Goal: Task Accomplishment & Management: Manage account settings

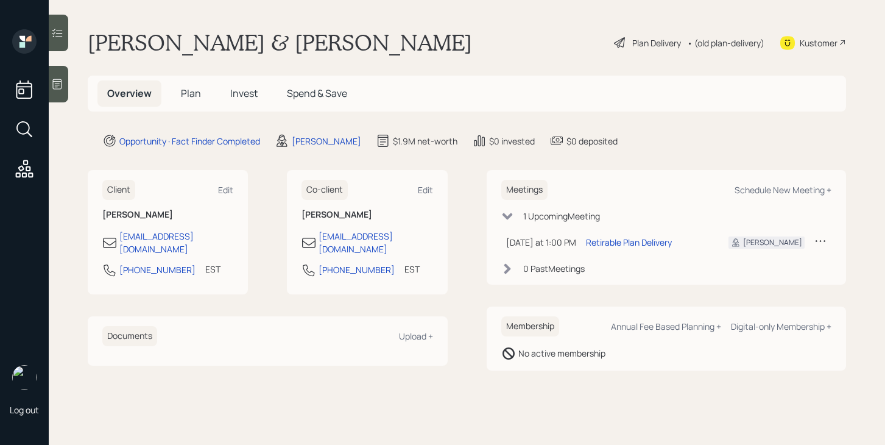
click at [641, 43] on div "Plan Delivery" at bounding box center [656, 43] width 49 height 13
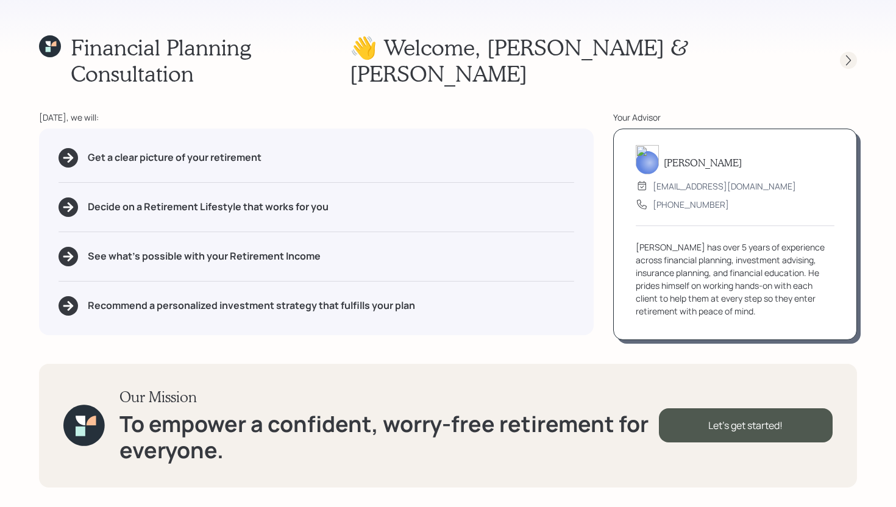
click at [849, 54] on icon at bounding box center [848, 60] width 12 height 12
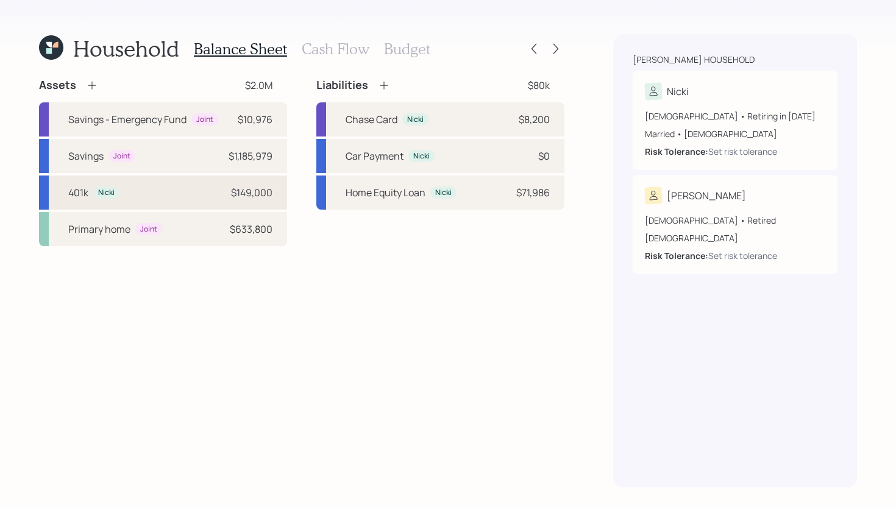
click at [149, 193] on div "401k Nicki $149,000" at bounding box center [163, 192] width 248 height 34
select select "company_sponsored"
select select "balanced"
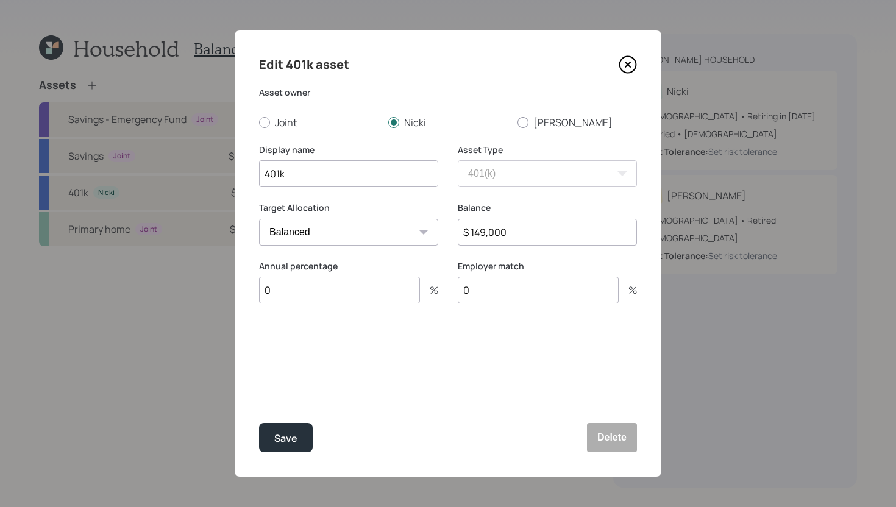
click at [266, 175] on input "401k" at bounding box center [348, 173] width 179 height 27
type input "Current 401k"
click at [367, 285] on input "0" at bounding box center [339, 290] width 161 height 27
click at [359, 291] on input "0" at bounding box center [339, 290] width 161 height 27
type input "0"
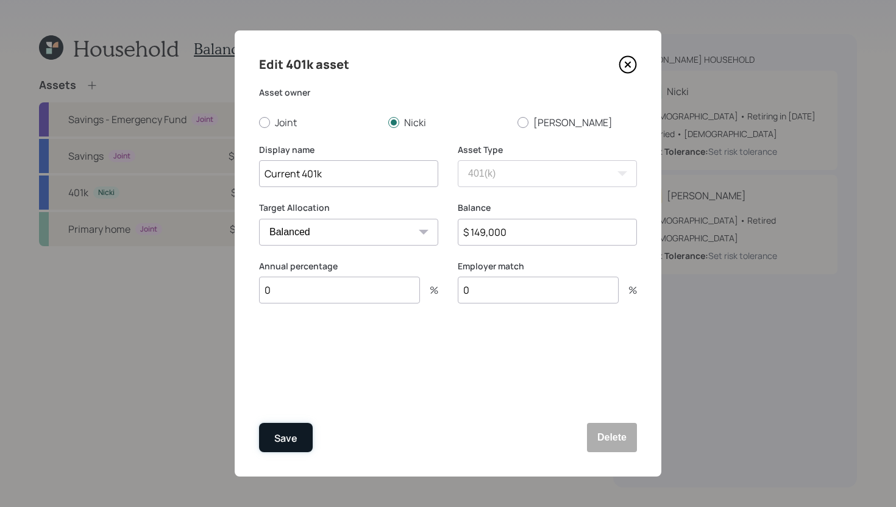
click at [297, 437] on button "Save" at bounding box center [286, 437] width 54 height 29
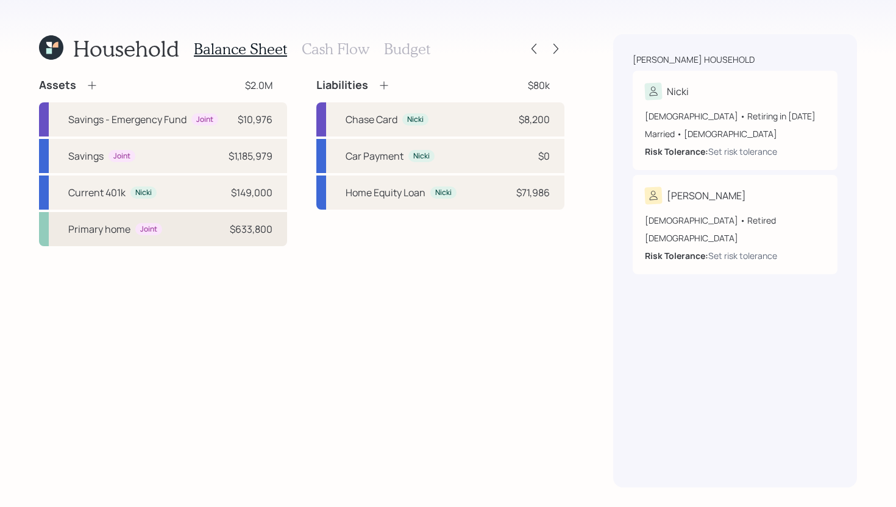
click at [192, 234] on div "Primary home Joint $633,800" at bounding box center [163, 229] width 248 height 34
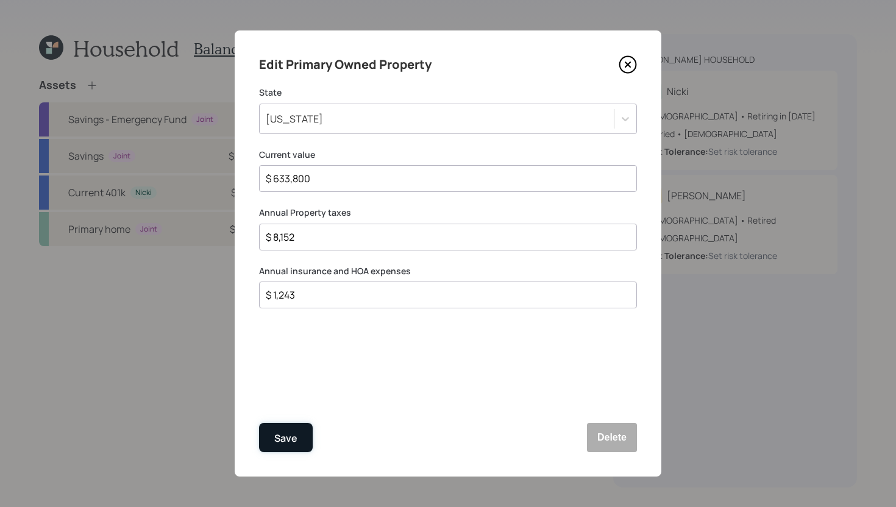
click at [294, 438] on div "Save" at bounding box center [285, 438] width 23 height 16
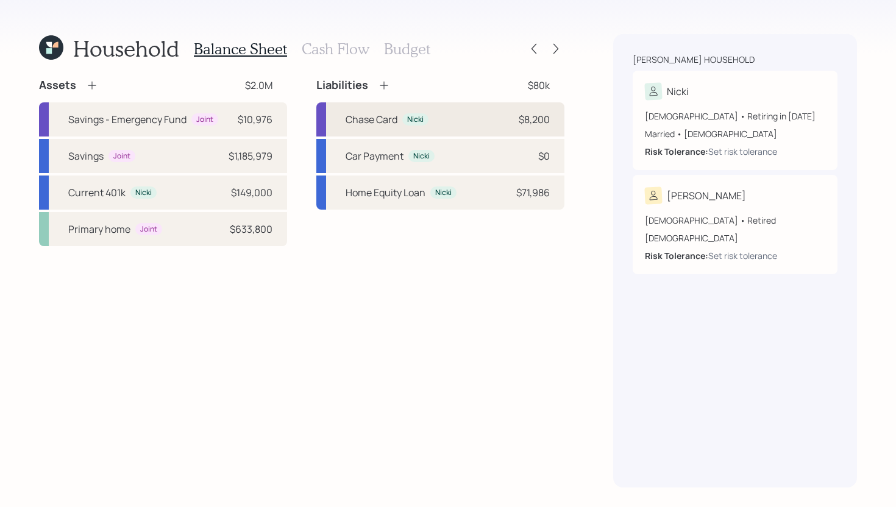
click at [449, 109] on div "Chase Card Nicki $8,200" at bounding box center [440, 119] width 248 height 34
select select "credit_card"
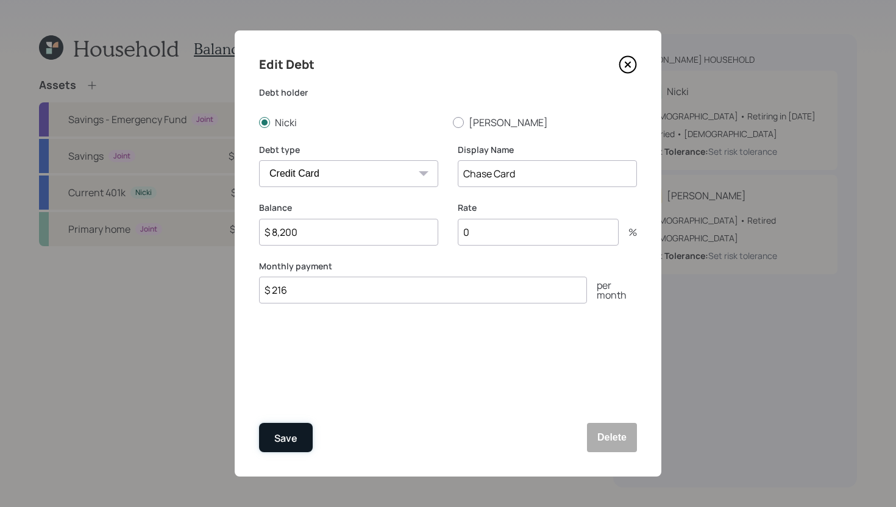
click at [305, 431] on button "Save" at bounding box center [286, 437] width 54 height 29
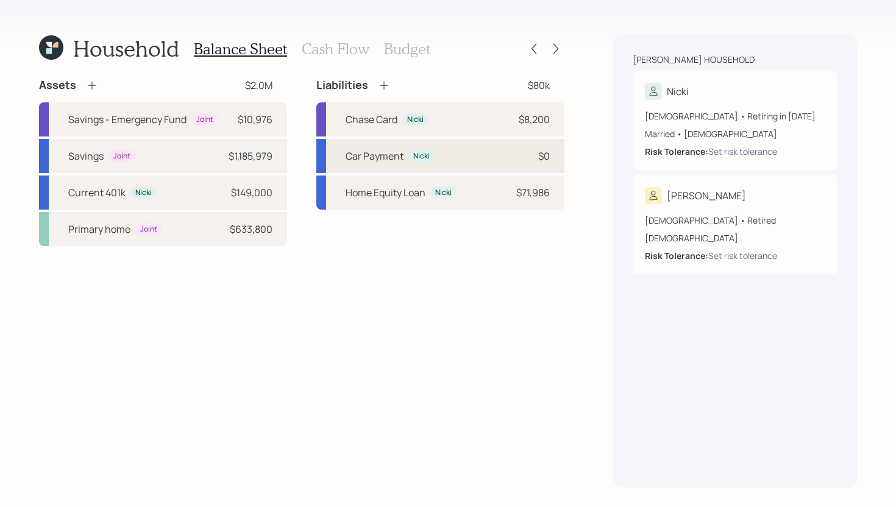
click at [446, 164] on div "Car Payment Nicki $0" at bounding box center [440, 156] width 248 height 34
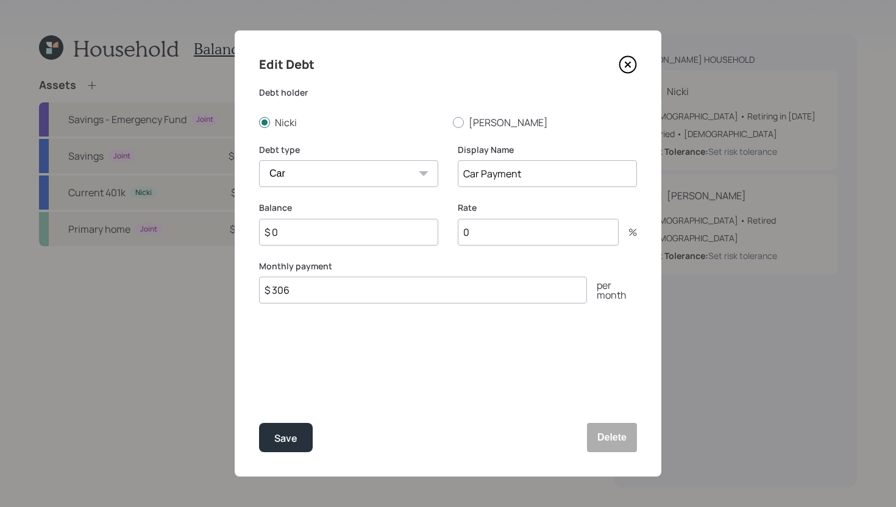
click at [392, 236] on input "$ 0" at bounding box center [348, 232] width 179 height 27
click at [371, 289] on input "$ 306" at bounding box center [423, 290] width 328 height 27
type input "$ 302"
click at [341, 236] on input "$ 0" at bounding box center [348, 232] width 179 height 27
type input "$ 10,000"
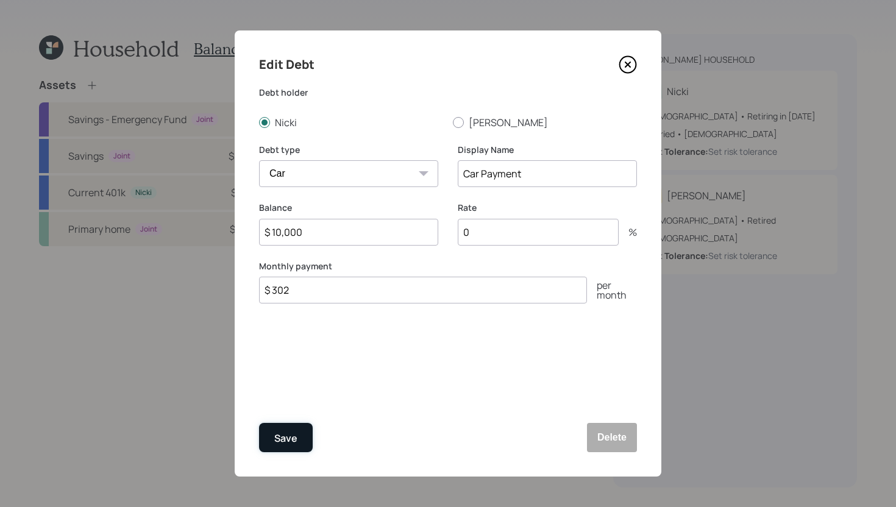
click at [302, 431] on button "Save" at bounding box center [286, 437] width 54 height 29
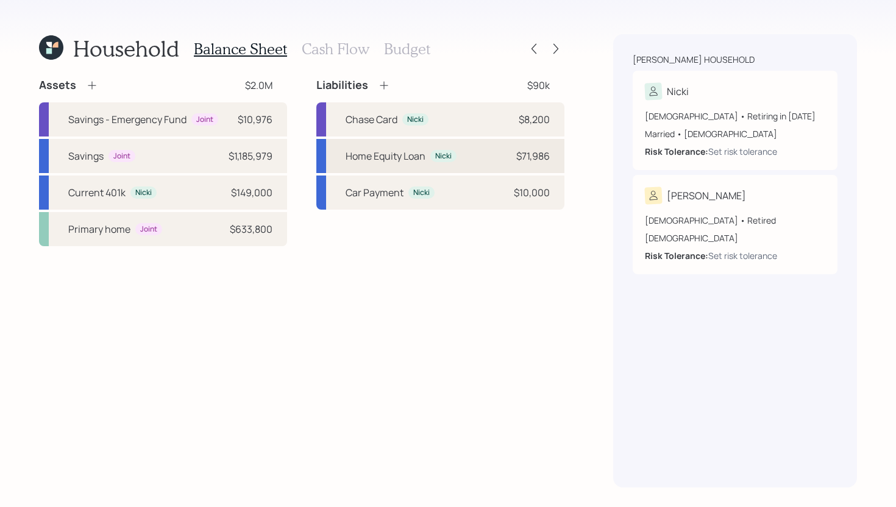
click at [471, 151] on div "Home Equity Loan Nicki $71,986" at bounding box center [440, 156] width 248 height 34
select select "other"
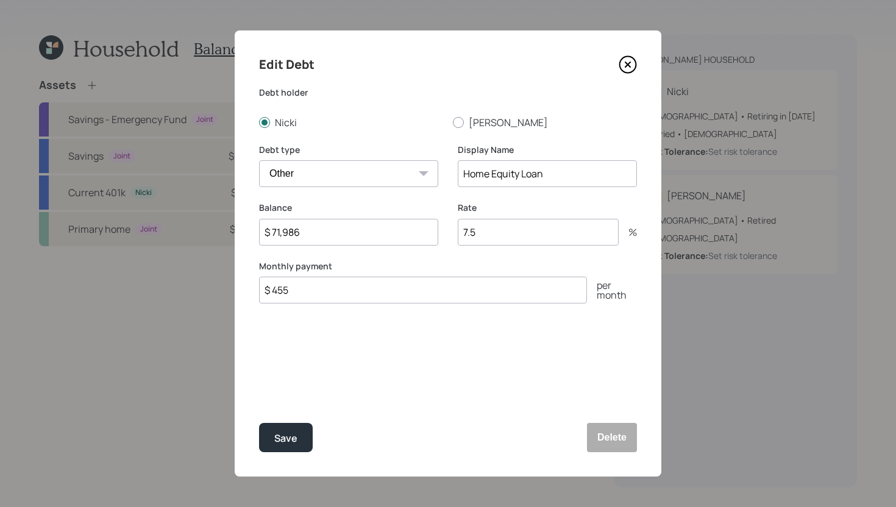
click at [629, 69] on icon at bounding box center [627, 64] width 18 height 18
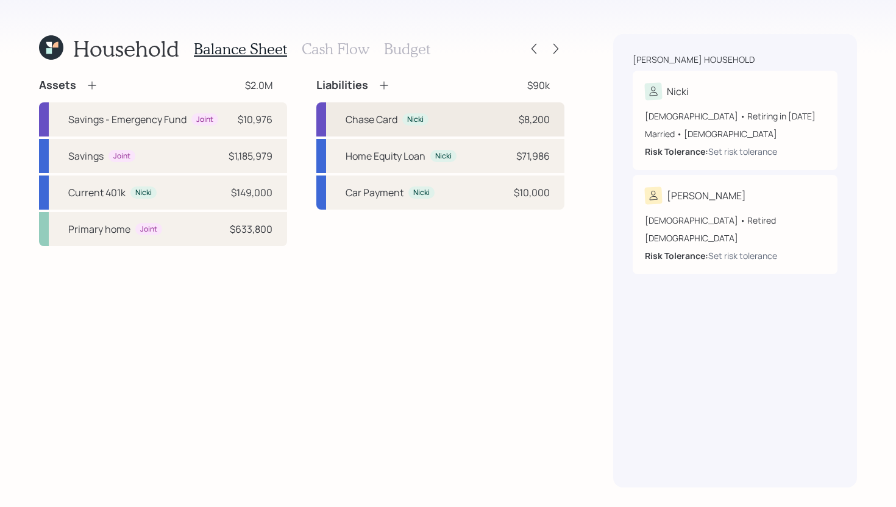
click at [492, 121] on div "Chase Card Nicki $8,200" at bounding box center [440, 119] width 248 height 34
select select "credit_card"
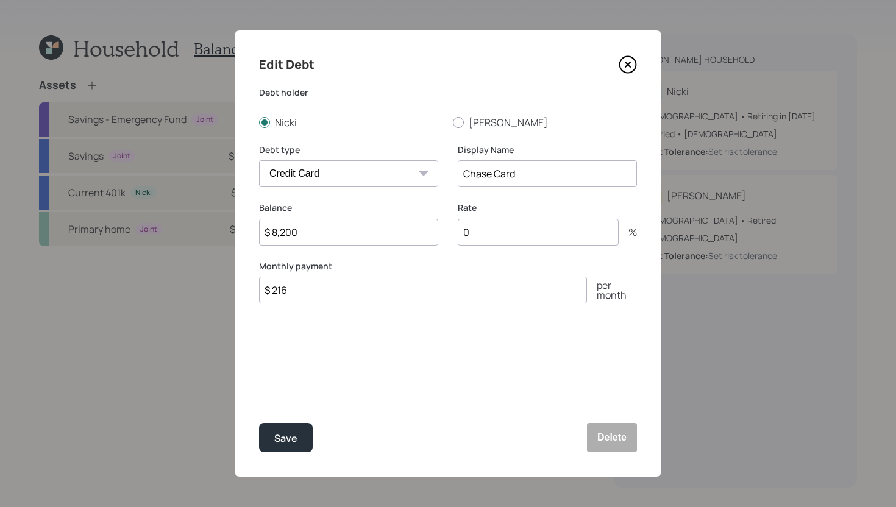
click at [627, 68] on icon at bounding box center [627, 64] width 18 height 18
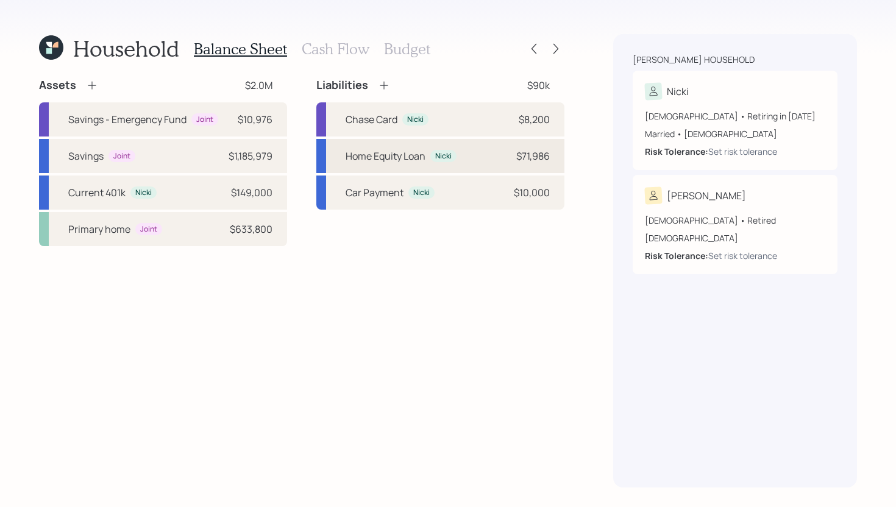
click at [551, 158] on div "Home Equity Loan Nicki $71,986" at bounding box center [440, 156] width 248 height 34
select select "other"
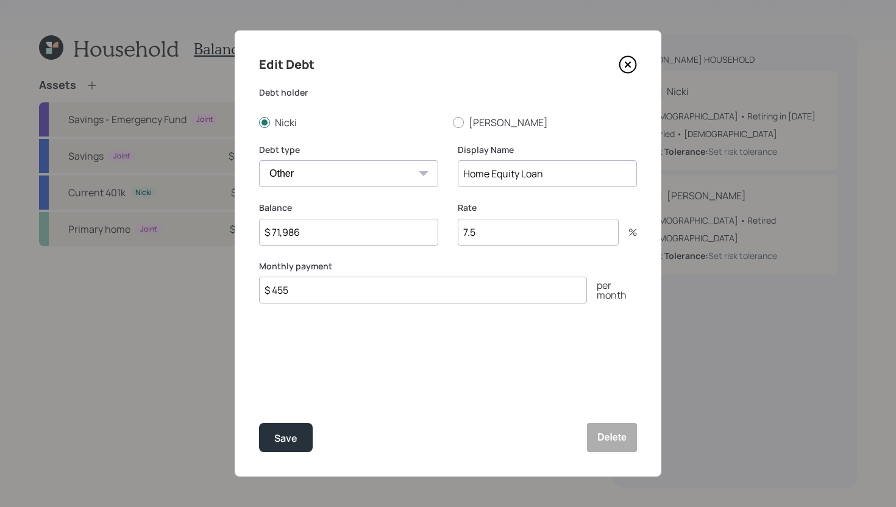
drag, startPoint x: 481, startPoint y: 235, endPoint x: 460, endPoint y: 235, distance: 21.3
click at [459, 235] on input "7.5" at bounding box center [538, 232] width 161 height 27
click at [420, 265] on label "Monthly payment" at bounding box center [448, 266] width 378 height 12
click at [627, 71] on icon at bounding box center [627, 64] width 18 height 18
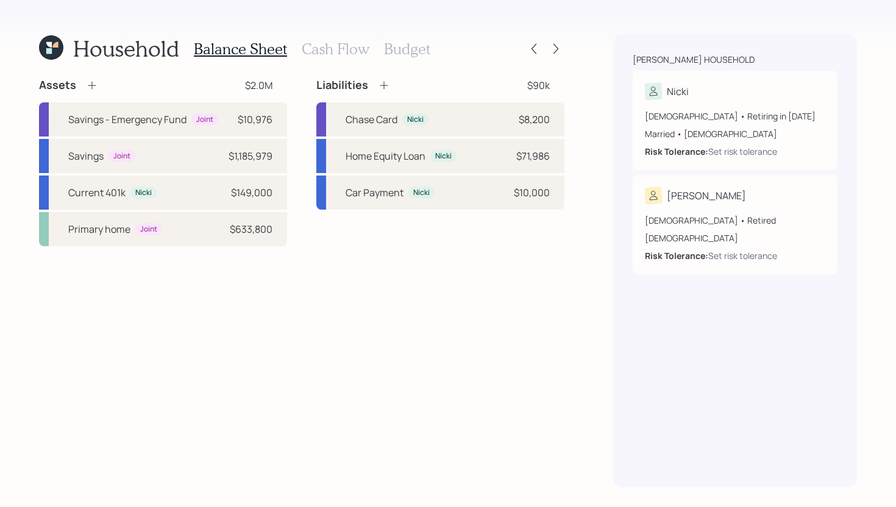
click at [386, 85] on icon at bounding box center [384, 86] width 8 height 8
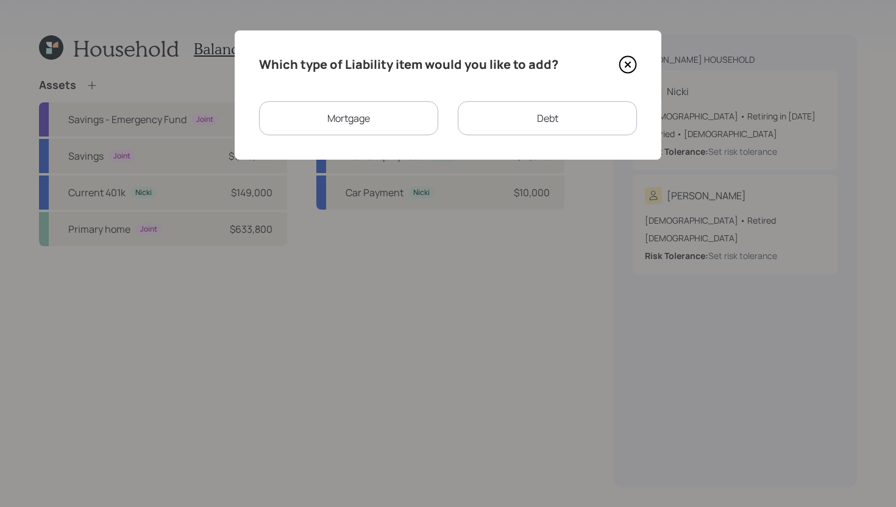
click at [505, 129] on div "Debt" at bounding box center [547, 118] width 179 height 34
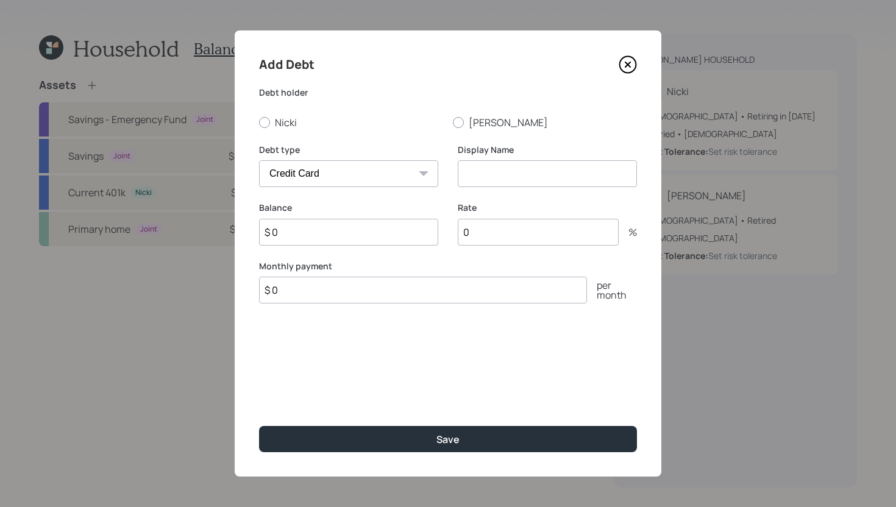
click at [326, 175] on select "Car Credit Card Medical Student Other" at bounding box center [348, 173] width 179 height 27
select select "student"
click at [259, 160] on select "Car Credit Card Medical Student Other" at bounding box center [348, 173] width 179 height 27
click at [286, 126] on label "Nicki" at bounding box center [351, 122] width 184 height 13
click at [259, 122] on input "Nicki" at bounding box center [258, 122] width 1 height 1
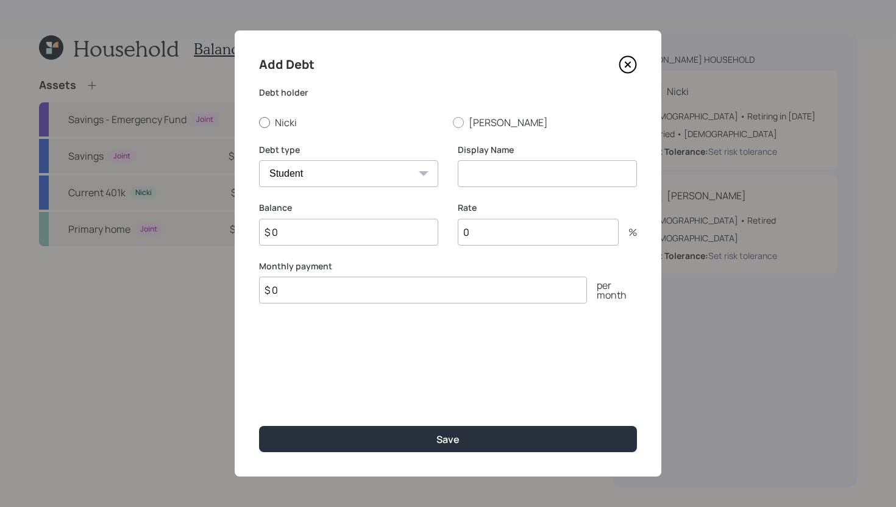
radio input "true"
click at [358, 294] on input "$ 0" at bounding box center [423, 290] width 328 height 27
click at [630, 65] on icon at bounding box center [627, 64] width 18 height 18
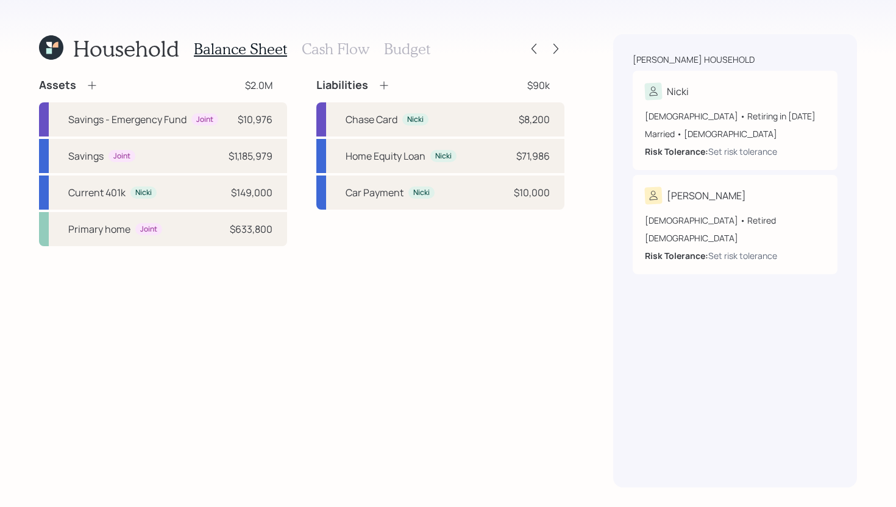
click at [322, 54] on h3 "Cash Flow" at bounding box center [336, 49] width 68 height 18
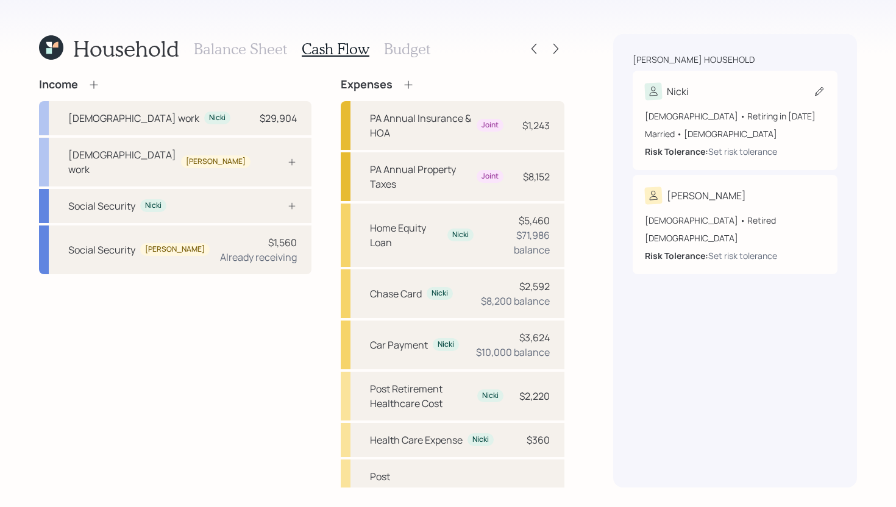
click at [743, 85] on div "Nicki" at bounding box center [735, 91] width 180 height 17
select select "12"
select select "[DEMOGRAPHIC_DATA]"
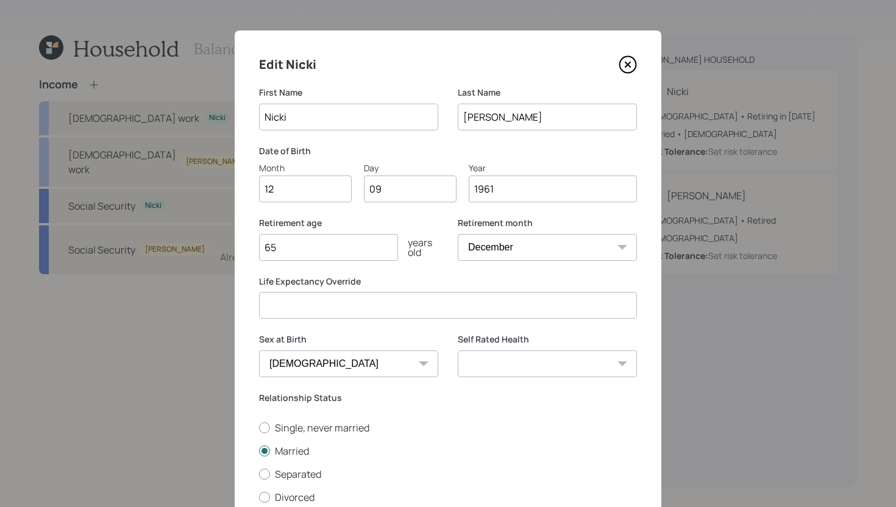
click at [629, 59] on icon at bounding box center [627, 64] width 18 height 18
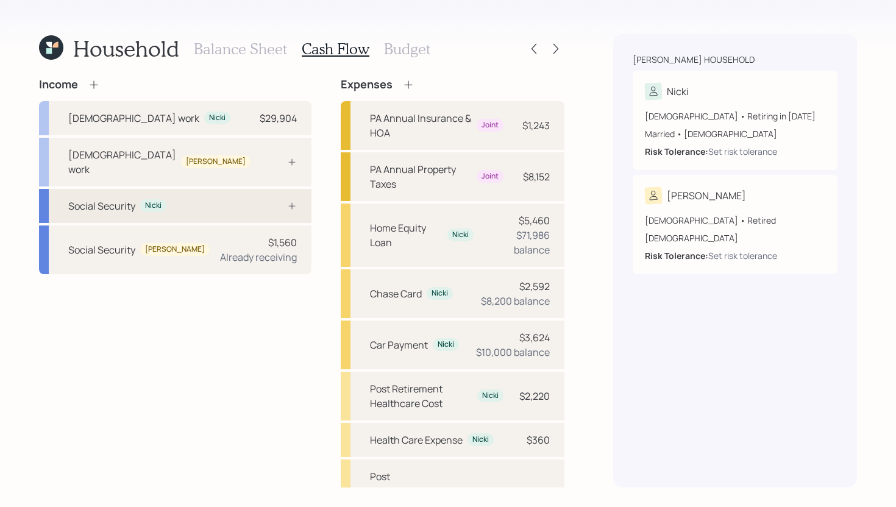
click at [201, 196] on div "Social Security Nicki" at bounding box center [175, 206] width 272 height 34
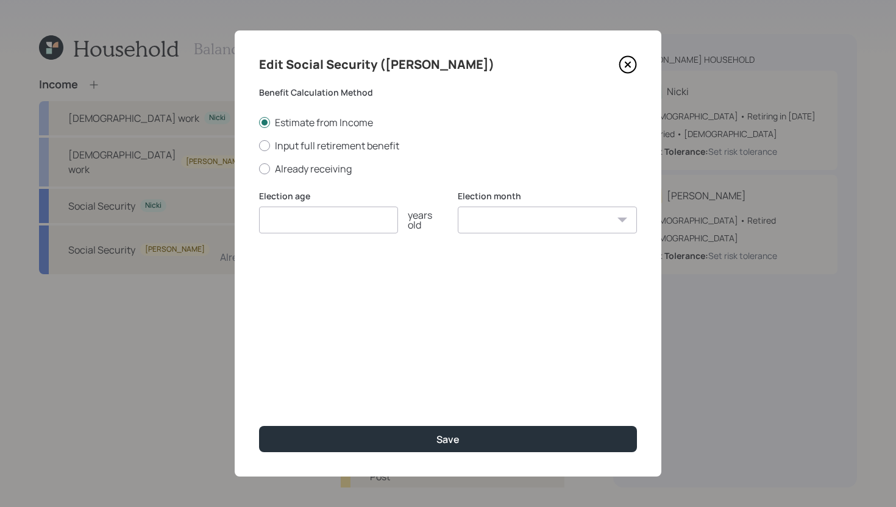
click at [326, 213] on input "number" at bounding box center [328, 220] width 139 height 27
type input "67"
click at [624, 68] on icon at bounding box center [627, 64] width 18 height 18
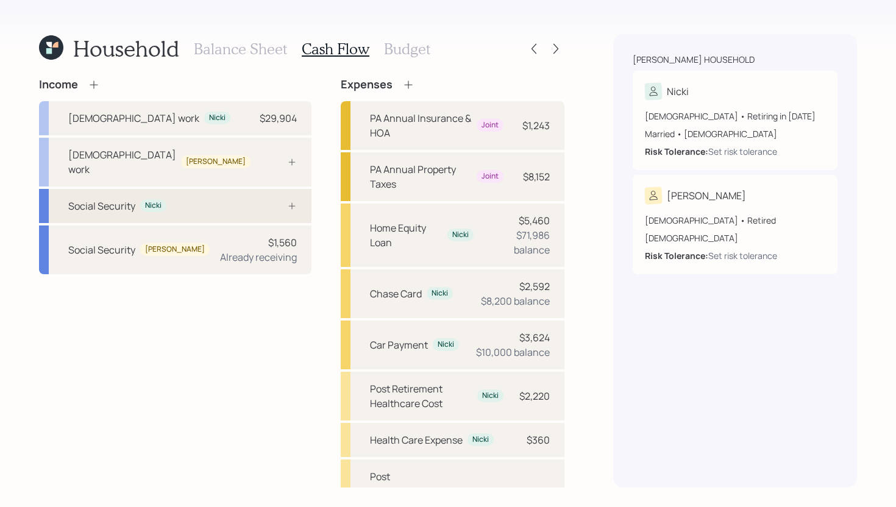
click at [214, 199] on div "Social Security Nicki" at bounding box center [175, 206] width 272 height 34
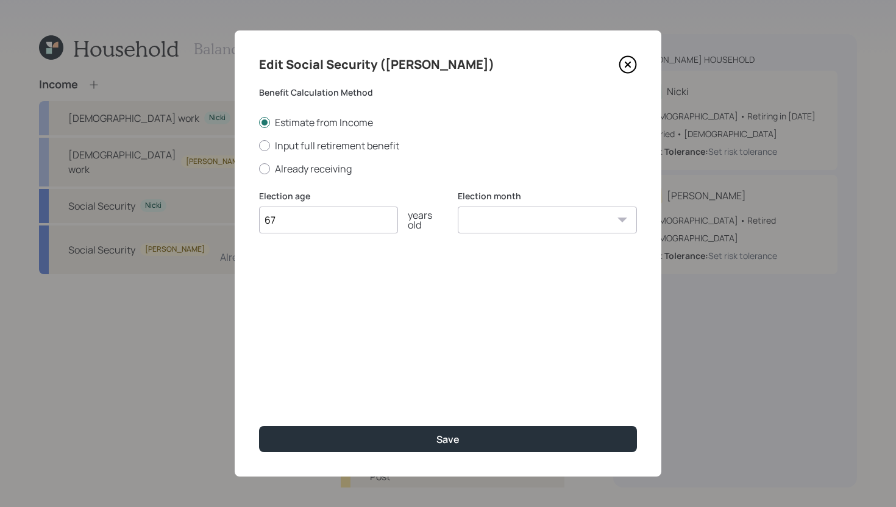
type input "67"
click at [537, 228] on select "January February March April May June July August September October November De…" at bounding box center [547, 220] width 179 height 27
click at [327, 147] on label "Input full retirement benefit" at bounding box center [448, 145] width 378 height 13
click at [307, 149] on label "Input full retirement benefit" at bounding box center [448, 145] width 378 height 13
click at [259, 146] on input "Input full retirement benefit" at bounding box center [258, 145] width 1 height 1
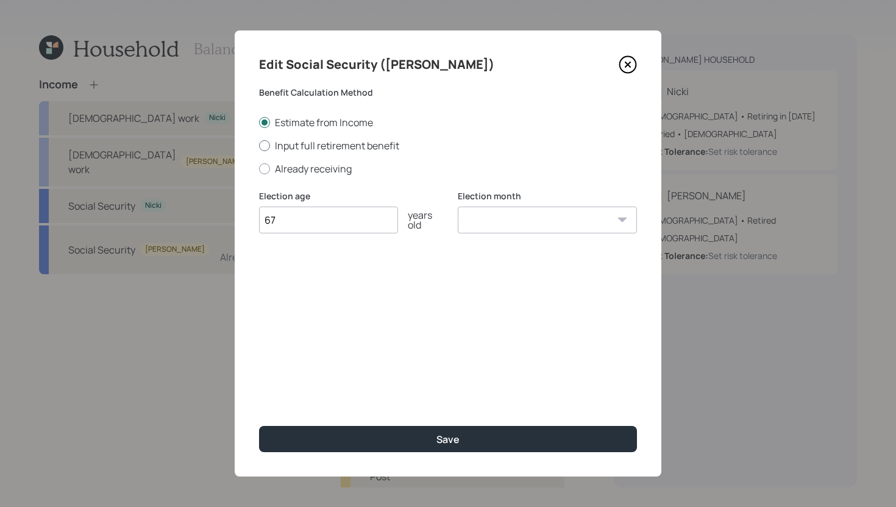
radio input "true"
click at [311, 277] on input "$" at bounding box center [448, 278] width 378 height 27
type input "$ 1,200"
click at [528, 212] on select "January February March April May June July August September October November De…" at bounding box center [547, 220] width 179 height 27
click at [547, 222] on select "January February March April May June July August September October November De…" at bounding box center [547, 220] width 179 height 27
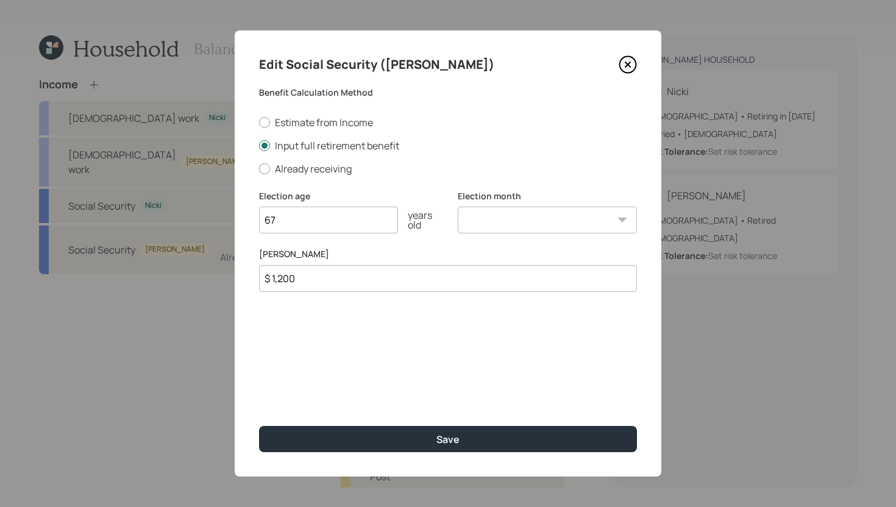
click at [623, 68] on icon at bounding box center [627, 64] width 18 height 18
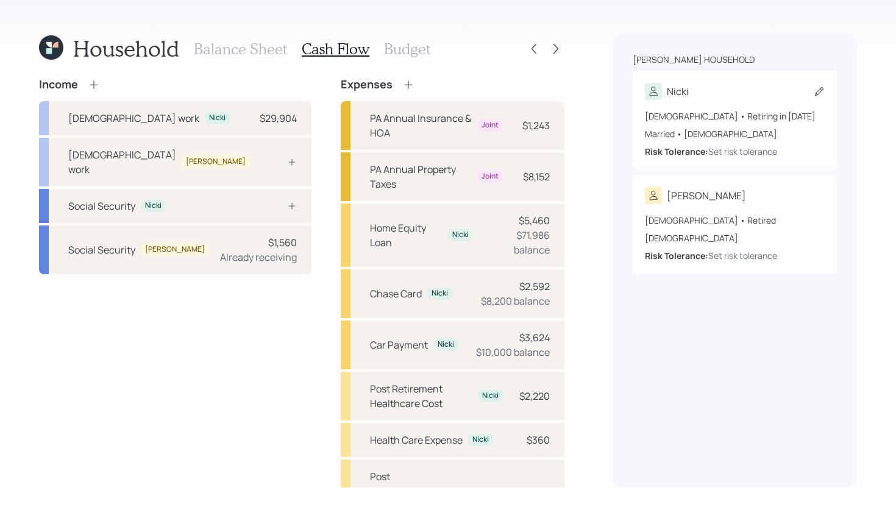
click at [716, 75] on div "Nicki [DEMOGRAPHIC_DATA] • Retiring in [DATE] Married • [DEMOGRAPHIC_DATA] Risk…" at bounding box center [734, 120] width 205 height 99
select select "12"
select select "[DEMOGRAPHIC_DATA]"
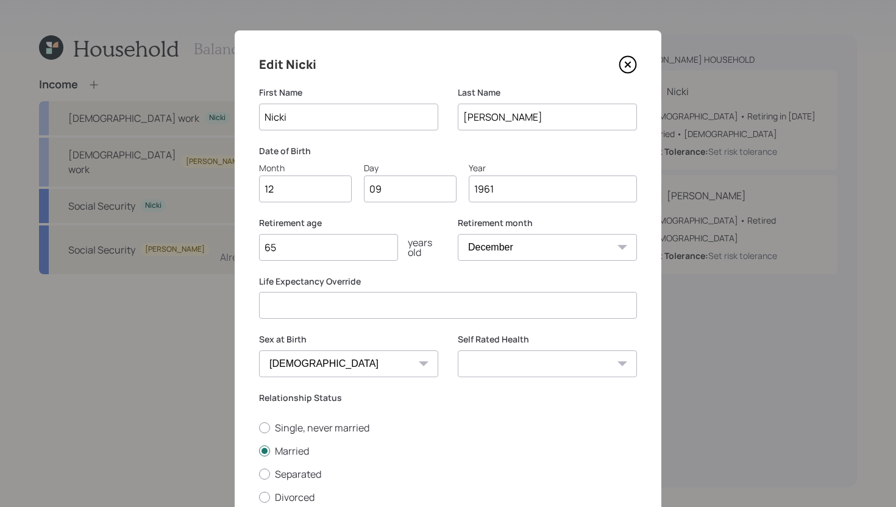
click at [360, 255] on input "65" at bounding box center [328, 247] width 139 height 27
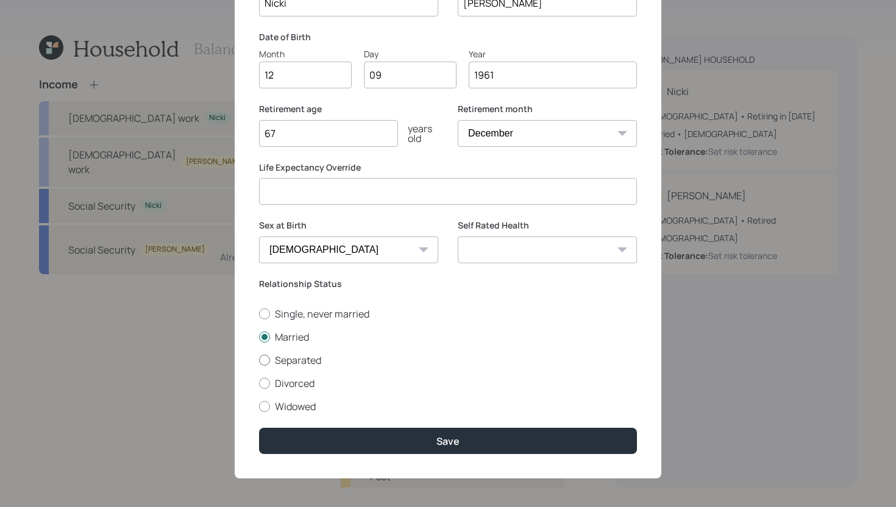
scroll to position [116, 0]
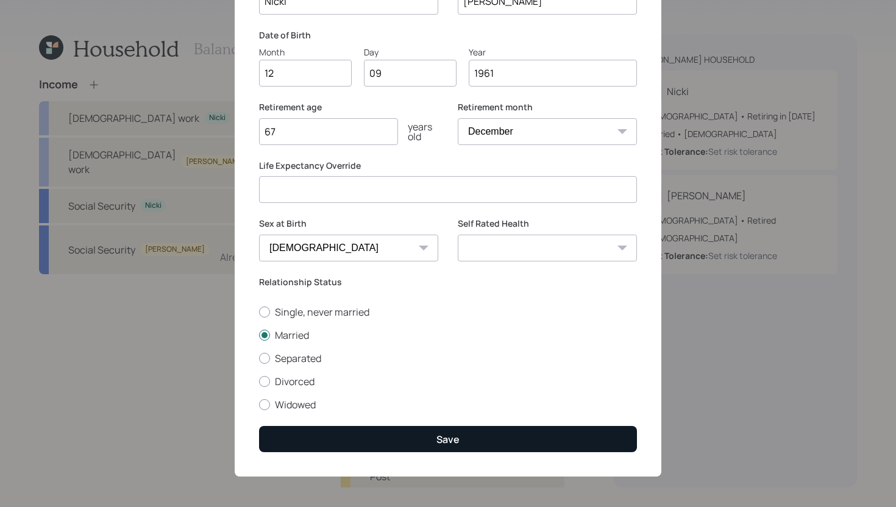
type input "67"
click at [474, 444] on button "Save" at bounding box center [448, 439] width 378 height 26
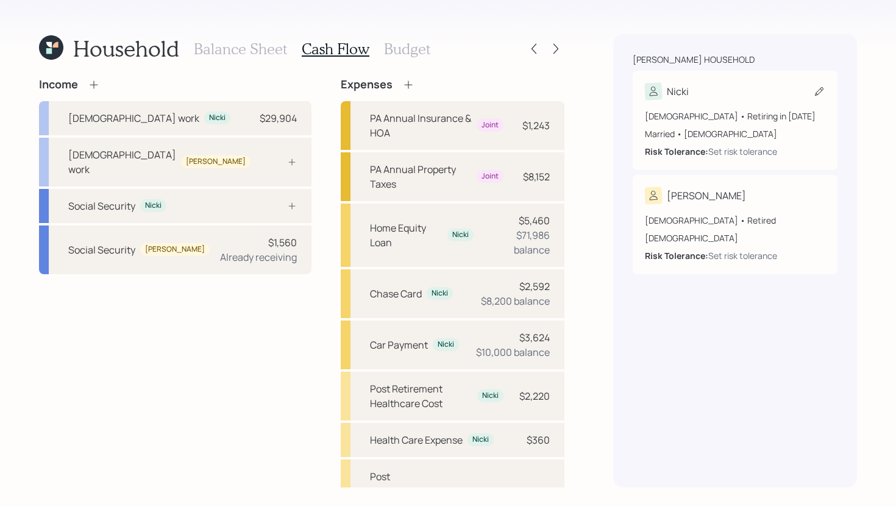
click at [760, 85] on div "Nicki" at bounding box center [735, 91] width 180 height 17
select select "12"
select select "[DEMOGRAPHIC_DATA]"
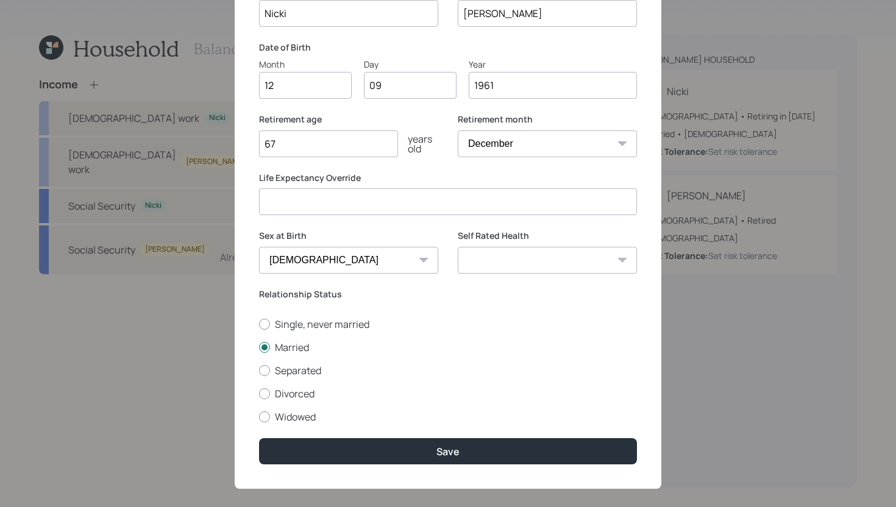
scroll to position [116, 0]
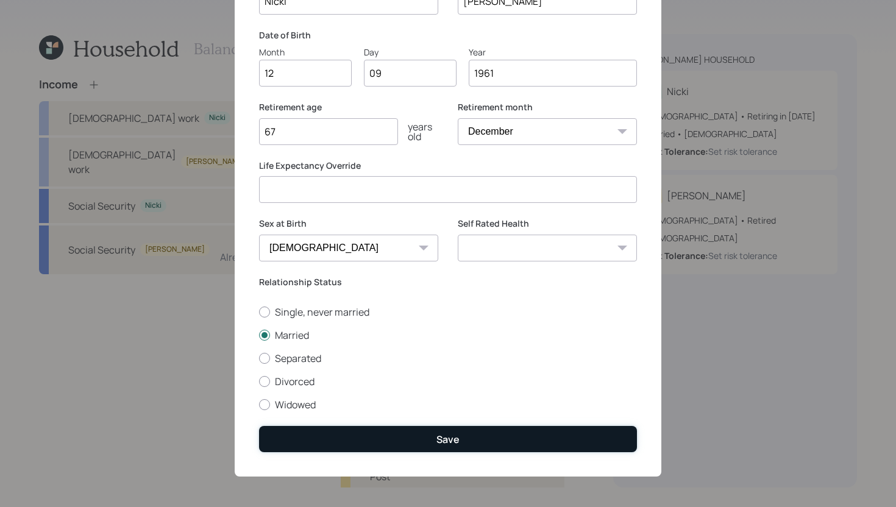
click at [405, 437] on button "Save" at bounding box center [448, 439] width 378 height 26
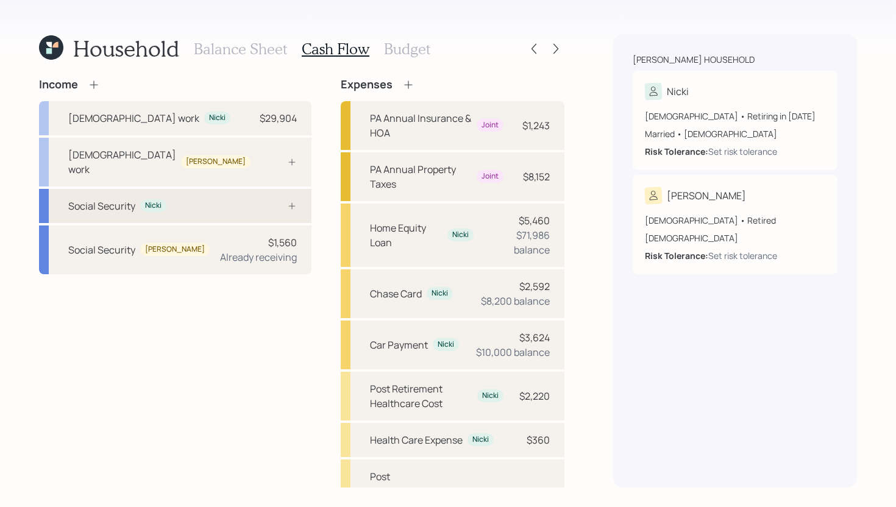
click at [233, 189] on div "Social Security Nicki" at bounding box center [175, 206] width 272 height 34
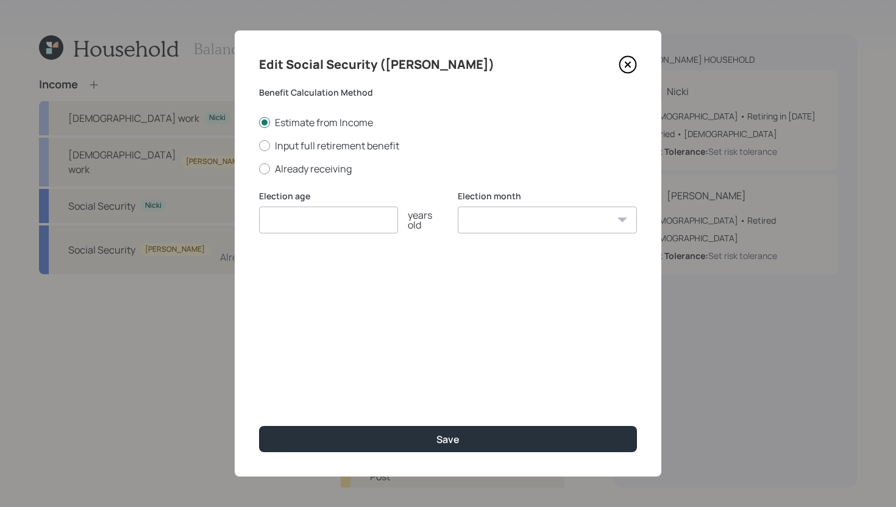
click at [312, 152] on div "Estimate from Income Input full retirement benefit Already receiving" at bounding box center [448, 146] width 378 height 60
click at [316, 147] on label "Input full retirement benefit" at bounding box center [448, 145] width 378 height 13
click at [259, 146] on input "Input full retirement benefit" at bounding box center [258, 145] width 1 height 1
radio input "true"
click at [316, 225] on input "number" at bounding box center [328, 220] width 139 height 27
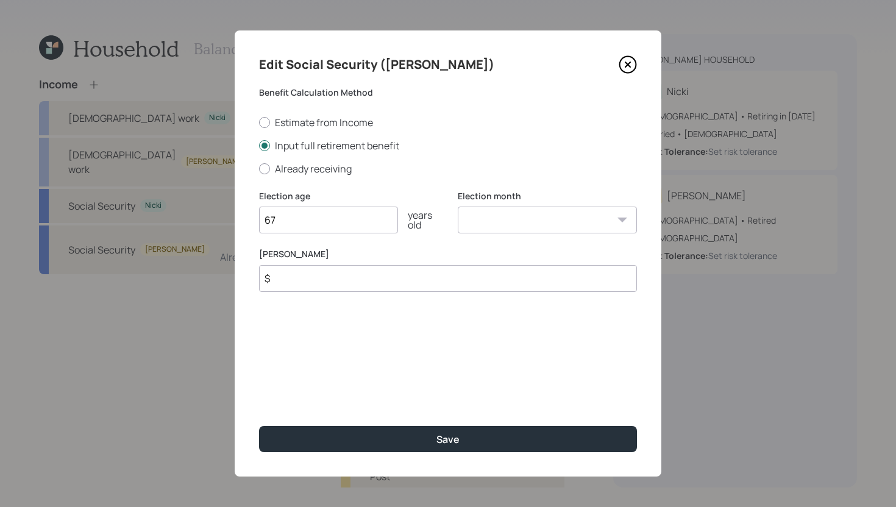
type input "67"
click at [511, 226] on select "January February March April May June July August September October November De…" at bounding box center [547, 220] width 179 height 27
select select "12"
click at [458, 207] on select "January February March April May June July August September October November De…" at bounding box center [547, 220] width 179 height 27
click at [381, 269] on input "$" at bounding box center [448, 278] width 378 height 27
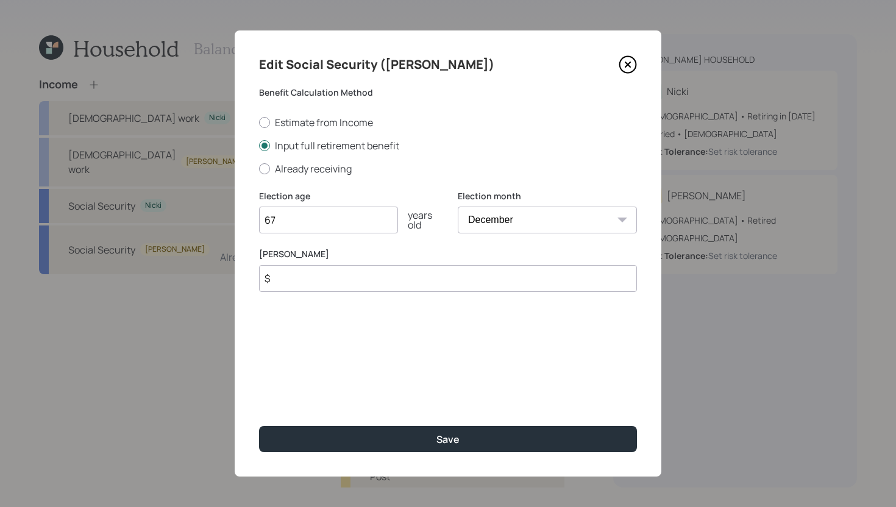
click at [379, 277] on input "$" at bounding box center [448, 278] width 378 height 27
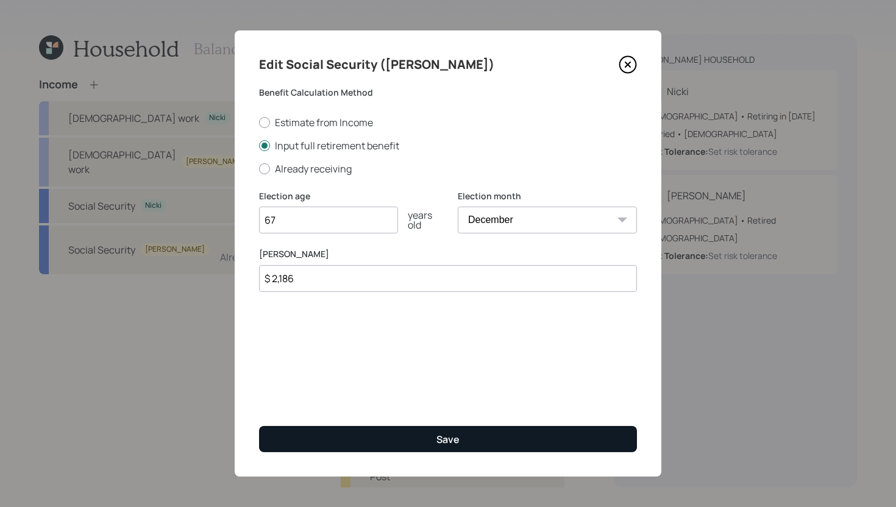
type input "$ 2,186"
click at [400, 442] on button "Save" at bounding box center [448, 439] width 378 height 26
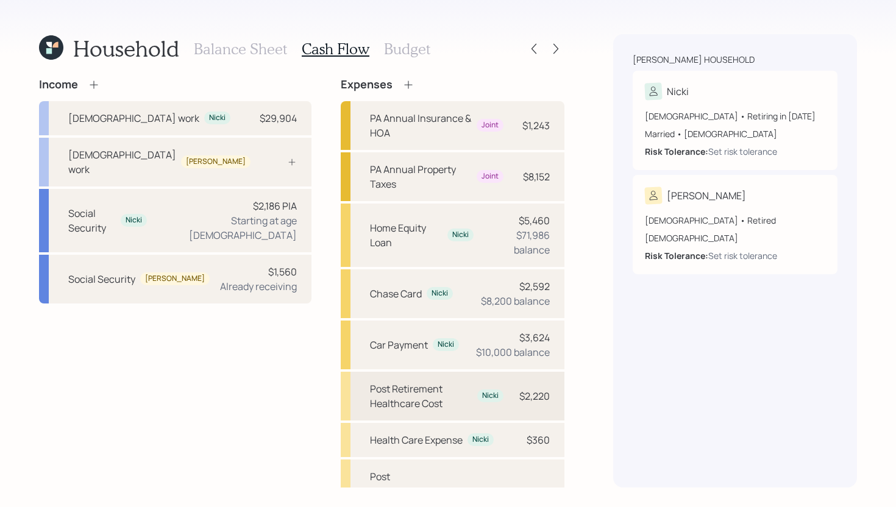
scroll to position [49, 0]
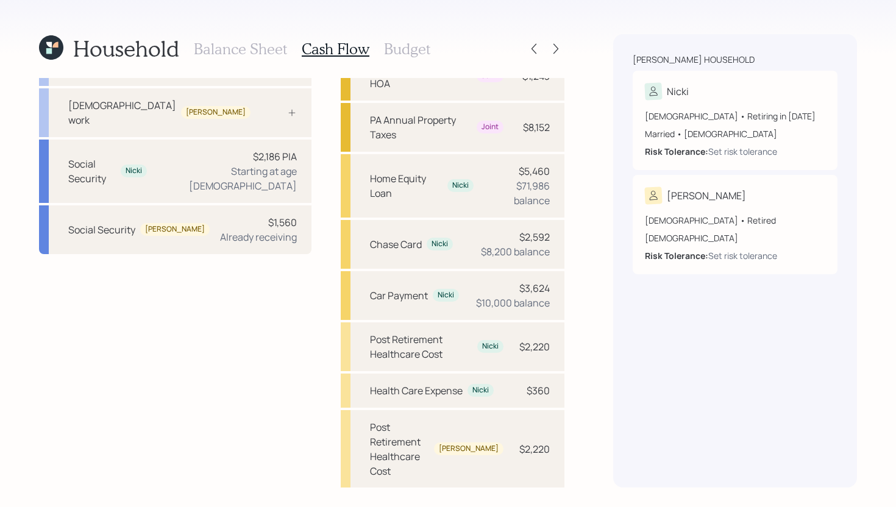
click at [461, 490] on div "Pre Retirement Living Expense $31,200" at bounding box center [453, 514] width 224 height 49
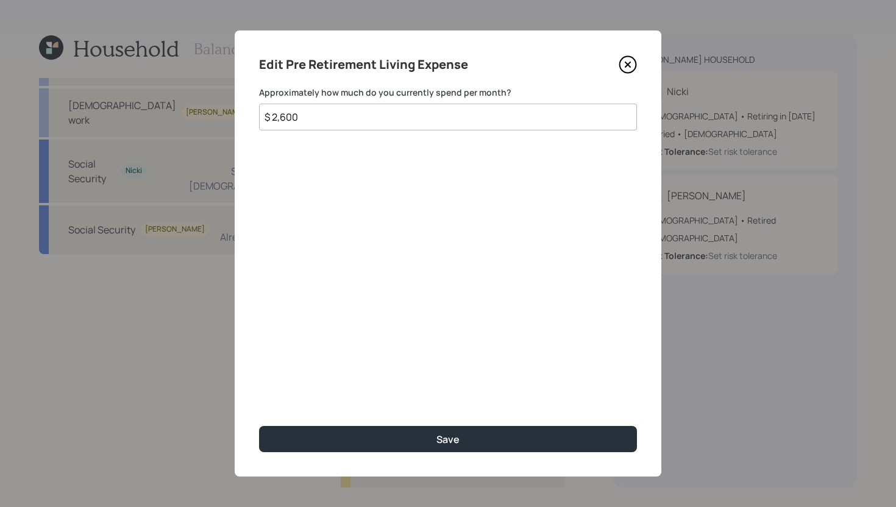
click at [629, 66] on icon at bounding box center [627, 64] width 5 height 5
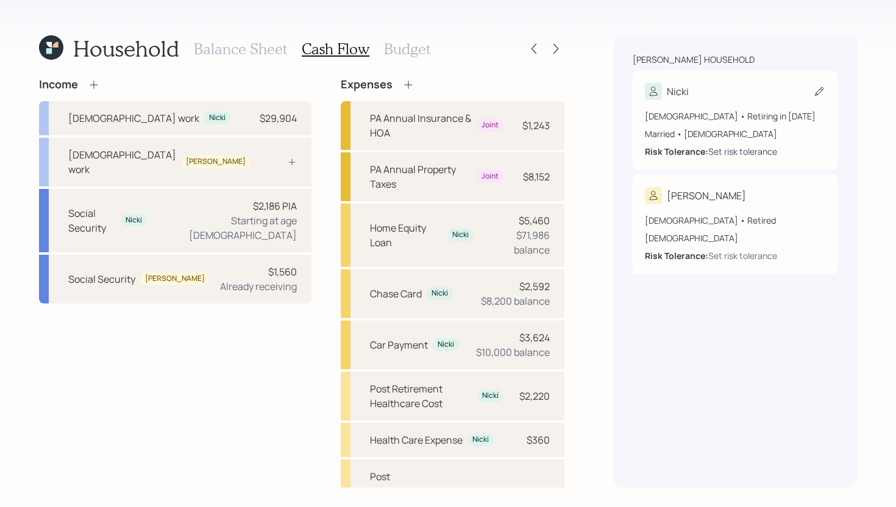
click at [743, 152] on div "Set risk tolerance" at bounding box center [742, 151] width 69 height 13
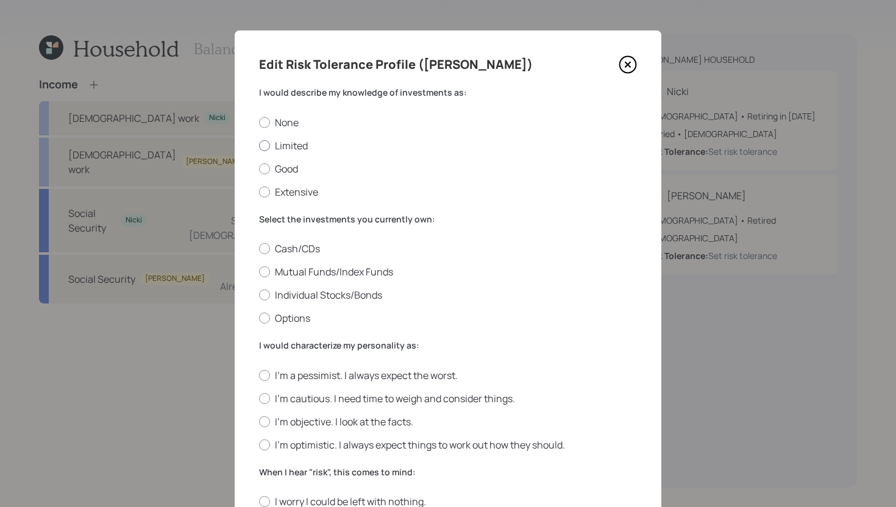
click at [300, 146] on label "Limited" at bounding box center [448, 145] width 378 height 13
click at [259, 146] on input "Limited" at bounding box center [258, 145] width 1 height 1
radio input "true"
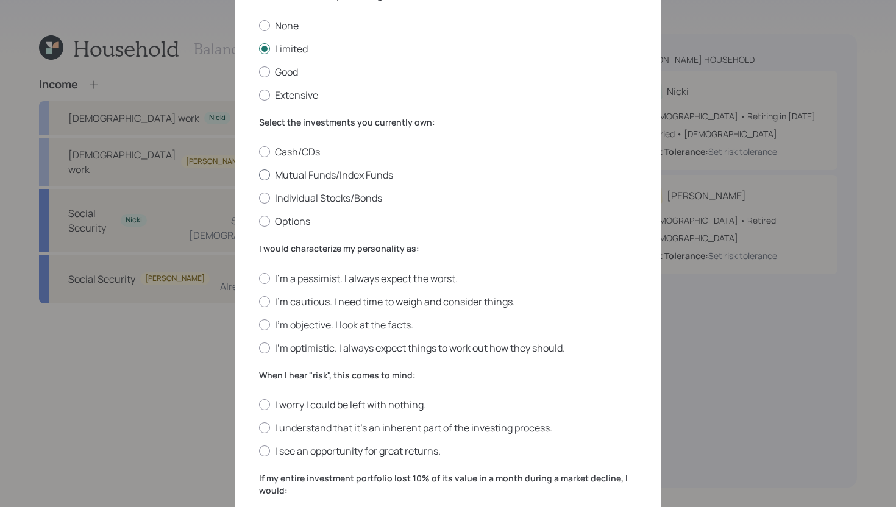
scroll to position [101, 0]
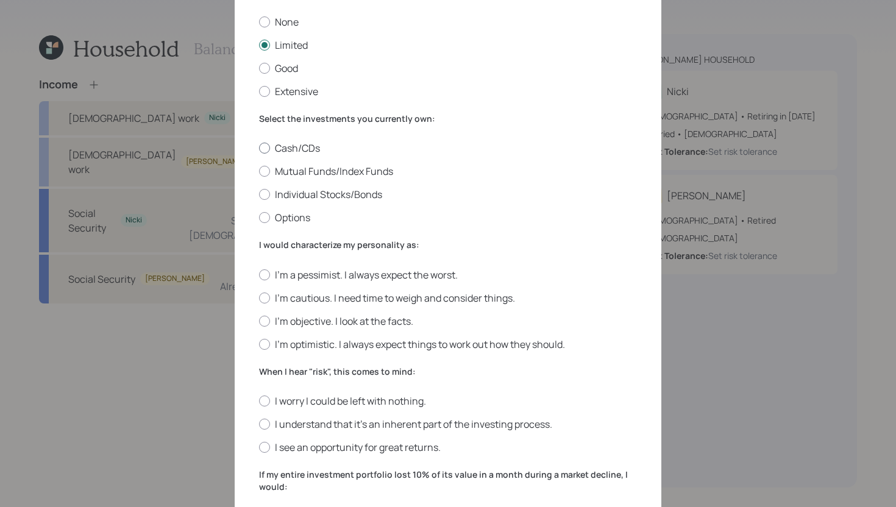
click at [297, 152] on label "Cash/CDs" at bounding box center [448, 147] width 378 height 13
click at [259, 149] on input "Cash/CDs" at bounding box center [258, 148] width 1 height 1
radio input "true"
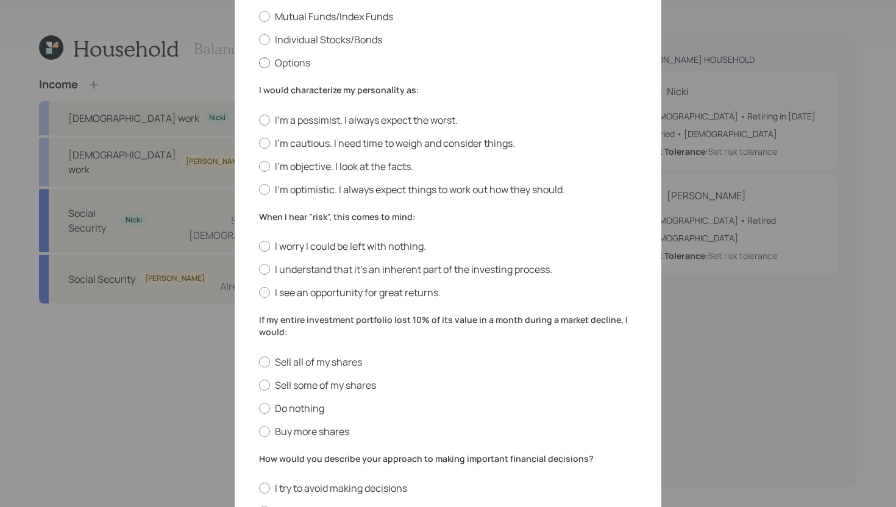
scroll to position [256, 0]
click at [313, 192] on label "I'm optimistic. I always expect things to work out how they should." at bounding box center [448, 188] width 378 height 13
click at [259, 189] on input "I'm optimistic. I always expect things to work out how they should." at bounding box center [258, 188] width 1 height 1
radio input "true"
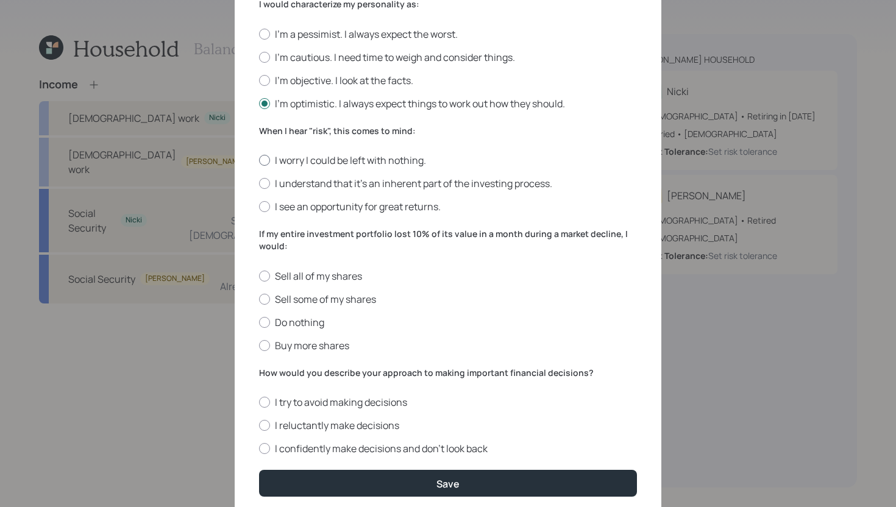
scroll to position [342, 0]
click at [326, 187] on label "I understand that it’s an inherent part of the investing process." at bounding box center [448, 182] width 378 height 13
click at [259, 183] on input "I understand that it’s an inherent part of the investing process." at bounding box center [258, 183] width 1 height 1
radio input "true"
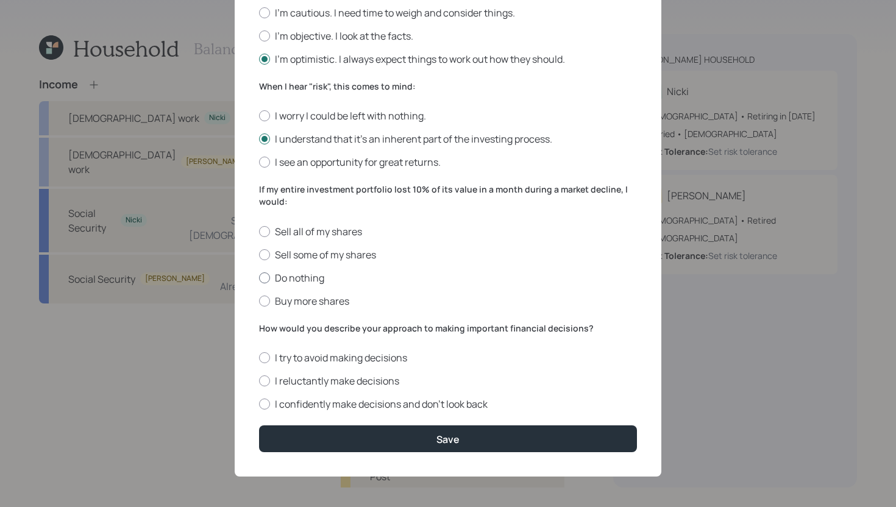
click at [291, 280] on label "Do nothing" at bounding box center [448, 277] width 378 height 13
click at [259, 278] on input "Do nothing" at bounding box center [258, 277] width 1 height 1
radio input "true"
click at [376, 406] on label "I confidently make decisions and don’t look back" at bounding box center [448, 403] width 378 height 13
click at [259, 405] on input "I confidently make decisions and don’t look back" at bounding box center [258, 404] width 1 height 1
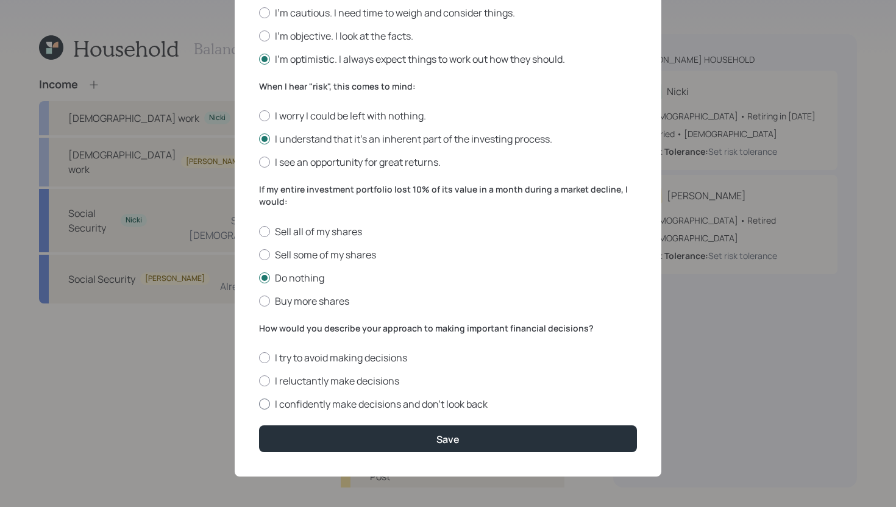
radio input "true"
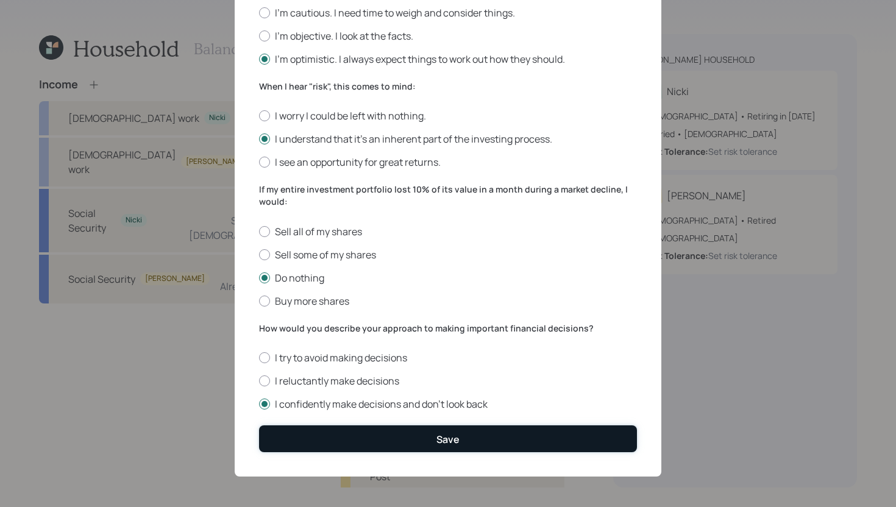
click at [415, 442] on button "Save" at bounding box center [448, 438] width 378 height 26
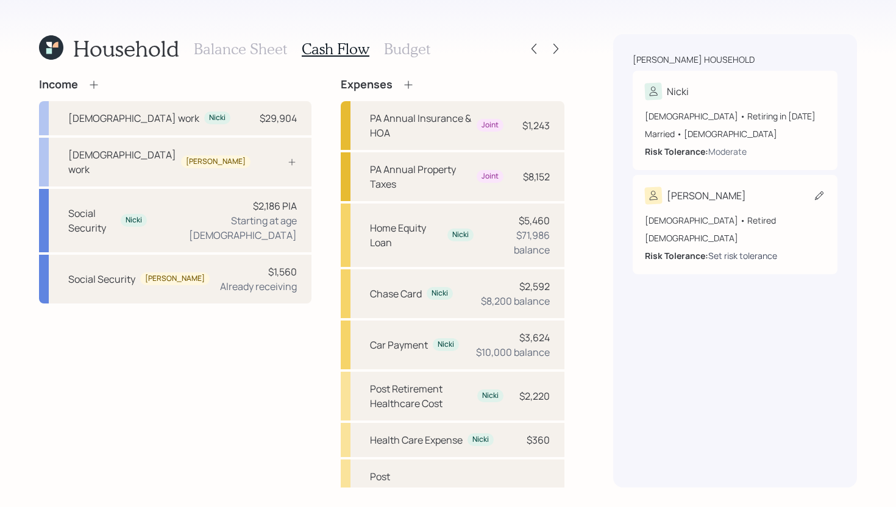
click at [737, 254] on div "Set risk tolerance" at bounding box center [742, 255] width 69 height 13
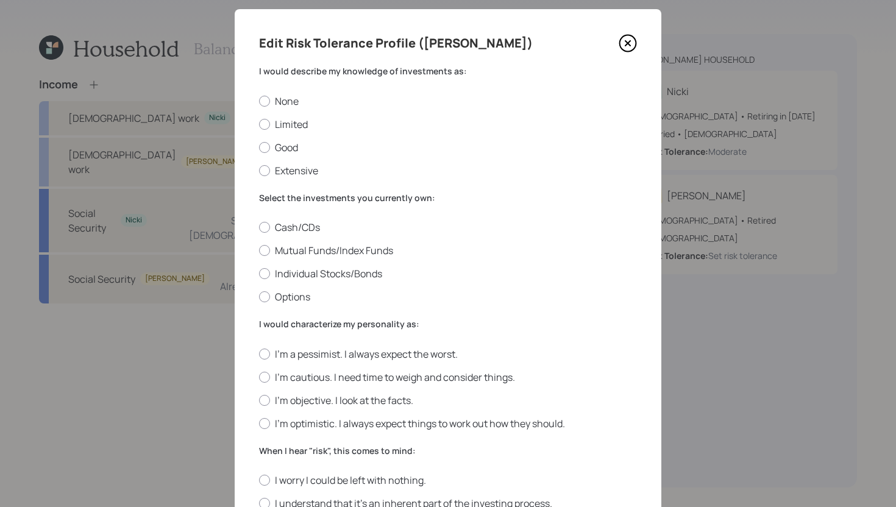
scroll to position [23, 0]
click at [281, 122] on label "Limited" at bounding box center [448, 122] width 378 height 13
click at [259, 122] on input "Limited" at bounding box center [258, 122] width 1 height 1
radio input "true"
click at [304, 225] on label "Cash/CDs" at bounding box center [448, 225] width 378 height 13
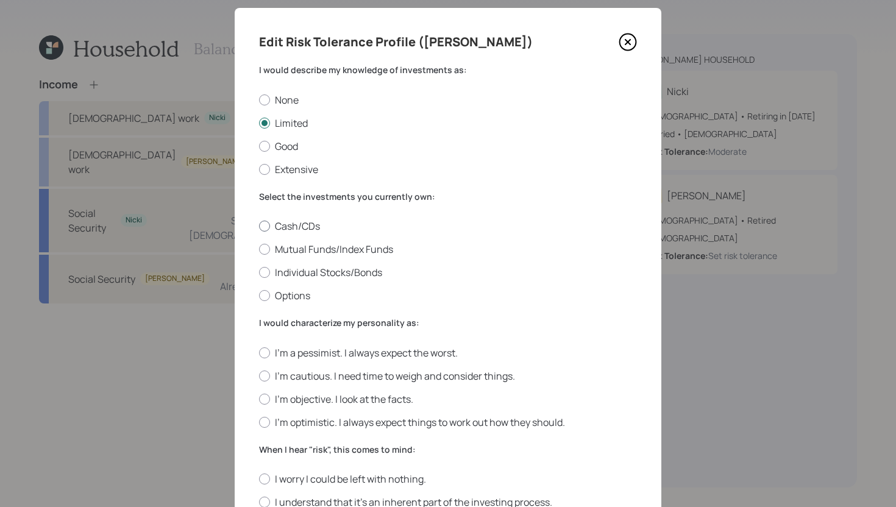
click at [259, 226] on input "Cash/CDs" at bounding box center [258, 226] width 1 height 1
radio input "true"
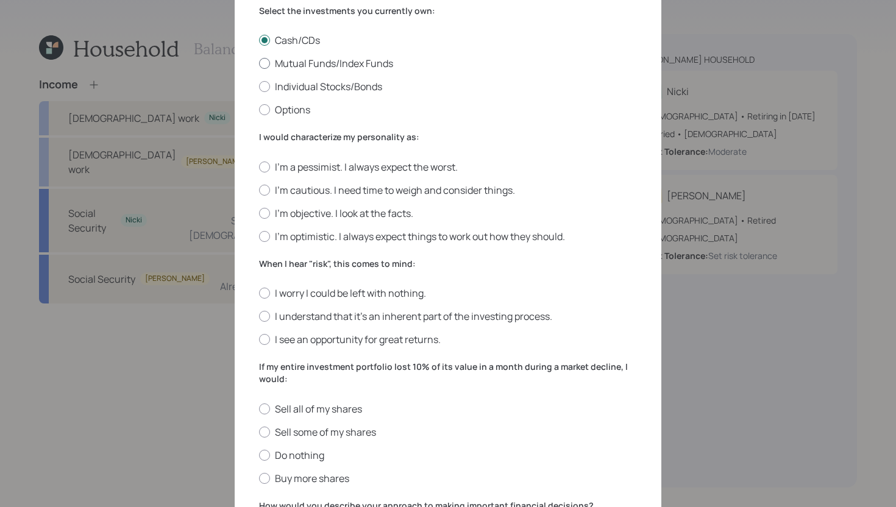
scroll to position [208, 0]
click at [322, 189] on label "I'm cautious. I need time to weigh and consider things." at bounding box center [448, 190] width 378 height 13
click at [259, 190] on input "I'm cautious. I need time to weigh and consider things." at bounding box center [258, 190] width 1 height 1
radio input "true"
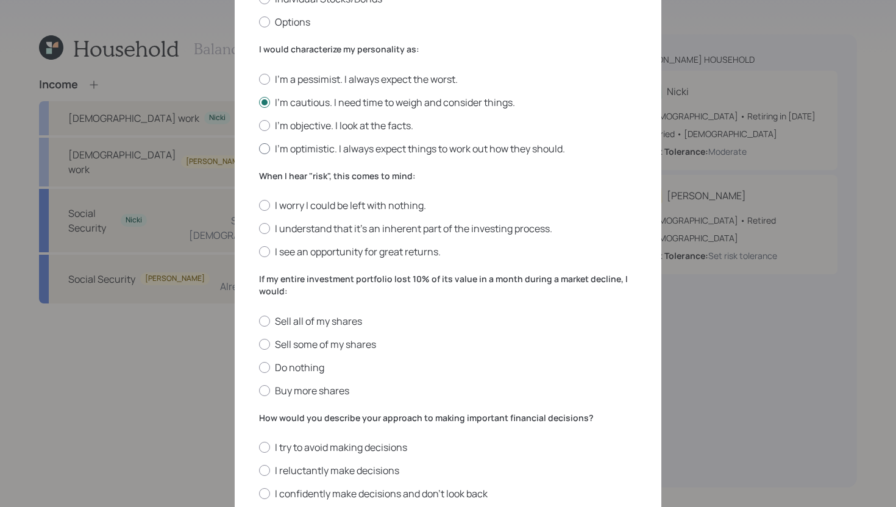
scroll to position [309, 0]
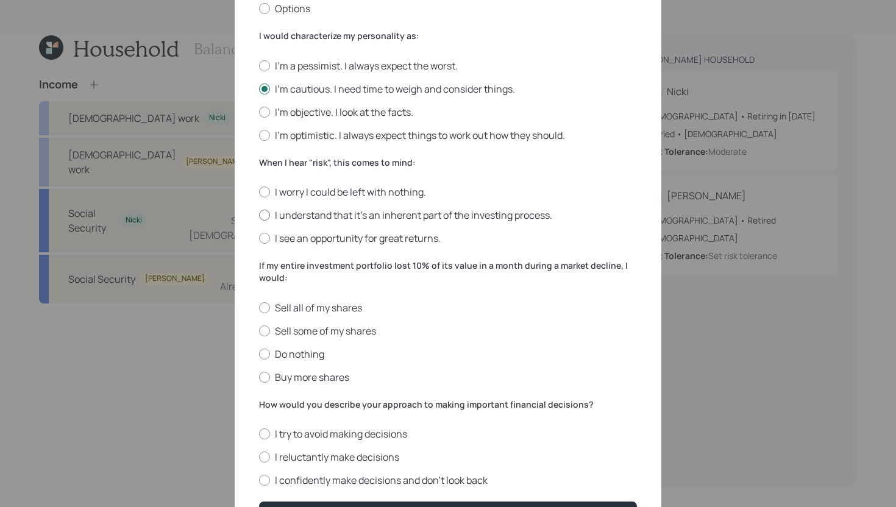
click at [545, 217] on label "I understand that it’s an inherent part of the investing process." at bounding box center [448, 214] width 378 height 13
click at [259, 216] on input "I understand that it’s an inherent part of the investing process." at bounding box center [258, 215] width 1 height 1
radio input "true"
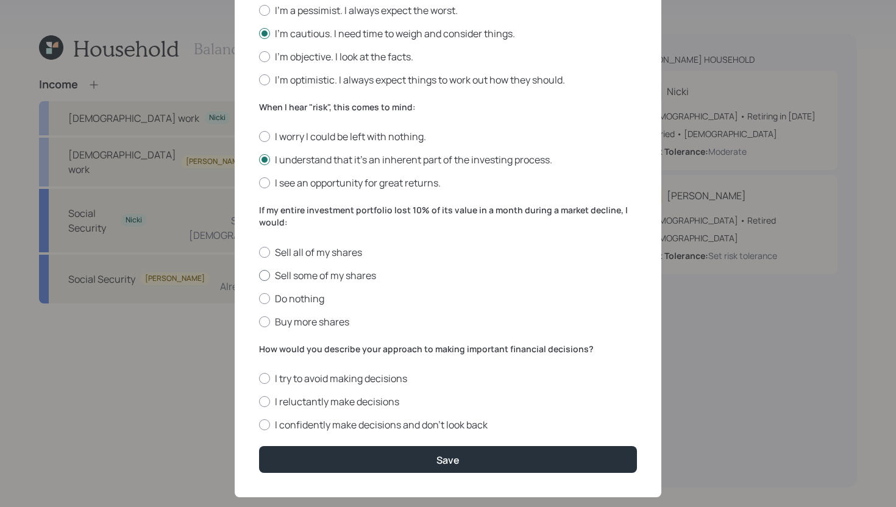
scroll to position [383, 0]
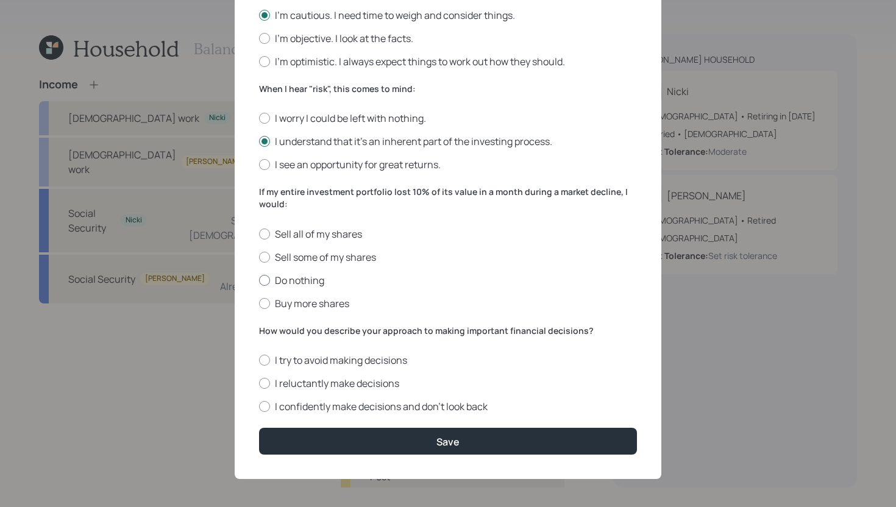
click at [309, 282] on label "Do nothing" at bounding box center [448, 280] width 378 height 13
click at [259, 280] on input "Do nothing" at bounding box center [258, 280] width 1 height 1
radio input "true"
click at [291, 405] on label "I confidently make decisions and don’t look back" at bounding box center [448, 406] width 378 height 13
click at [259, 406] on input "I confidently make decisions and don’t look back" at bounding box center [258, 406] width 1 height 1
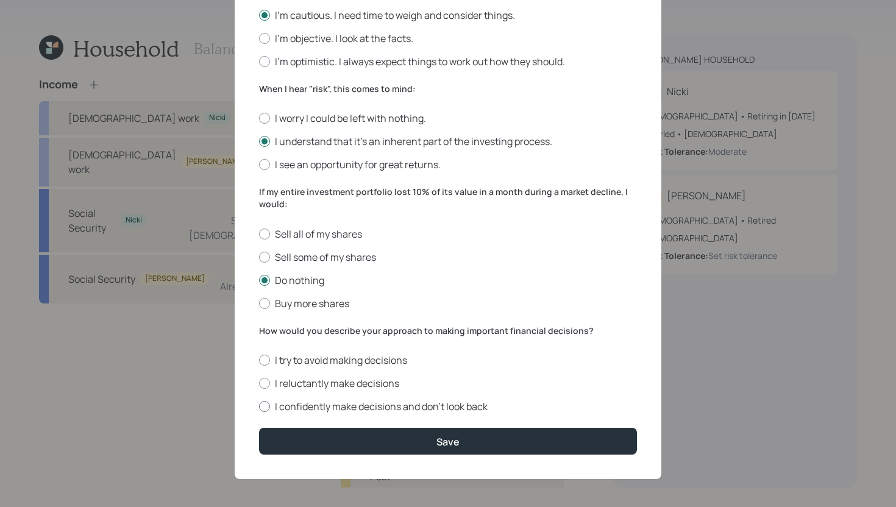
radio input "true"
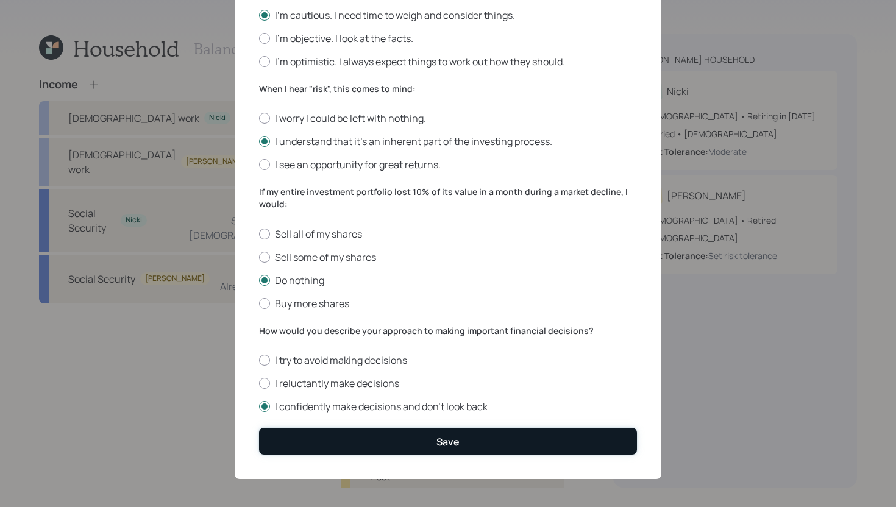
click at [442, 440] on div "Save" at bounding box center [447, 441] width 23 height 13
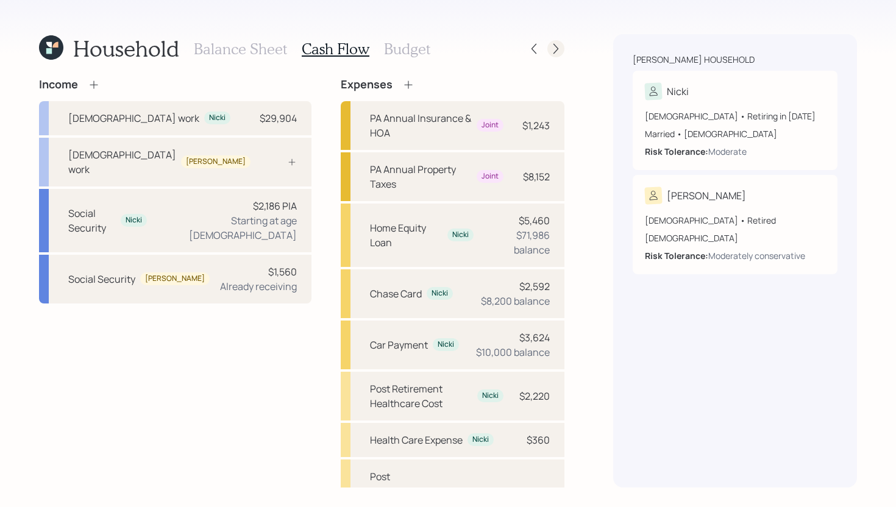
click at [559, 44] on icon at bounding box center [555, 49] width 12 height 12
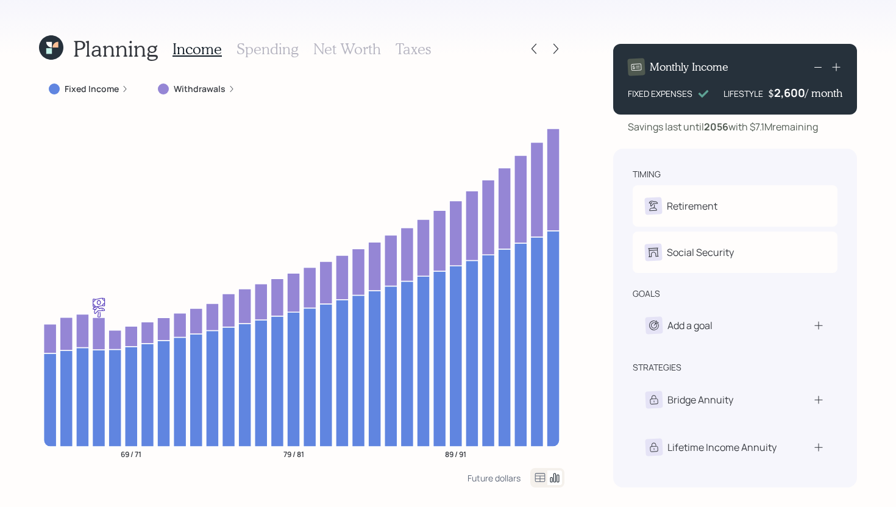
click at [99, 86] on label "Fixed Income" at bounding box center [92, 89] width 54 height 12
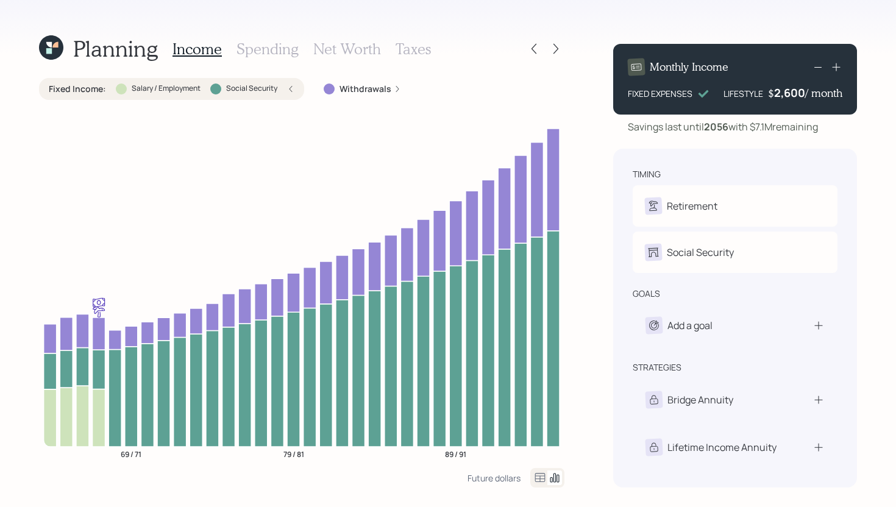
click at [116, 88] on div at bounding box center [121, 88] width 11 height 11
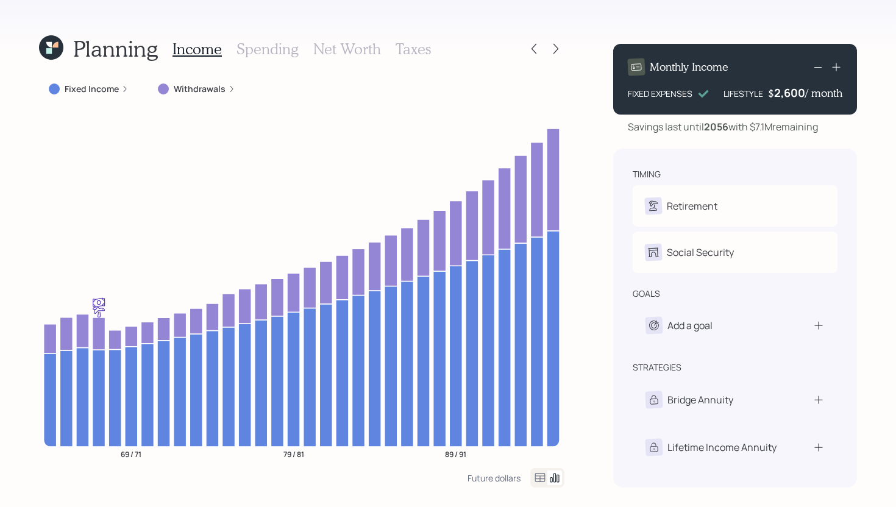
click at [96, 87] on label "Fixed Income" at bounding box center [92, 89] width 54 height 12
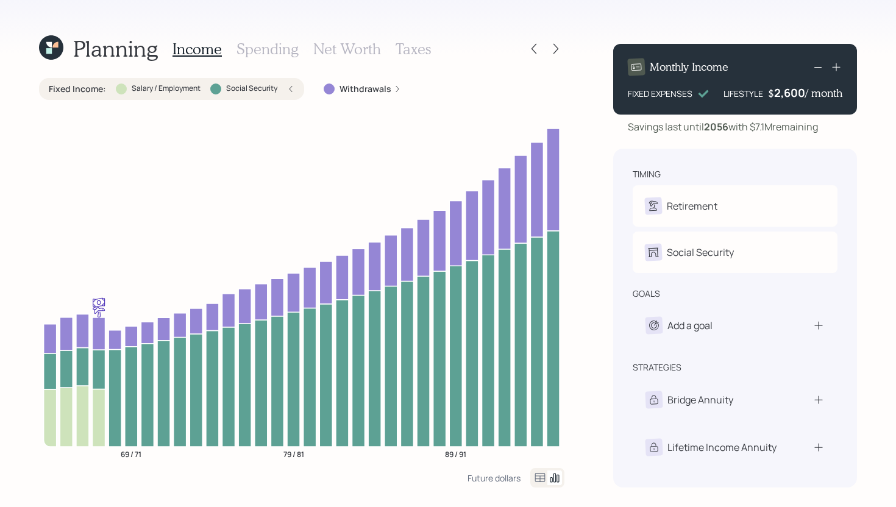
click at [97, 89] on label "Fixed Income :" at bounding box center [77, 89] width 57 height 12
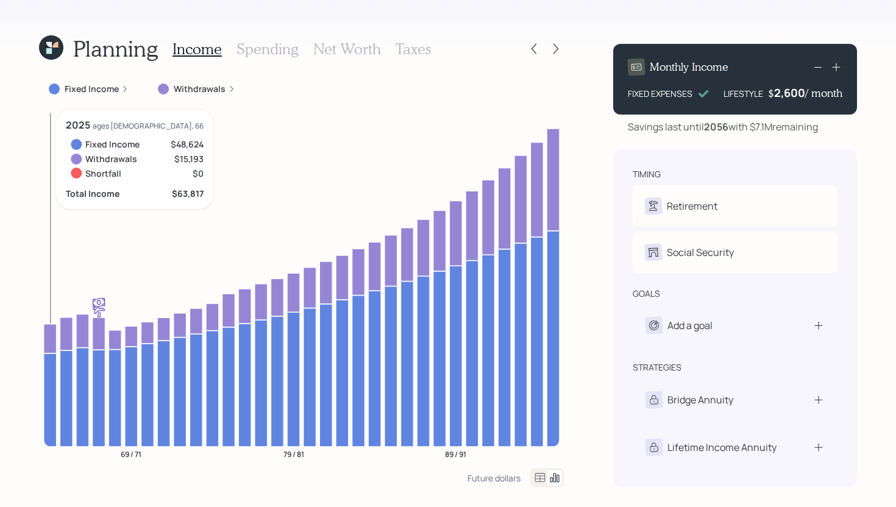
click at [44, 387] on icon at bounding box center [50, 399] width 13 height 93
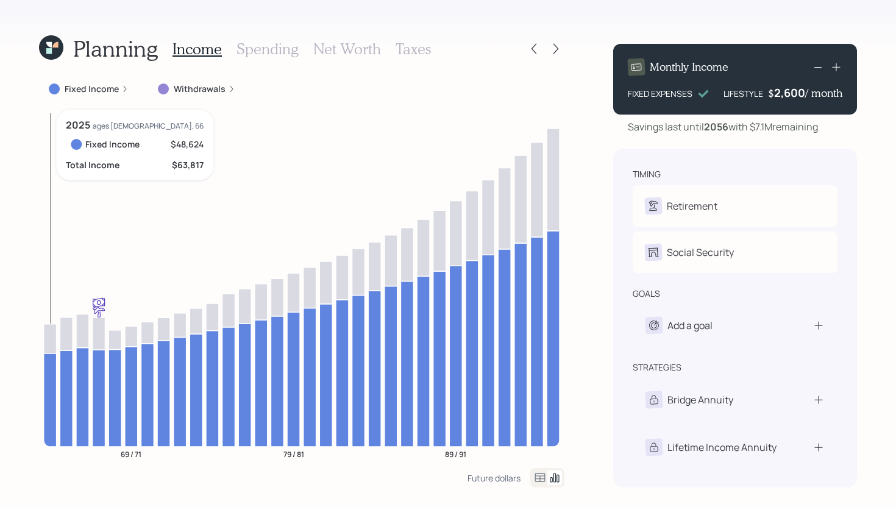
click at [49, 387] on icon at bounding box center [50, 399] width 13 height 93
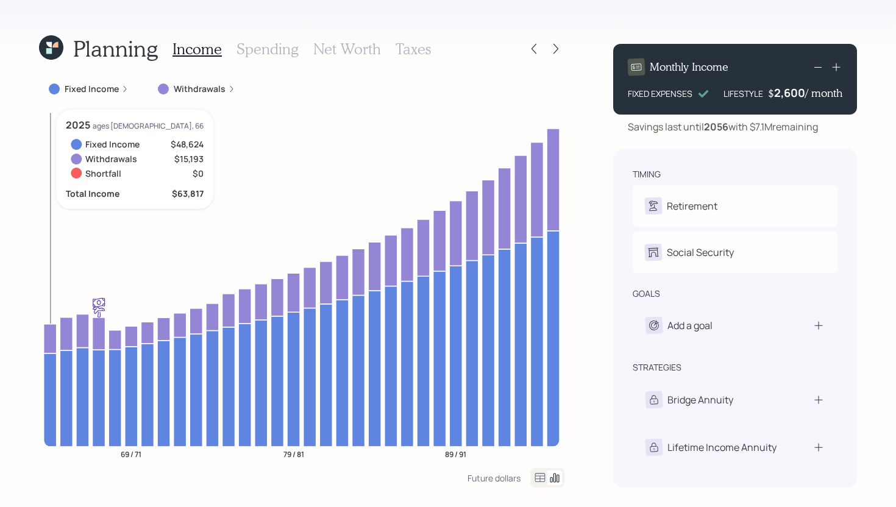
click at [50, 339] on icon at bounding box center [50, 337] width 13 height 29
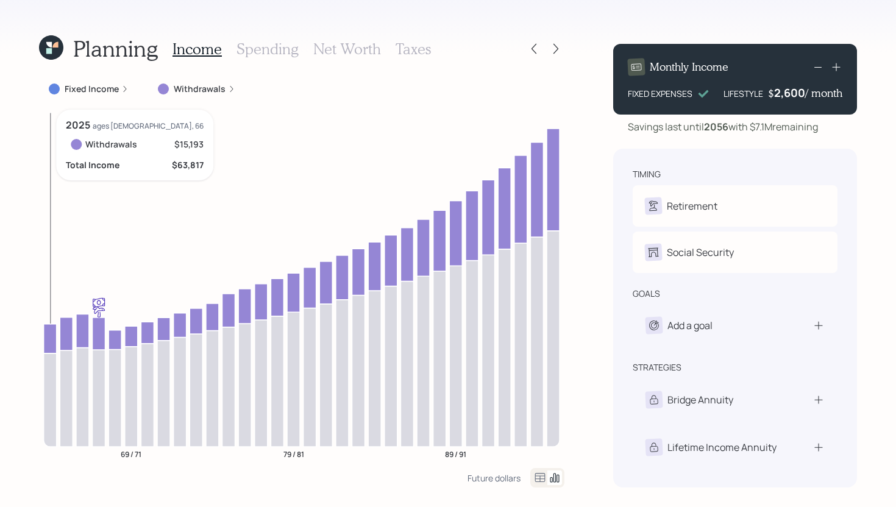
click at [48, 340] on icon at bounding box center [50, 337] width 13 height 29
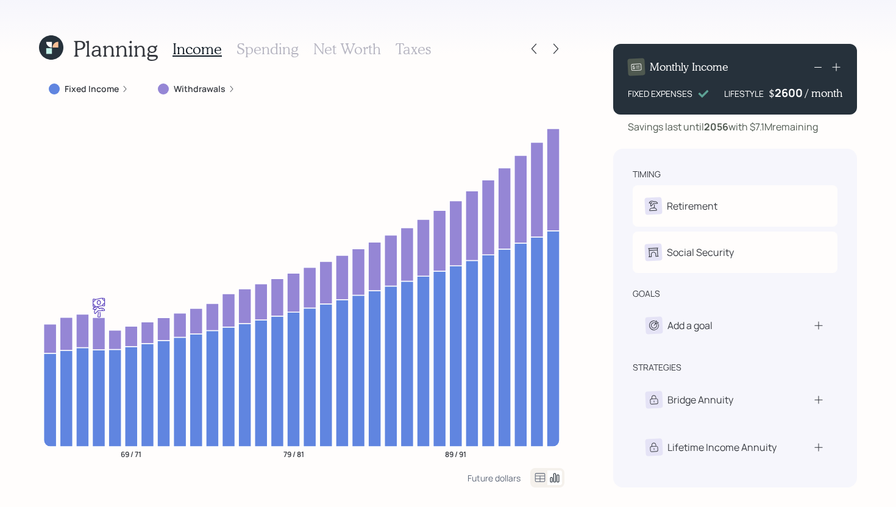
click at [799, 91] on div "2600" at bounding box center [789, 92] width 30 height 15
click at [799, 92] on div "2600" at bounding box center [789, 92] width 30 height 15
drag, startPoint x: 798, startPoint y: 92, endPoint x: 774, endPoint y: 92, distance: 24.4
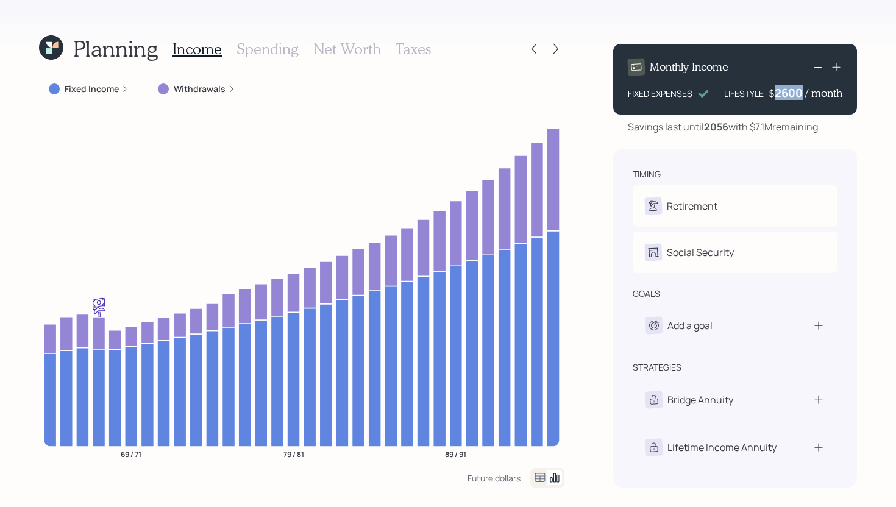
click at [774, 93] on div "2600" at bounding box center [789, 92] width 30 height 15
click at [604, 231] on div "Planning Income Spending Net Worth Taxes Fixed Income Withdrawals 69 / 71 79 / …" at bounding box center [448, 253] width 896 height 507
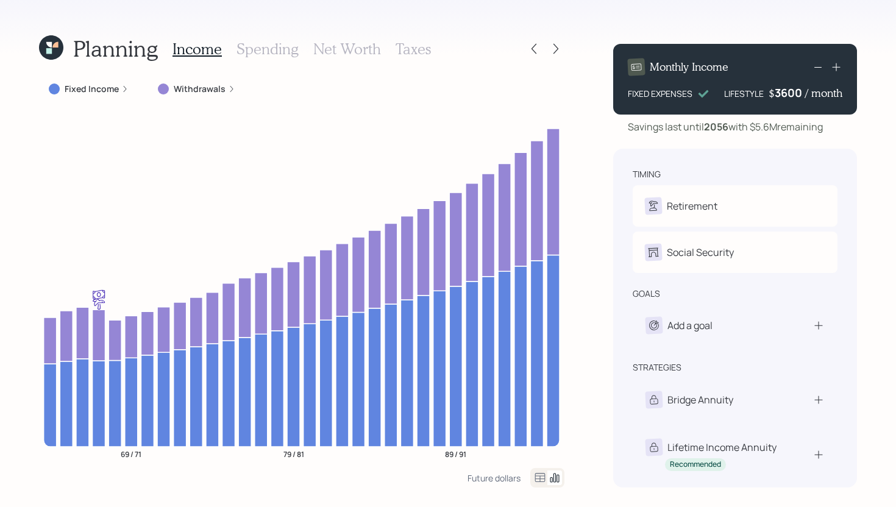
click at [794, 88] on div "3600" at bounding box center [789, 92] width 30 height 15
click at [585, 217] on div "Planning Income Spending Net Worth Taxes Fixed Income Withdrawals 69 / 71 79 / …" at bounding box center [448, 253] width 896 height 507
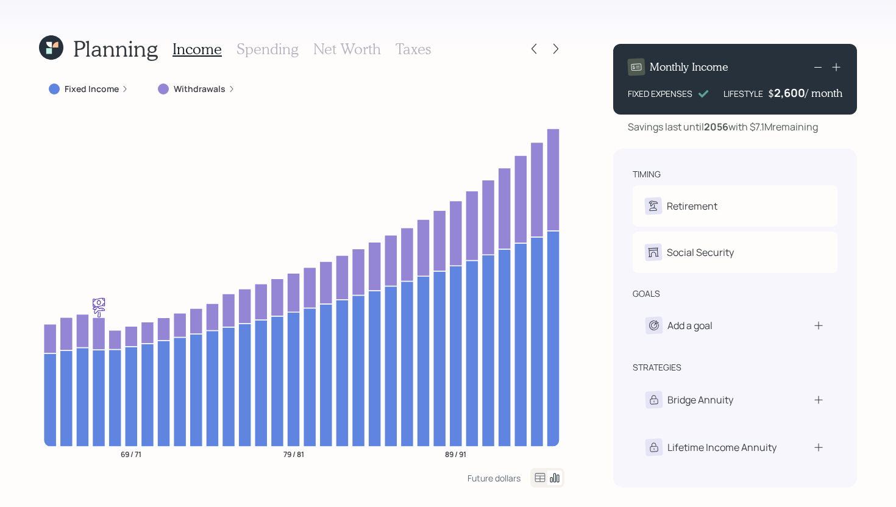
drag, startPoint x: 628, startPoint y: 128, endPoint x: 830, endPoint y: 125, distance: 201.7
click at [830, 125] on div "Savings last until 2056 with $7.1M remaining" at bounding box center [735, 126] width 244 height 15
click at [696, 339] on div "Add a goal" at bounding box center [734, 325] width 205 height 43
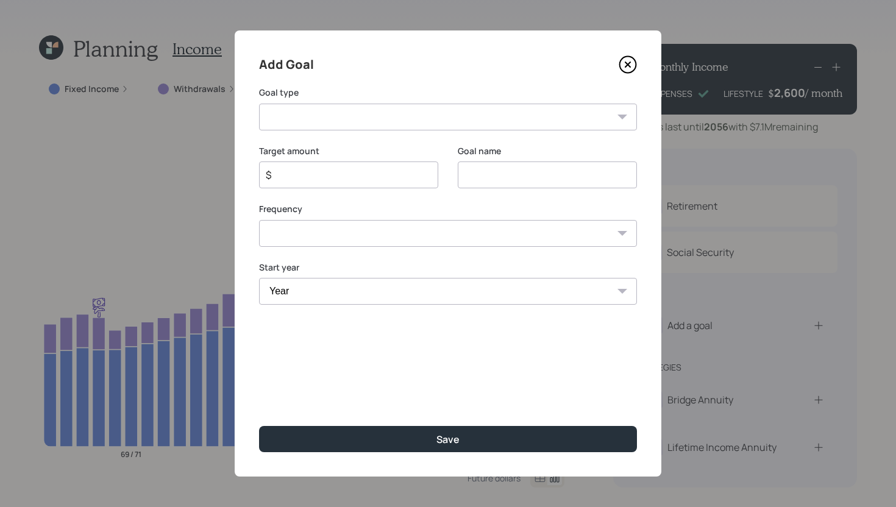
click at [426, 119] on select "Create an emergency fund Donate to charity Purchase a home Make a purchase Supp…" at bounding box center [448, 117] width 378 height 27
select select "other"
click at [259, 104] on select "Create an emergency fund Donate to charity Purchase a home Make a purchase Supp…" at bounding box center [448, 117] width 378 height 27
click at [523, 179] on input "Other" at bounding box center [547, 174] width 179 height 27
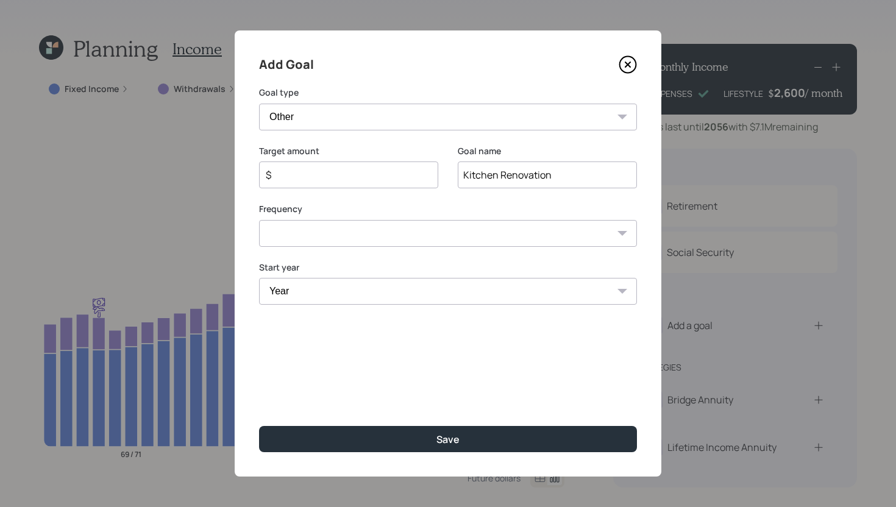
type input "Kitchen Renovation"
click at [355, 241] on select "One time Every 1 year Every 2 years Every 3 years Every 4 years Every 5 years E…" at bounding box center [448, 233] width 378 height 27
select select "0"
click at [259, 220] on select "One time Every 1 year Every 2 years Every 3 years Every 4 years Every 5 years E…" at bounding box center [448, 233] width 378 height 27
click at [327, 288] on select "Year 2025 2026 2027 2028 2029 2030 2031 2032 2033 2034 2035 2036 2037 2038 2039…" at bounding box center [448, 291] width 378 height 27
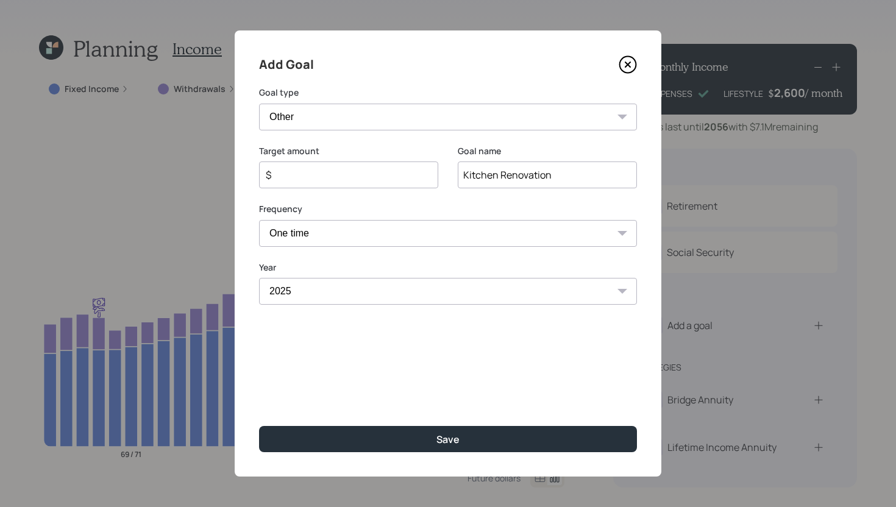
click at [259, 278] on select "Year 2025 2026 2027 2028 2029 2030 2031 2032 2033 2034 2035 2036 2037 2038 2039…" at bounding box center [448, 291] width 378 height 27
click at [332, 299] on select "2025 2026 2027 2028 2029 2030 2031 2032 2033 2034 2035 2036 2037 2038 2039 2040…" at bounding box center [448, 291] width 378 height 27
select select "2026"
click at [259, 278] on select "2025 2026 2027 2028 2029 2030 2031 2032 2033 2034 2035 2036 2037 2038 2039 2040…" at bounding box center [448, 291] width 378 height 27
click at [320, 180] on input "$" at bounding box center [343, 175] width 158 height 15
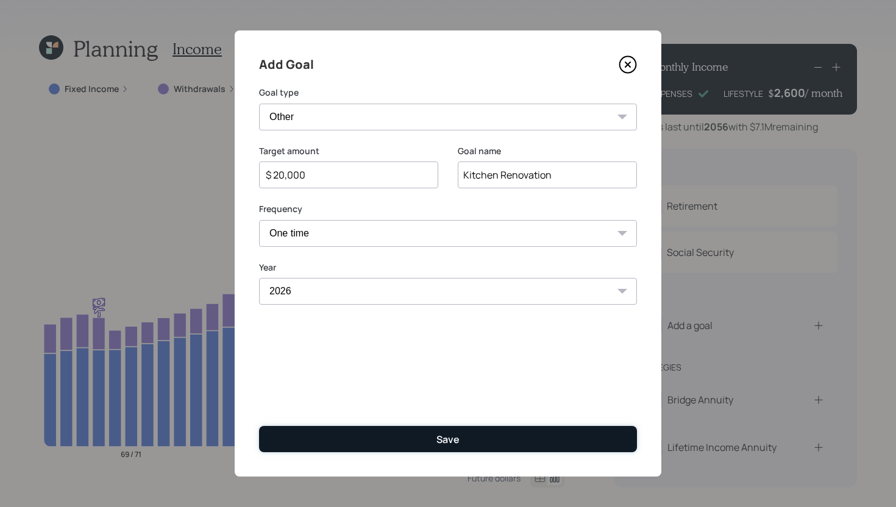
click at [438, 437] on div "Save" at bounding box center [447, 439] width 23 height 13
type input "$"
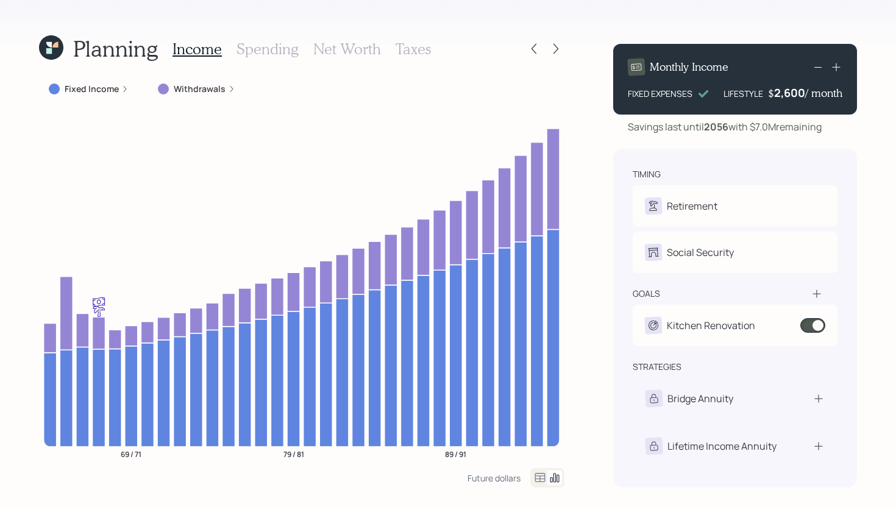
drag, startPoint x: 753, startPoint y: 127, endPoint x: 825, endPoint y: 127, distance: 72.5
click at [821, 127] on div "Savings last until 2056 with $7.0M remaining" at bounding box center [724, 126] width 194 height 15
click at [495, 479] on div "Future dollars" at bounding box center [493, 478] width 53 height 12
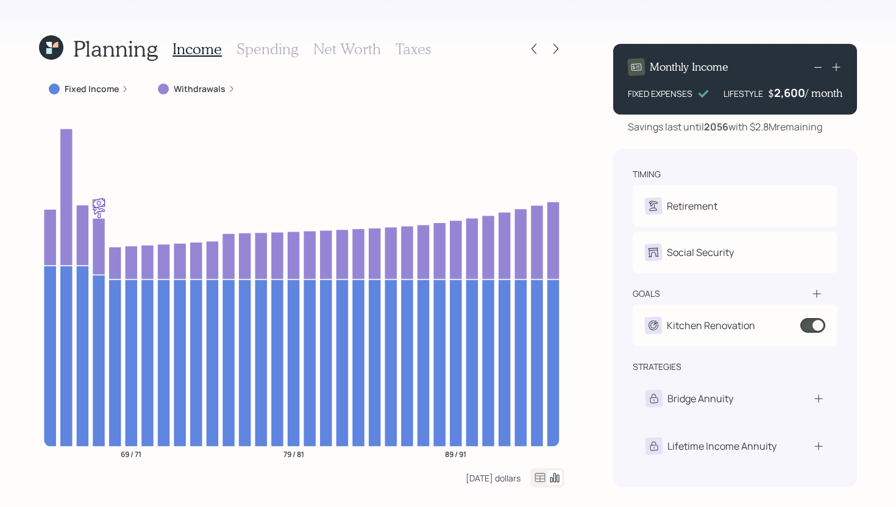
click at [495, 479] on div "Today's dollars" at bounding box center [492, 478] width 55 height 12
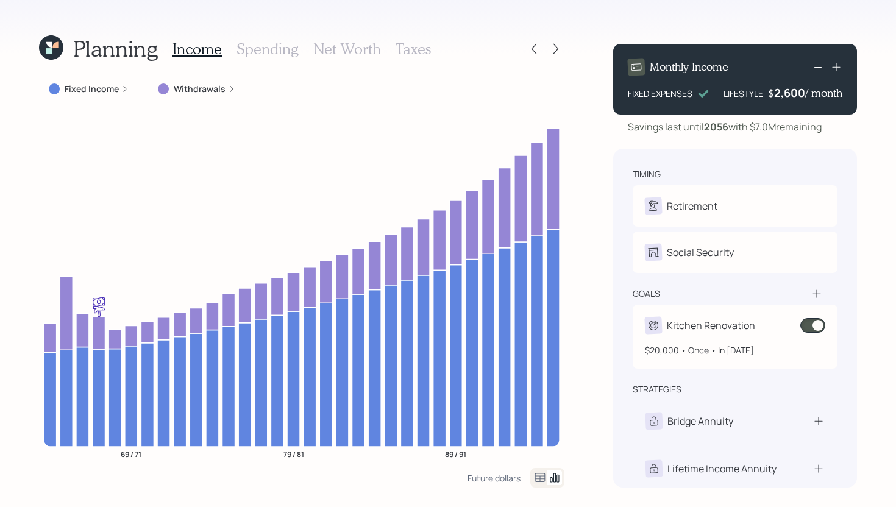
click at [812, 327] on span at bounding box center [812, 325] width 25 height 15
click at [810, 328] on span at bounding box center [812, 325] width 25 height 15
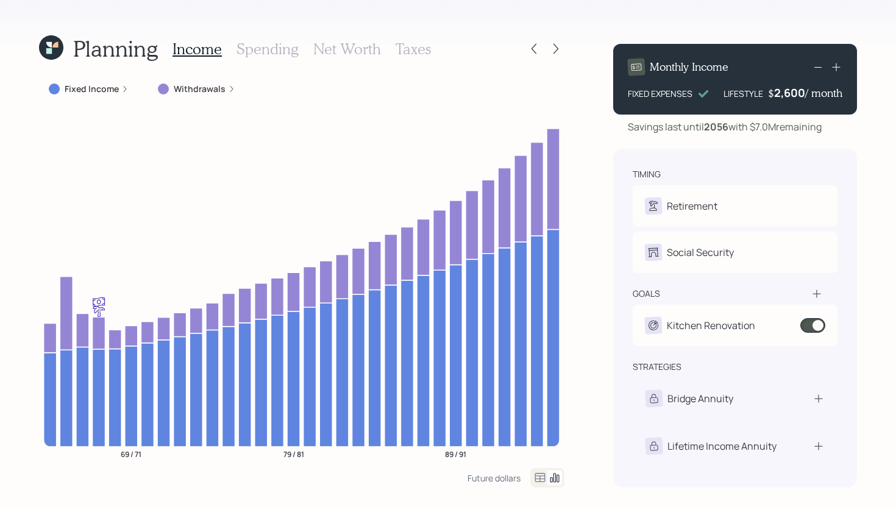
click at [208, 90] on label "Withdrawals" at bounding box center [200, 89] width 52 height 12
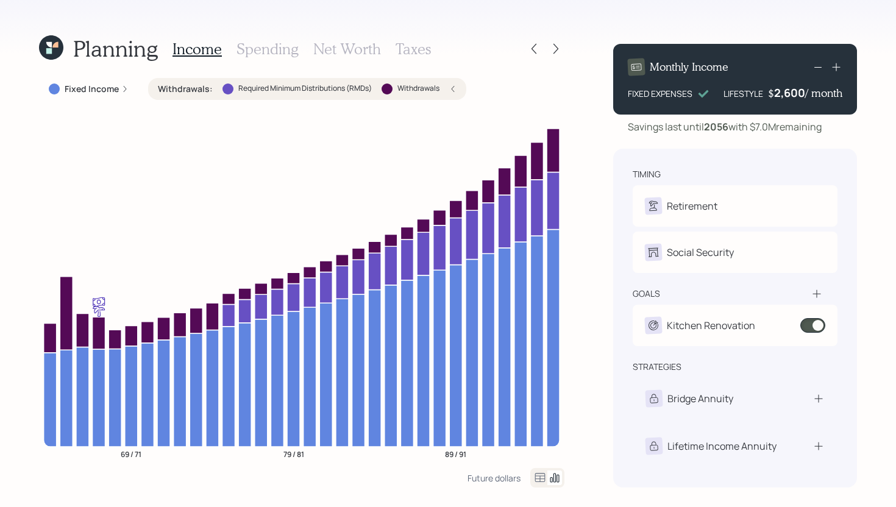
click at [213, 89] on div "Withdrawals : Required Minimum Distributions (RMDs) Withdrawals" at bounding box center [307, 89] width 299 height 12
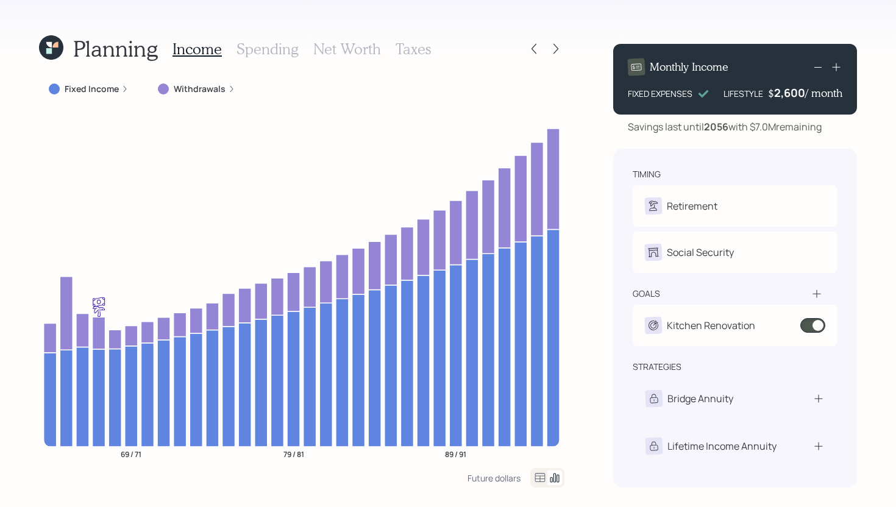
click at [212, 90] on label "Withdrawals" at bounding box center [200, 89] width 52 height 12
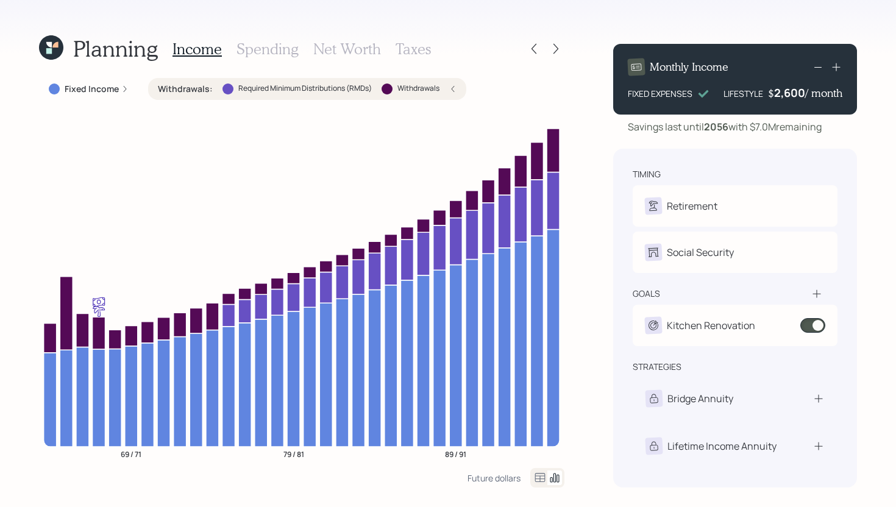
click at [223, 91] on div at bounding box center [227, 88] width 11 height 11
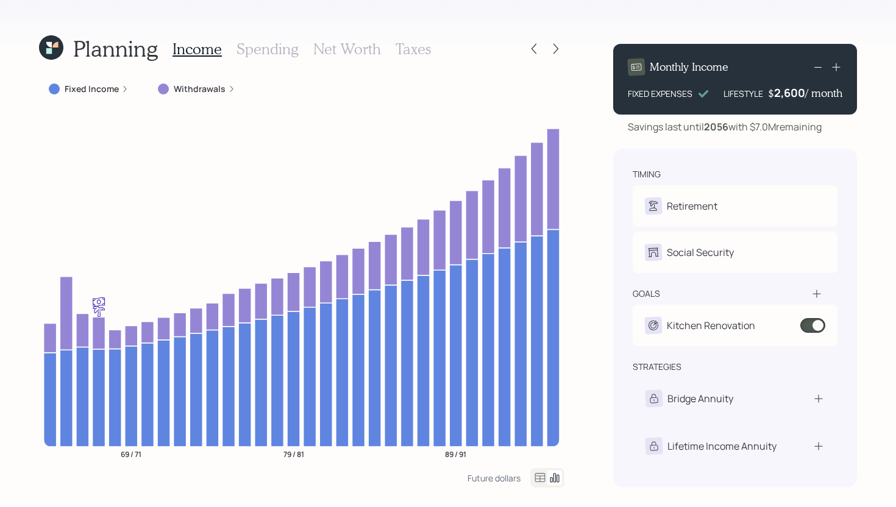
click at [223, 91] on div "Withdrawals" at bounding box center [196, 89] width 77 height 12
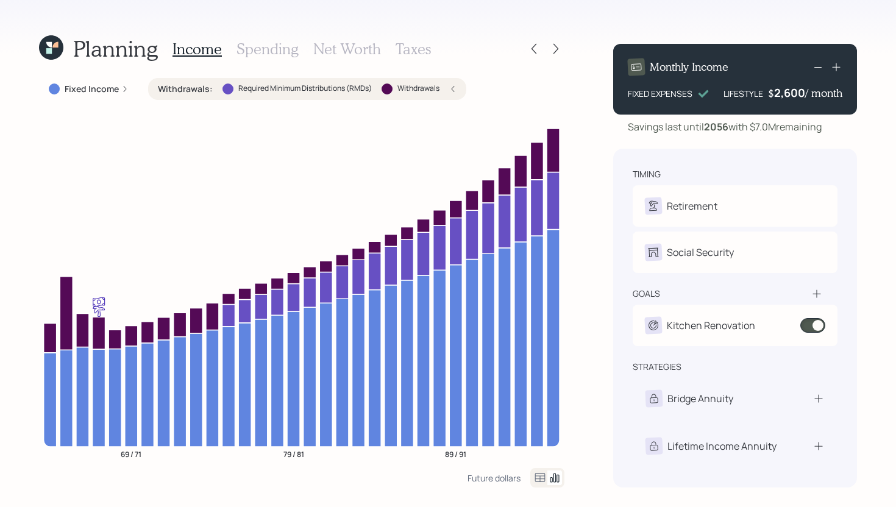
click at [244, 93] on label "Required Minimum Distributions (RMDs)" at bounding box center [304, 88] width 133 height 10
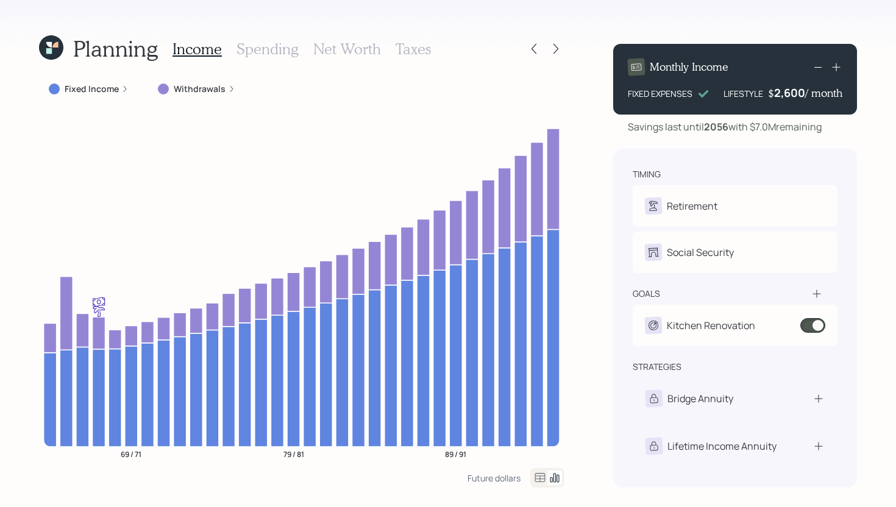
click at [267, 47] on h3 "Spending" at bounding box center [267, 49] width 62 height 18
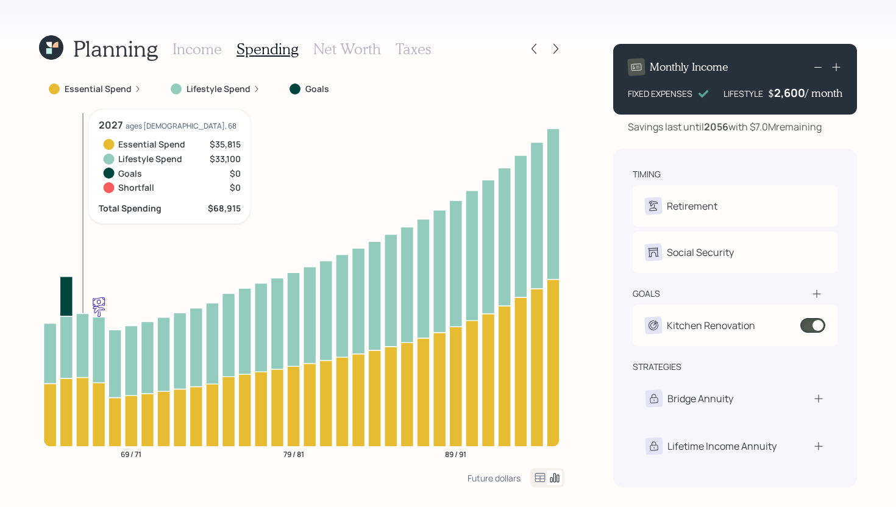
click at [88, 343] on icon at bounding box center [82, 345] width 13 height 64
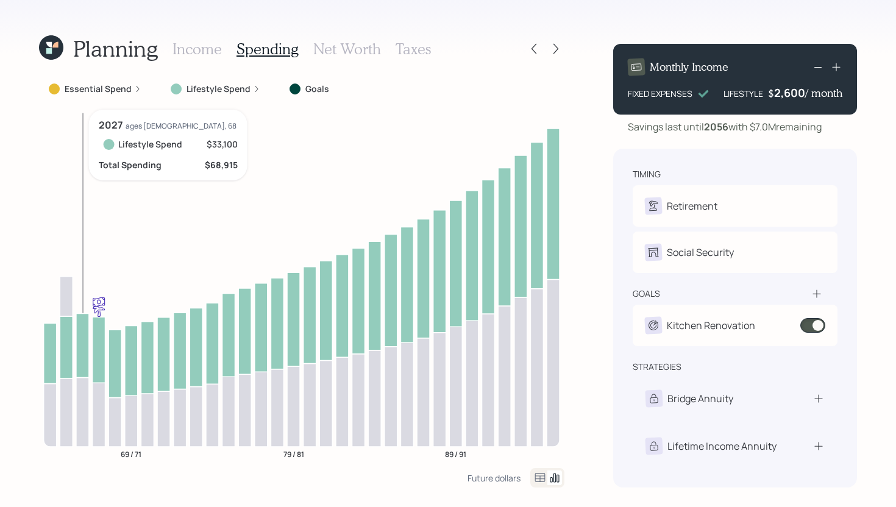
click at [88, 342] on icon at bounding box center [82, 345] width 13 height 64
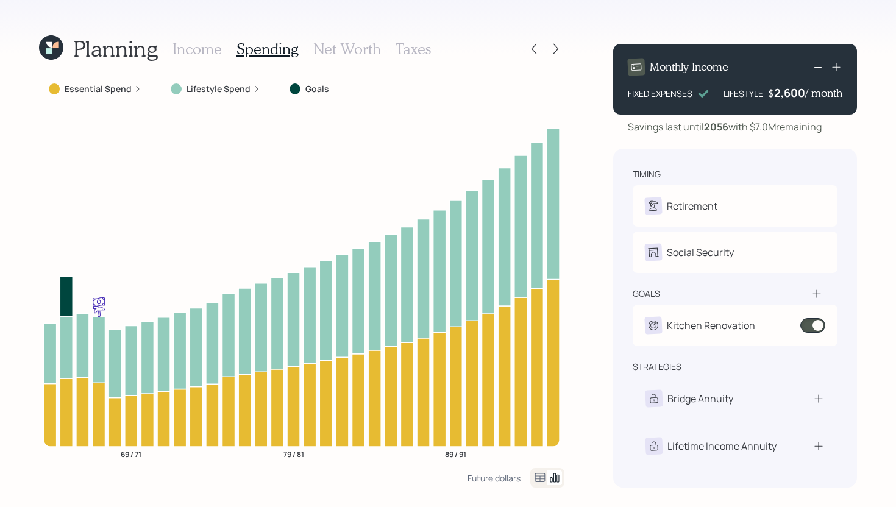
click at [231, 87] on label "Lifestyle Spend" at bounding box center [218, 89] width 64 height 12
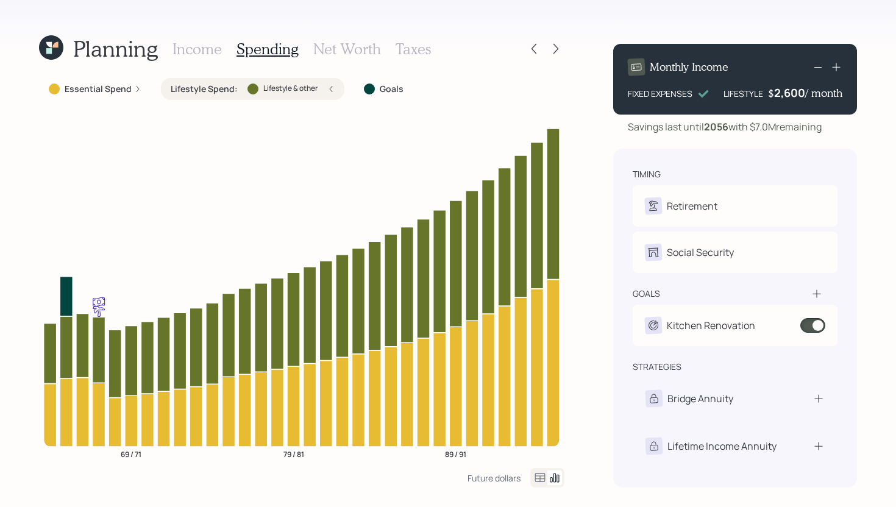
click at [231, 87] on label "Lifestyle Spend :" at bounding box center [204, 89] width 67 height 12
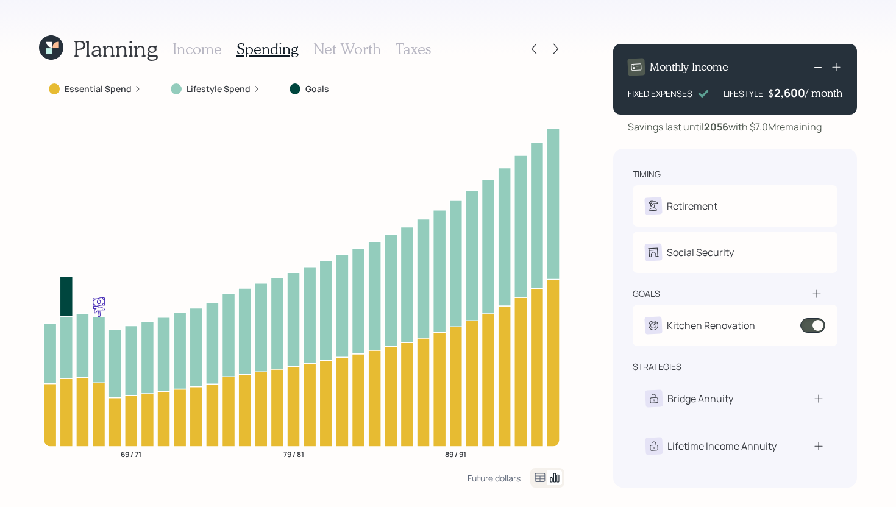
click at [112, 95] on div "Essential Spend" at bounding box center [95, 89] width 112 height 22
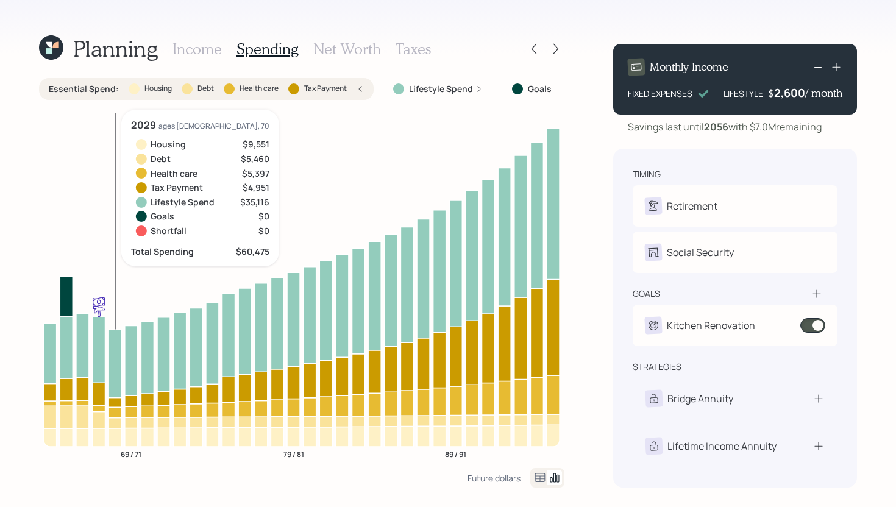
click at [116, 412] on icon at bounding box center [114, 412] width 13 height 10
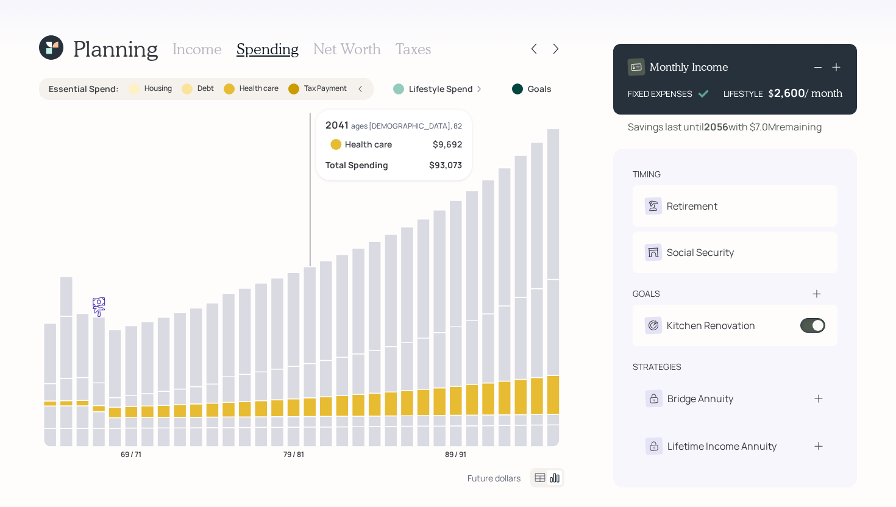
click at [307, 403] on icon at bounding box center [309, 406] width 13 height 19
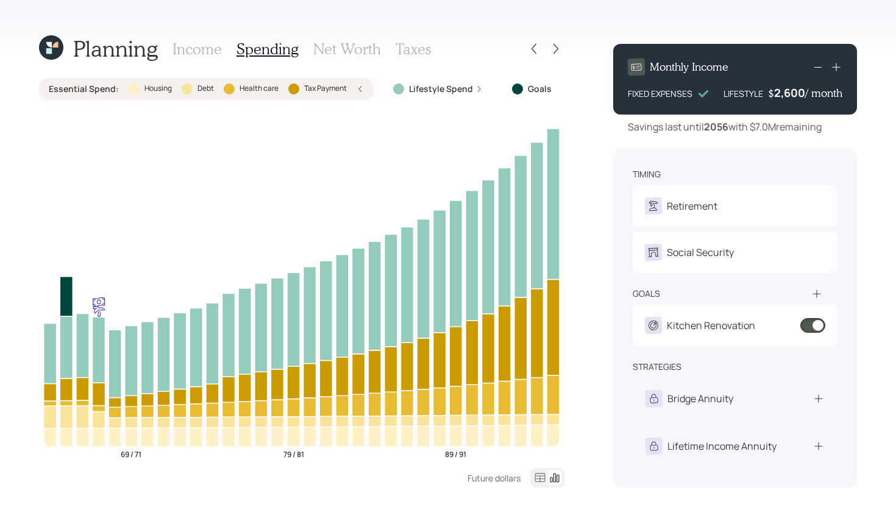
click at [242, 89] on label "Health care" at bounding box center [258, 88] width 39 height 10
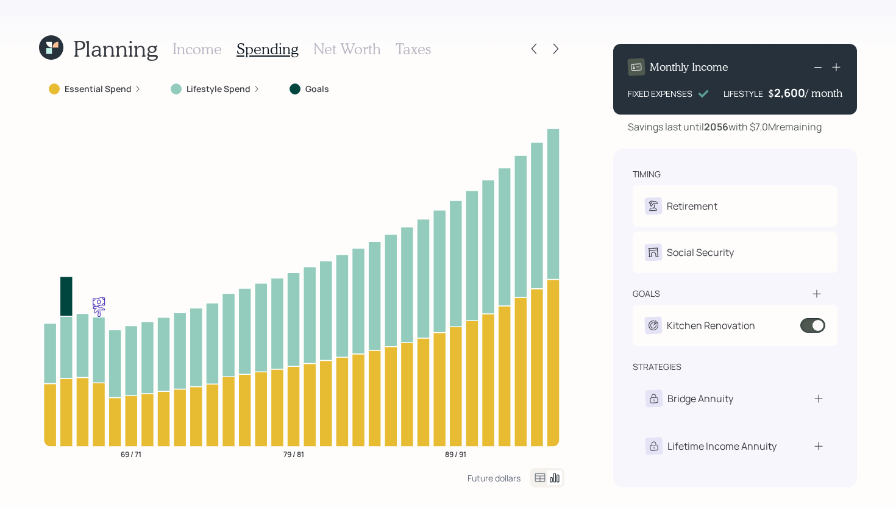
drag, startPoint x: 753, startPoint y: 129, endPoint x: 829, endPoint y: 130, distance: 76.2
click at [829, 130] on div "Savings last until 2056 with $7.0M remaining" at bounding box center [735, 126] width 244 height 15
click at [417, 54] on h3 "Taxes" at bounding box center [412, 49] width 35 height 18
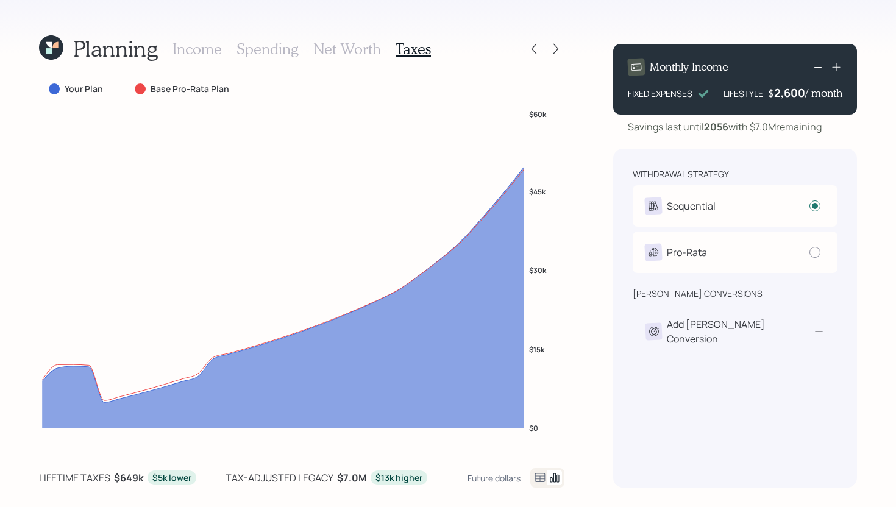
click at [536, 475] on icon at bounding box center [540, 477] width 10 height 9
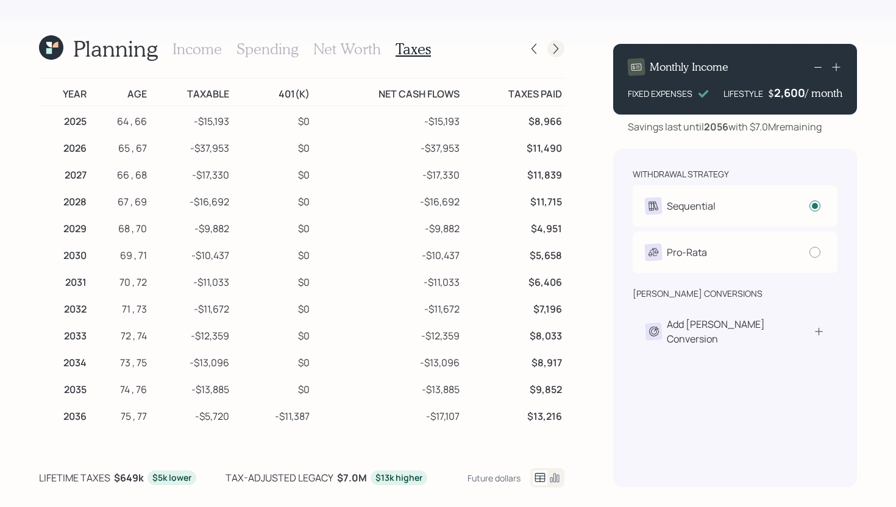
click at [560, 51] on icon at bounding box center [555, 49] width 12 height 12
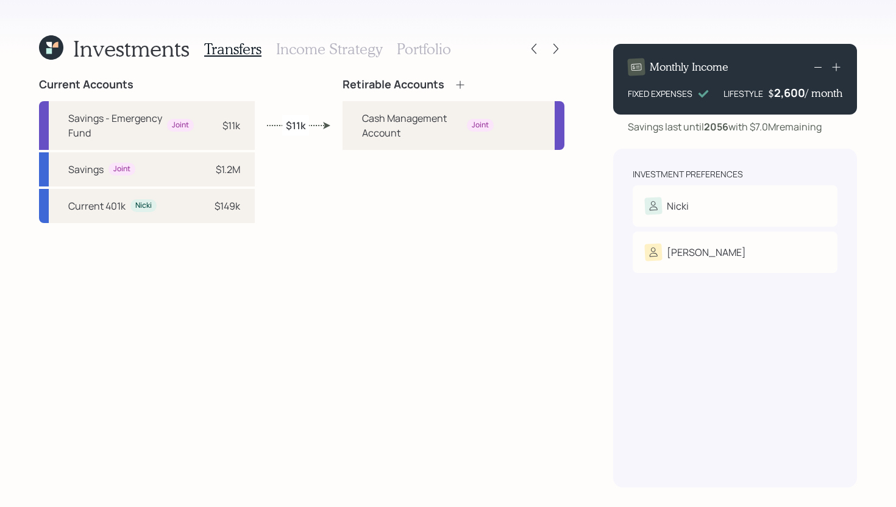
click at [458, 88] on icon at bounding box center [460, 85] width 12 height 12
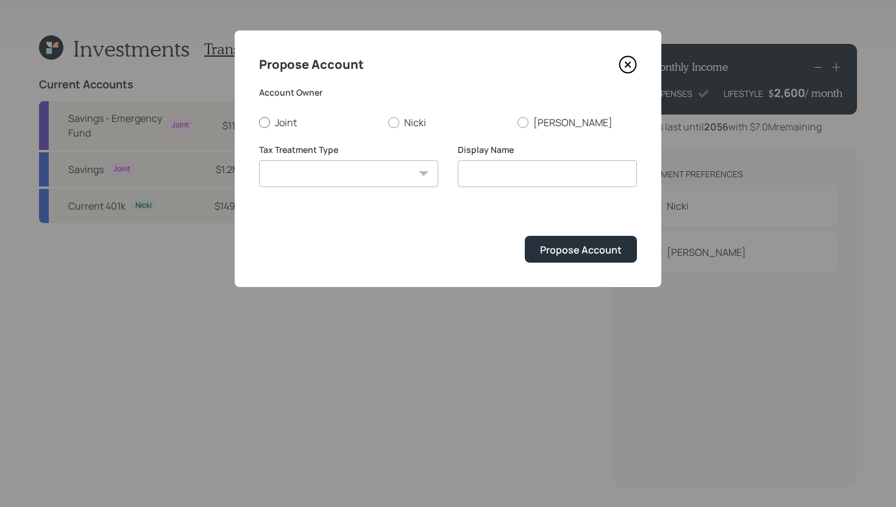
click at [277, 122] on label "Joint" at bounding box center [318, 122] width 119 height 13
click at [259, 122] on input "Joint" at bounding box center [258, 122] width 1 height 1
radio input "true"
click at [337, 177] on select "Roth Taxable Traditional" at bounding box center [348, 173] width 179 height 27
select select "taxable"
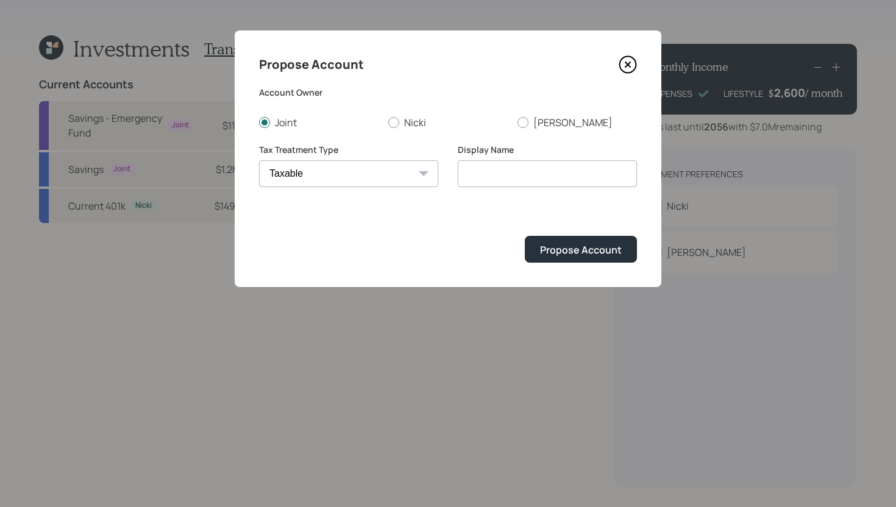
click at [259, 160] on select "Roth Taxable Traditional" at bounding box center [348, 173] width 179 height 27
click at [506, 173] on input "Taxable" at bounding box center [547, 173] width 179 height 27
type input "Joint Brokerage"
click at [551, 254] on div "Propose Account" at bounding box center [581, 249] width 82 height 13
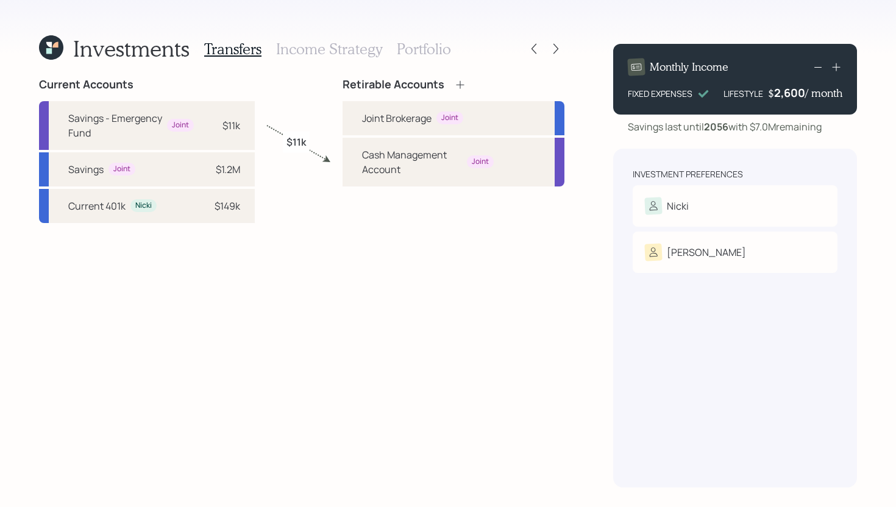
click at [458, 86] on icon at bounding box center [460, 85] width 12 height 12
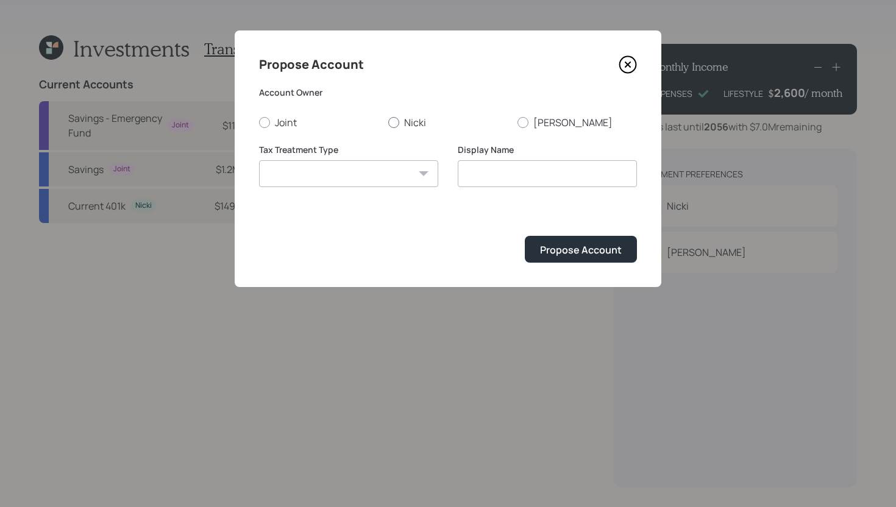
click at [395, 122] on div at bounding box center [393, 122] width 11 height 11
click at [388, 122] on input "Nicki" at bounding box center [387, 122] width 1 height 1
radio input "true"
click at [382, 165] on select "Roth Taxable Traditional" at bounding box center [348, 173] width 179 height 27
select select "traditional"
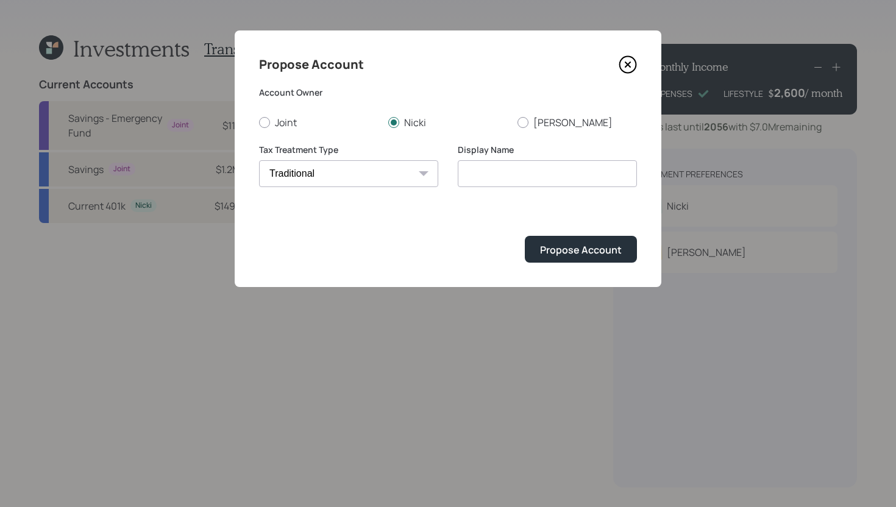
click at [259, 160] on select "Roth Taxable Traditional" at bounding box center [348, 173] width 179 height 27
click at [553, 175] on input "Traditional" at bounding box center [547, 173] width 179 height 27
type input "Traditional IRA"
click at [597, 253] on div "Propose Account" at bounding box center [581, 249] width 82 height 13
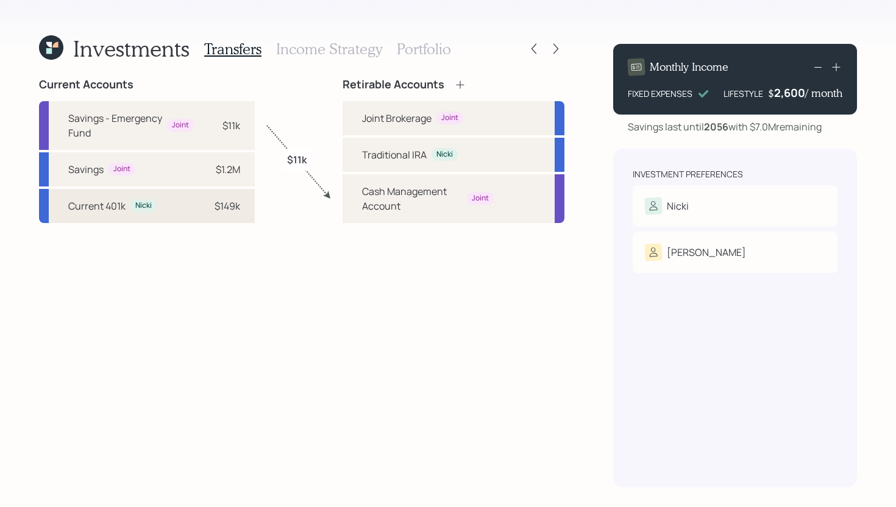
click at [238, 210] on div "$149k" at bounding box center [227, 206] width 26 height 15
click at [377, 153] on div "Traditional IRA" at bounding box center [394, 154] width 65 height 15
select select "096011c2-a66b-4cd2-8b66-390aa302fc0c"
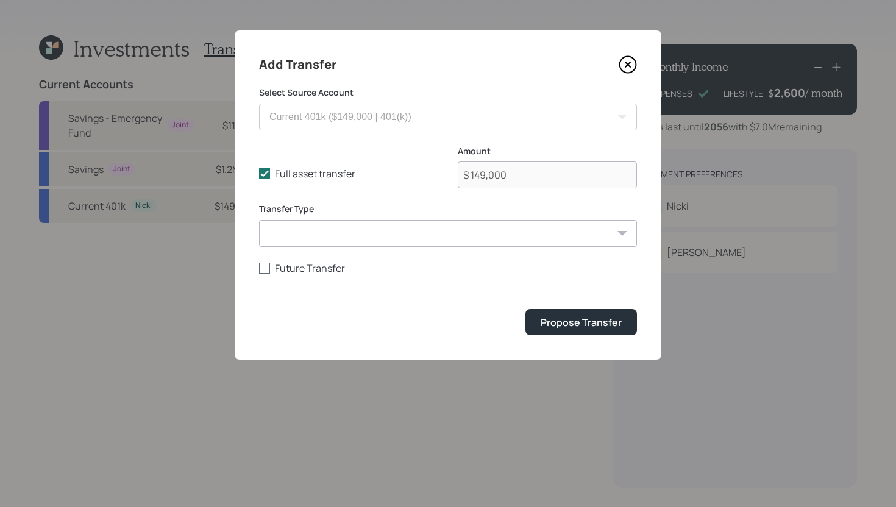
click at [290, 270] on label "Future Transfer" at bounding box center [448, 267] width 378 height 13
click at [259, 268] on input "Future Transfer" at bounding box center [258, 267] width 1 height 1
checkbox input "true"
select select "8"
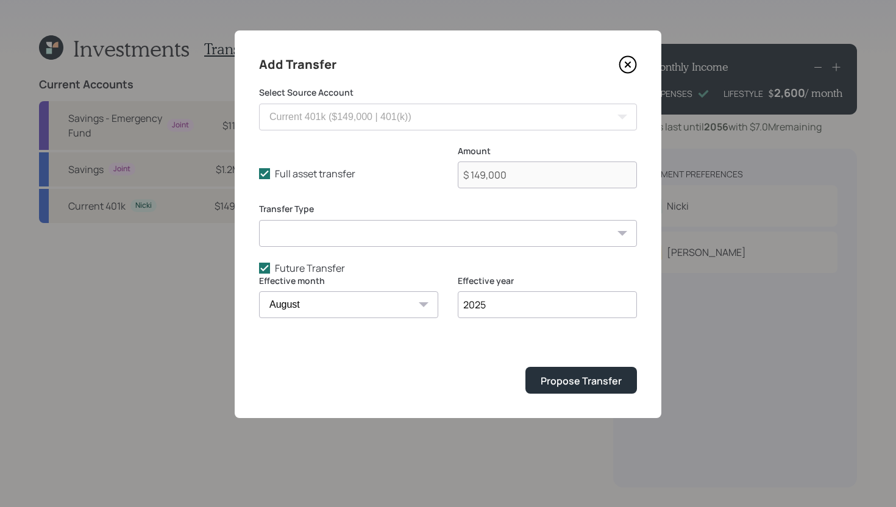
click at [520, 306] on input "2025" at bounding box center [547, 304] width 179 height 27
type input "2030"
click at [579, 378] on div "Propose Transfer" at bounding box center [580, 380] width 81 height 13
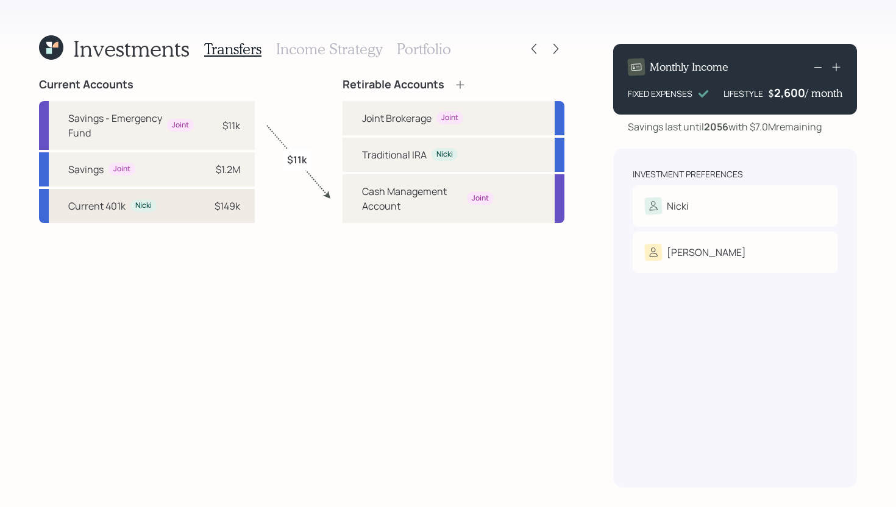
click at [249, 209] on div "Current 401k Nicki $149k" at bounding box center [147, 206] width 216 height 34
click at [355, 163] on div "Traditional IRA Nicki" at bounding box center [453, 155] width 222 height 34
select select "096011c2-a66b-4cd2-8b66-390aa302fc0c"
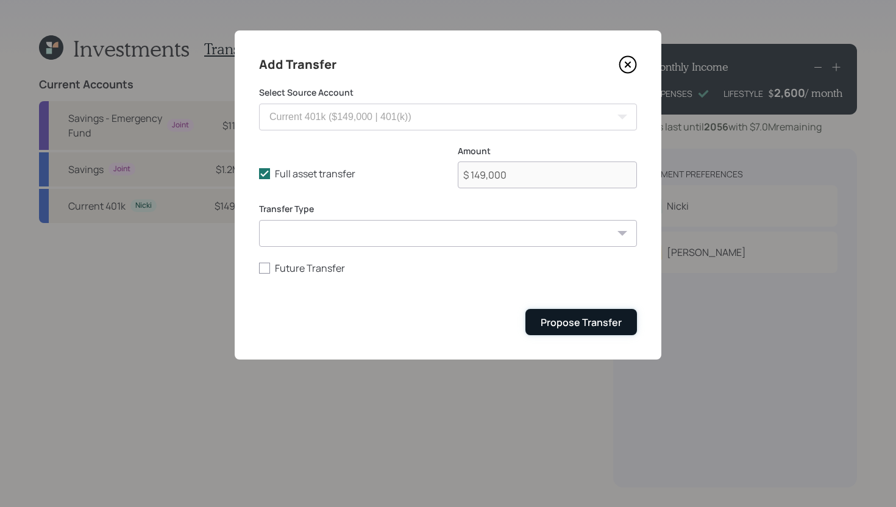
click at [558, 316] on div "Propose Transfer" at bounding box center [580, 322] width 81 height 13
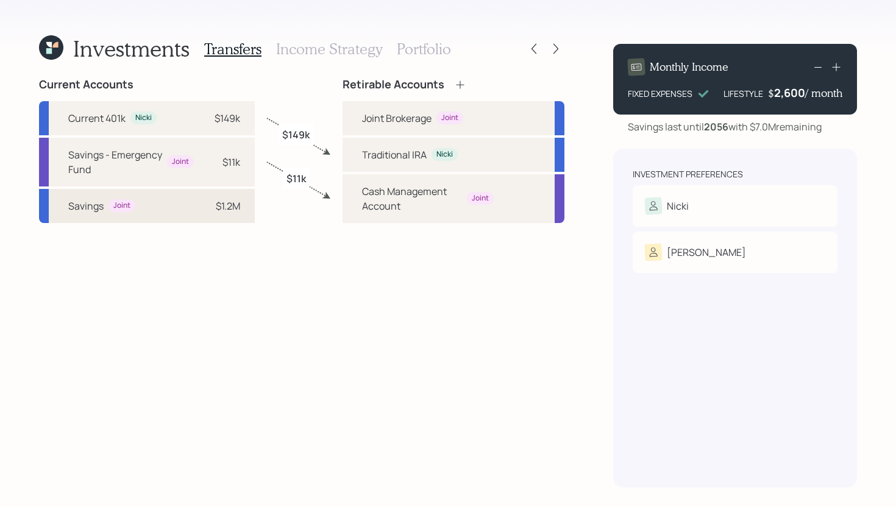
click at [250, 211] on div "Savings Joint $1.2M" at bounding box center [147, 206] width 216 height 34
click at [354, 122] on div "Joint Brokerage Joint" at bounding box center [453, 118] width 222 height 34
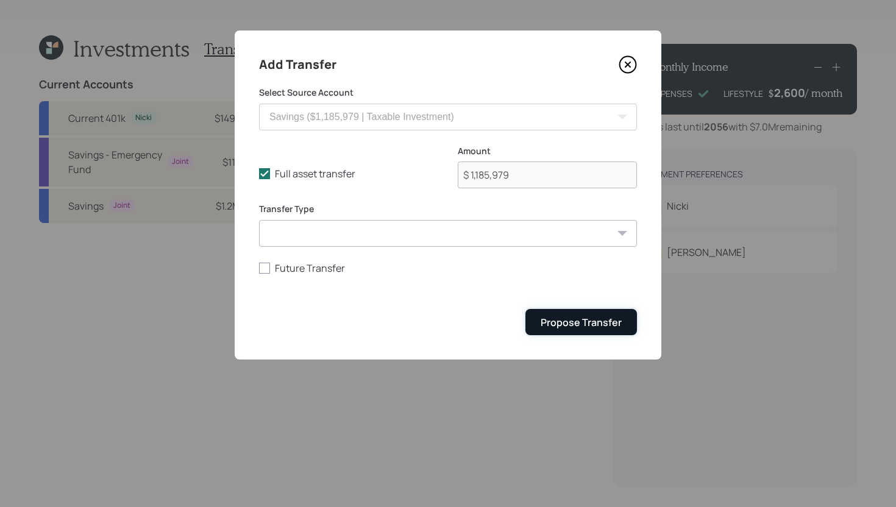
click at [585, 323] on div "Propose Transfer" at bounding box center [580, 322] width 81 height 13
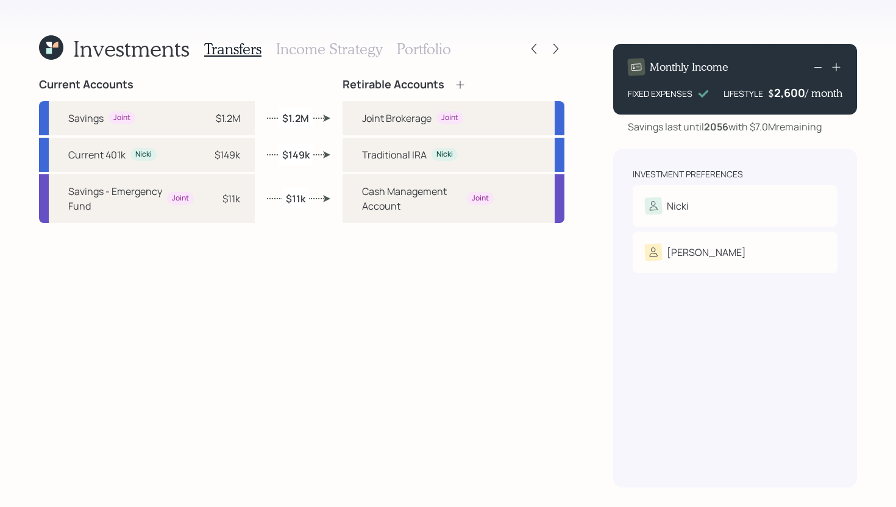
click at [355, 52] on h3 "Income Strategy" at bounding box center [329, 49] width 106 height 18
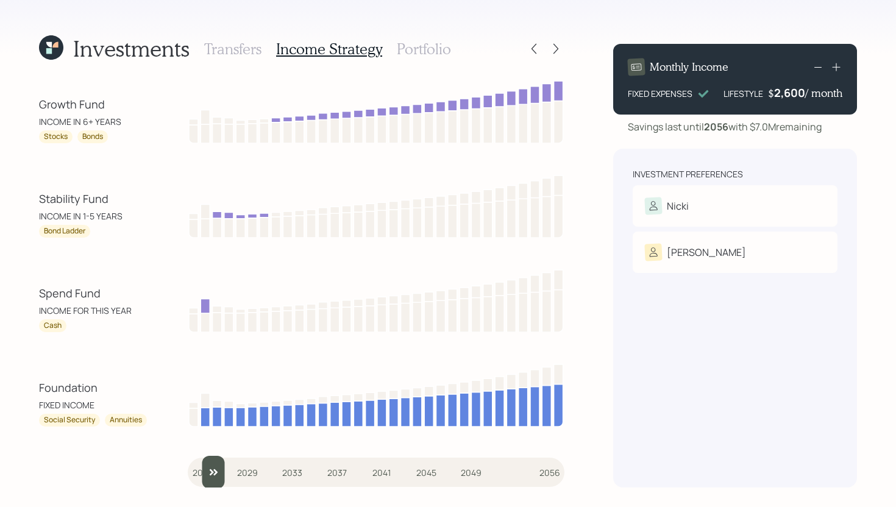
click at [206, 468] on input "slider" at bounding box center [376, 472] width 376 height 33
click at [219, 472] on input "slider" at bounding box center [376, 472] width 376 height 33
drag, startPoint x: 220, startPoint y: 472, endPoint x: 190, endPoint y: 472, distance: 29.9
click at [190, 472] on input "slider" at bounding box center [376, 472] width 376 height 33
click at [209, 466] on input "slider" at bounding box center [376, 472] width 376 height 33
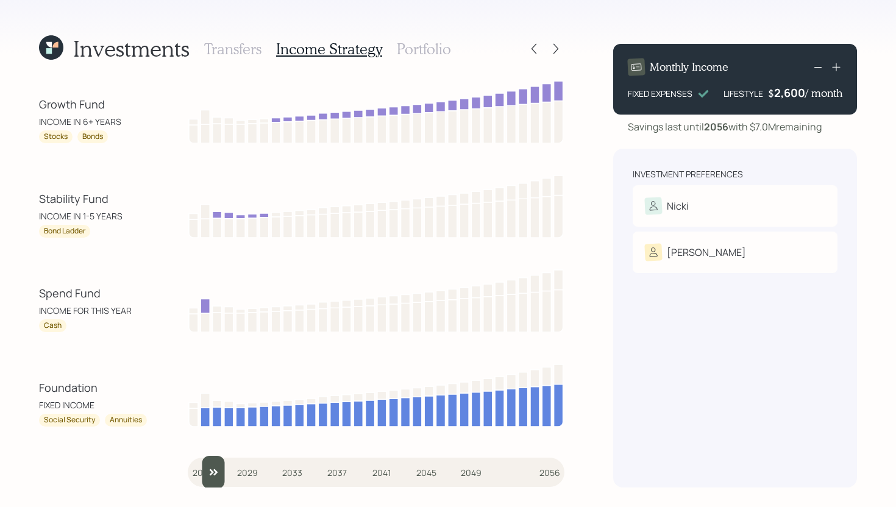
click at [218, 473] on input "slider" at bounding box center [376, 472] width 376 height 33
drag, startPoint x: 218, startPoint y: 473, endPoint x: 174, endPoint y: 470, distance: 44.5
type input "2025"
click at [188, 470] on input "slider" at bounding box center [376, 472] width 376 height 33
click at [415, 53] on h3 "Portfolio" at bounding box center [424, 49] width 54 height 18
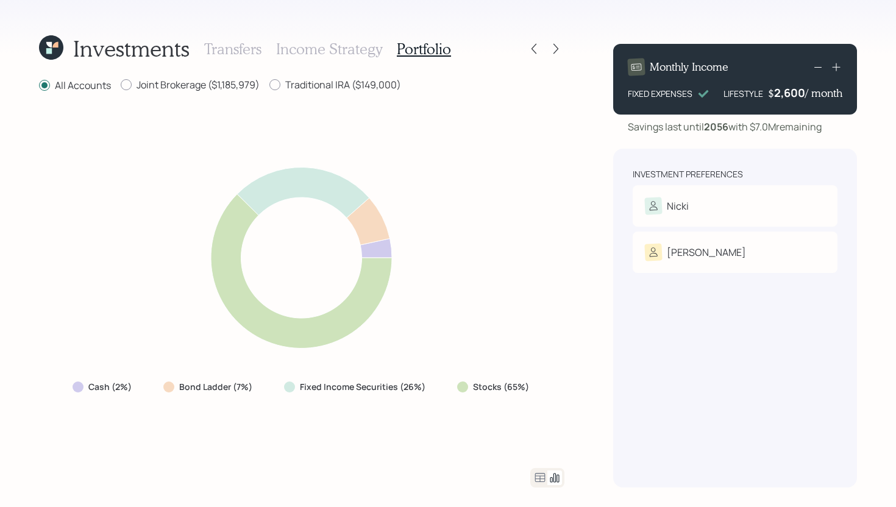
click at [537, 475] on icon at bounding box center [539, 477] width 15 height 15
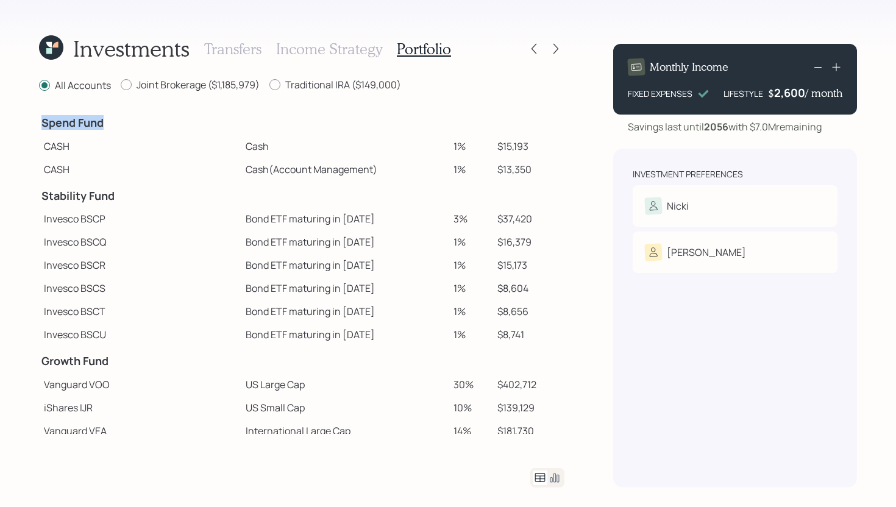
drag, startPoint x: 42, startPoint y: 127, endPoint x: 107, endPoint y: 127, distance: 64.6
click at [107, 127] on h4 "Spend Fund" at bounding box center [139, 122] width 197 height 13
click at [241, 149] on td "Cash" at bounding box center [345, 146] width 208 height 23
drag, startPoint x: 437, startPoint y: 168, endPoint x: 454, endPoint y: 168, distance: 17.7
click at [454, 168] on td "1%" at bounding box center [470, 169] width 44 height 23
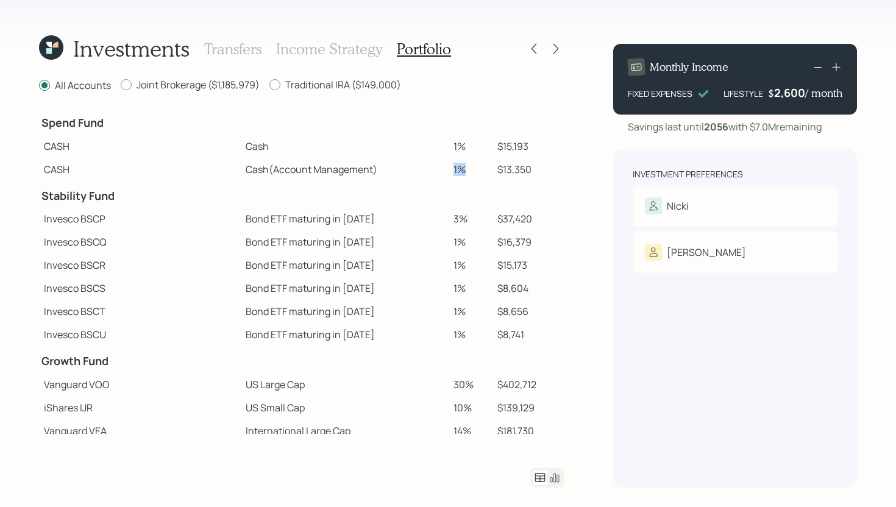
click at [471, 180] on td "1%" at bounding box center [470, 169] width 44 height 23
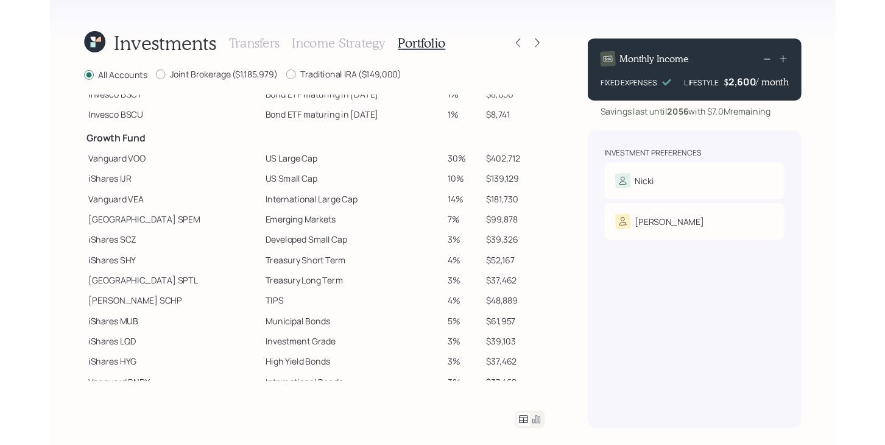
scroll to position [240, 0]
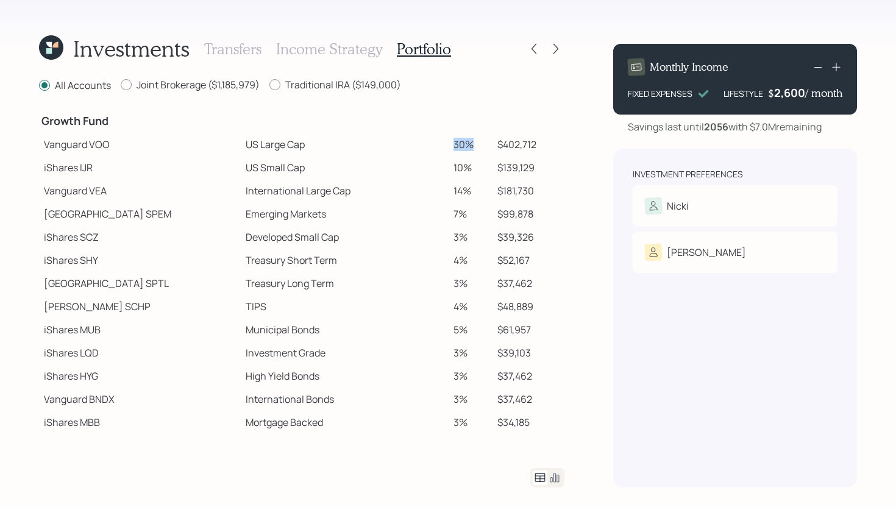
drag, startPoint x: 436, startPoint y: 142, endPoint x: 455, endPoint y: 142, distance: 19.5
click at [455, 142] on td "30%" at bounding box center [470, 144] width 44 height 23
click at [461, 144] on td "30%" at bounding box center [470, 144] width 44 height 23
click at [558, 54] on icon at bounding box center [555, 49] width 12 height 12
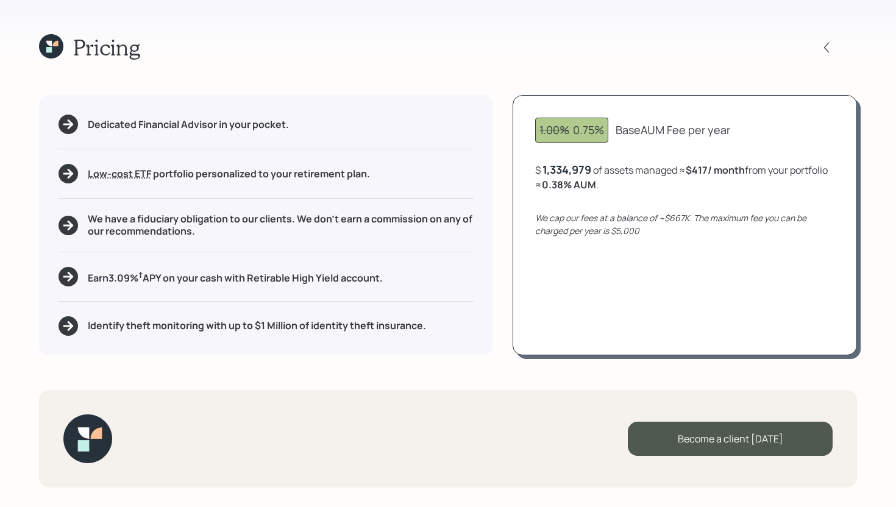
drag, startPoint x: 576, startPoint y: 132, endPoint x: 602, endPoint y: 132, distance: 25.6
click at [602, 132] on div "1.00% 0.75%" at bounding box center [571, 130] width 65 height 16
click at [639, 234] on div "We cap our fees at a balance of ~$667K. The maximum fee you can be charged per …" at bounding box center [684, 224] width 299 height 26
drag, startPoint x: 639, startPoint y: 231, endPoint x: 614, endPoint y: 231, distance: 25.0
click at [613, 231] on div "We cap our fees at a balance of ~$667K. The maximum fee you can be charged per …" at bounding box center [684, 224] width 299 height 26
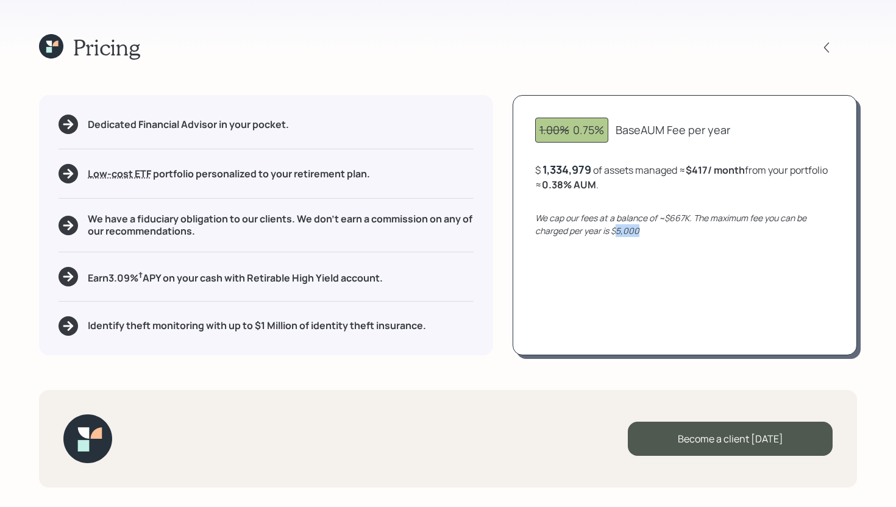
click at [663, 233] on div "We cap our fees at a balance of ~$667K. The maximum fee you can be charged per …" at bounding box center [684, 224] width 299 height 26
drag, startPoint x: 583, startPoint y: 185, endPoint x: 613, endPoint y: 183, distance: 29.9
click at [596, 183] on b "0.38 % AUM" at bounding box center [569, 184] width 54 height 13
click at [646, 186] on div "$ 1,334,979 of assets managed ≈ $417 / month from your portfolio ≈ 0.38 % AUM ." at bounding box center [684, 177] width 299 height 30
drag, startPoint x: 646, startPoint y: 186, endPoint x: 576, endPoint y: 187, distance: 70.1
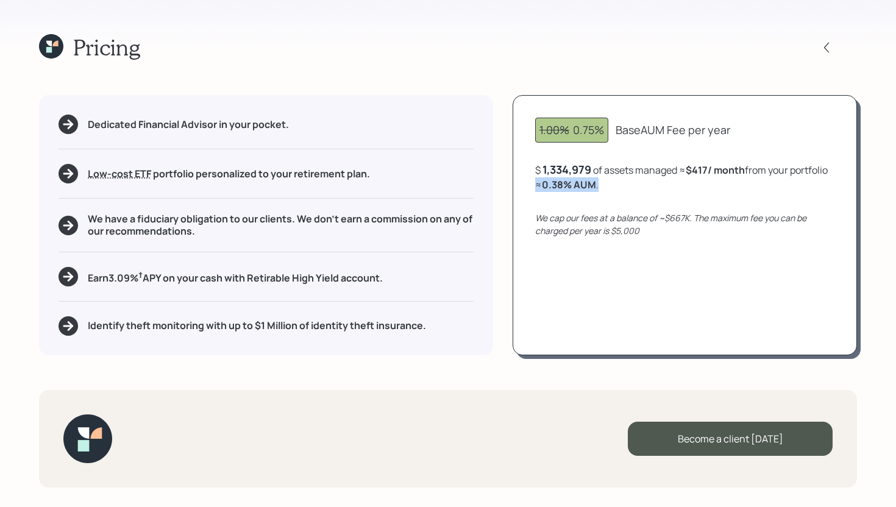
click at [576, 187] on div "$ 1,334,979 of assets managed ≈ $417 / month from your portfolio ≈ 0.38 % AUM ." at bounding box center [684, 177] width 299 height 30
click at [649, 187] on div "$ 1,334,979 of assets managed ≈ $417 / month from your portfolio ≈ 0.38 % AUM ." at bounding box center [684, 177] width 299 height 30
drag, startPoint x: 637, startPoint y: 185, endPoint x: 576, endPoint y: 185, distance: 61.5
click at [576, 185] on div "$ 1,334,979 of assets managed ≈ $417 / month from your portfolio ≈ 0.38 % AUM ." at bounding box center [684, 177] width 299 height 30
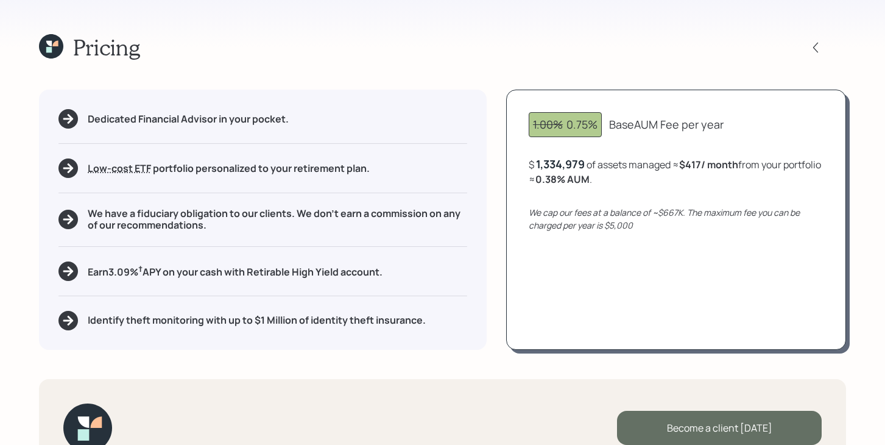
click at [709, 430] on div "Become a client today" at bounding box center [719, 428] width 205 height 34
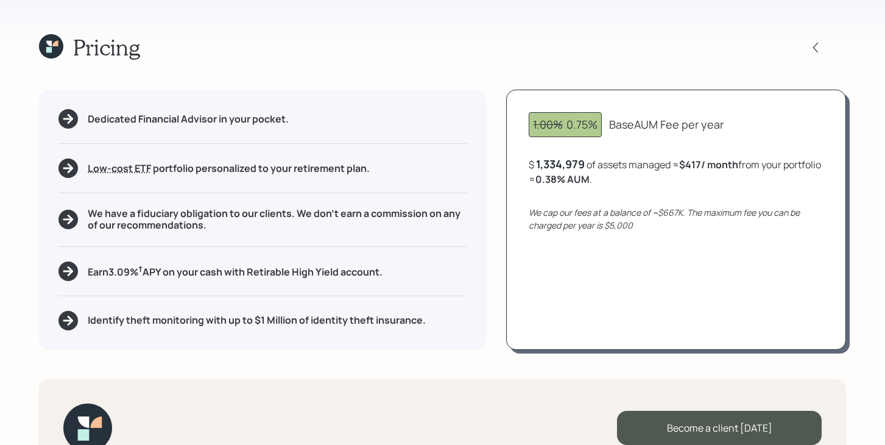
scroll to position [38, 0]
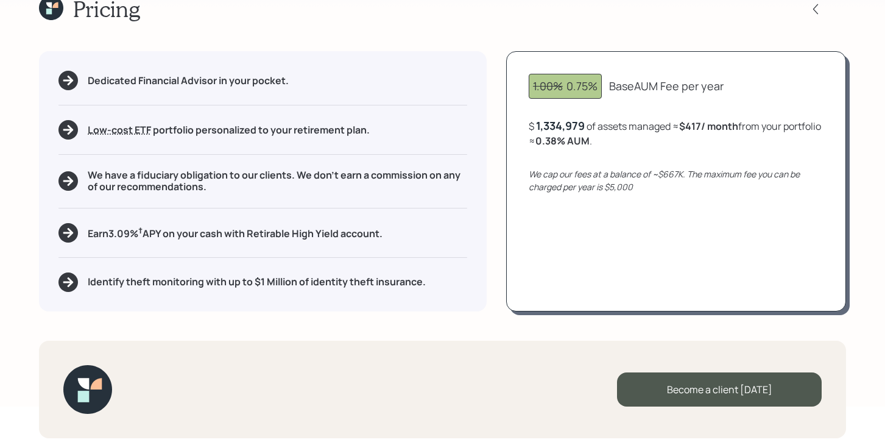
click at [668, 322] on div "Pricing Dedicated Financial Advisor in your pocket. Low-cost ETF Retirable uses…" at bounding box center [442, 184] width 885 height 445
click at [49, 15] on icon at bounding box center [51, 8] width 24 height 24
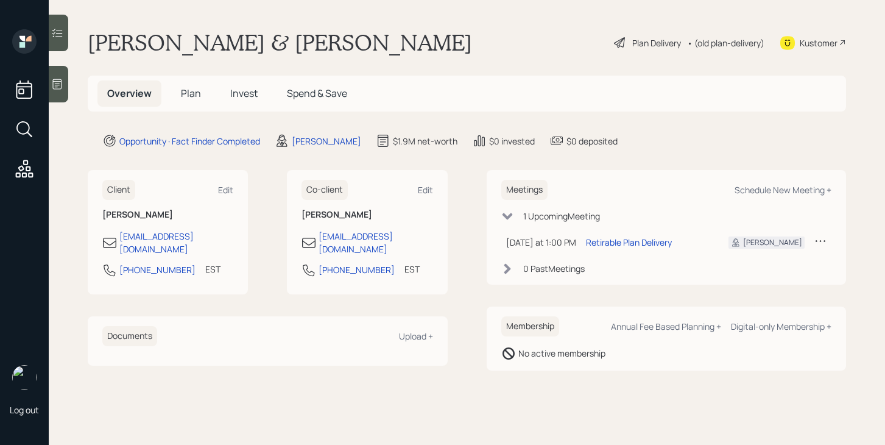
click at [186, 91] on span "Plan" at bounding box center [191, 93] width 20 height 13
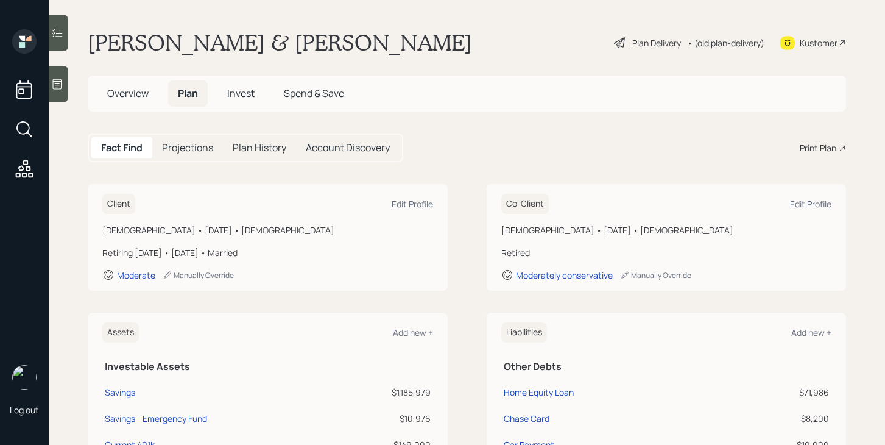
click at [199, 145] on h5 "Projections" at bounding box center [187, 148] width 51 height 12
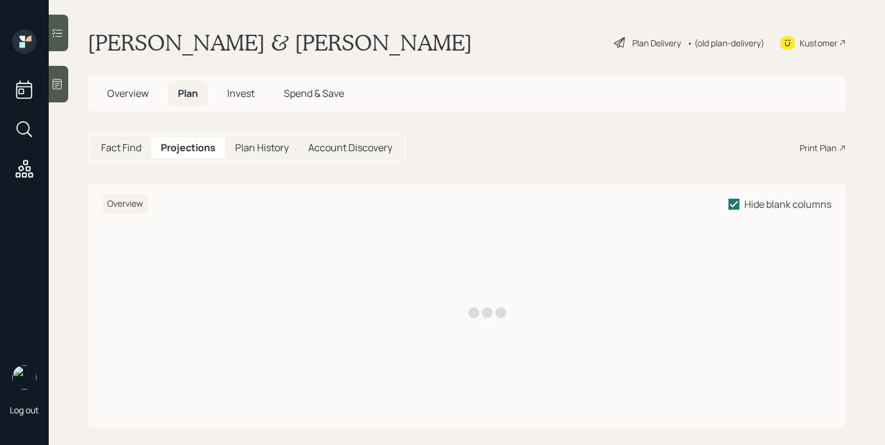
click at [249, 87] on span "Invest" at bounding box center [240, 93] width 27 height 13
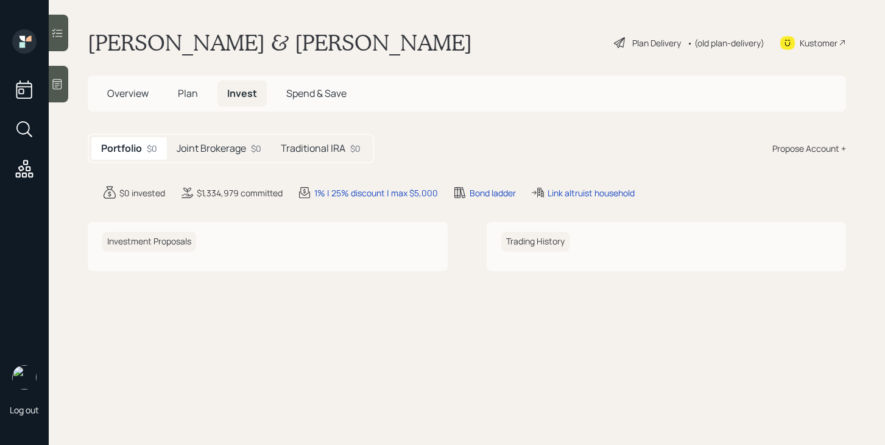
click at [235, 150] on h5 "Joint Brokerage" at bounding box center [211, 149] width 69 height 12
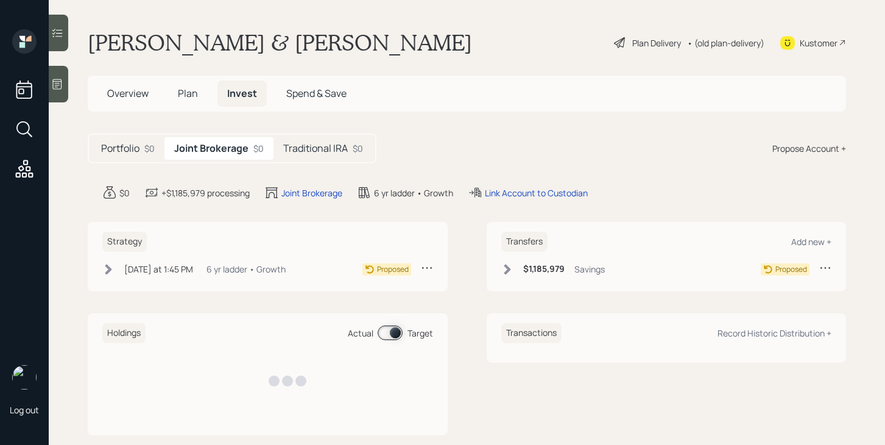
click at [135, 150] on h5 "Portfolio" at bounding box center [120, 149] width 38 height 12
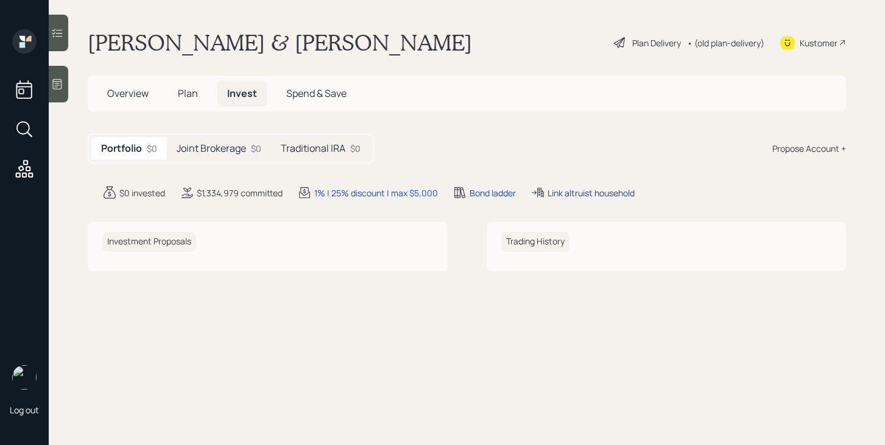
click at [580, 193] on div "Link altruist household" at bounding box center [591, 192] width 87 height 13
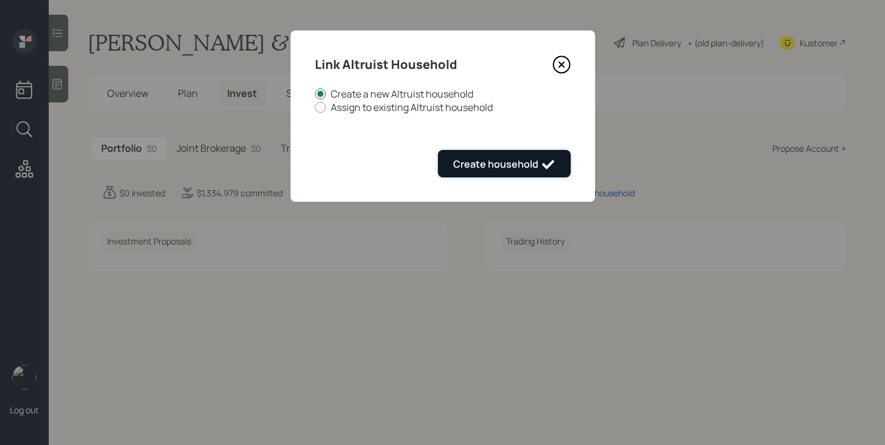
click at [531, 156] on button "Create household" at bounding box center [504, 163] width 133 height 27
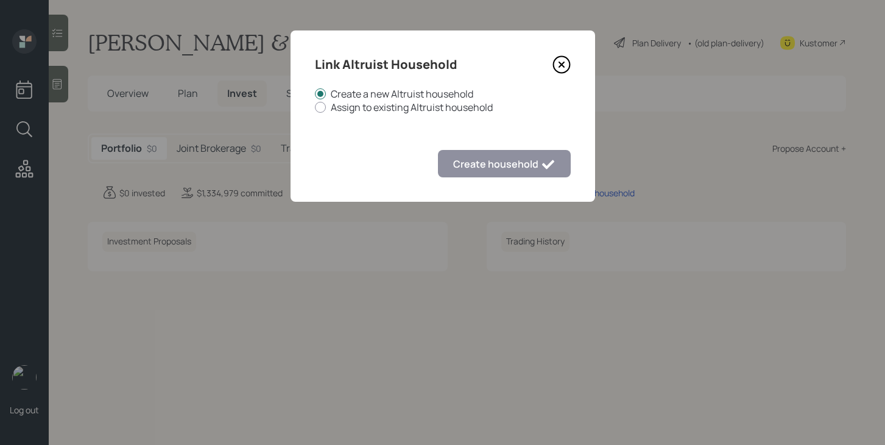
click at [561, 63] on icon at bounding box center [562, 64] width 18 height 18
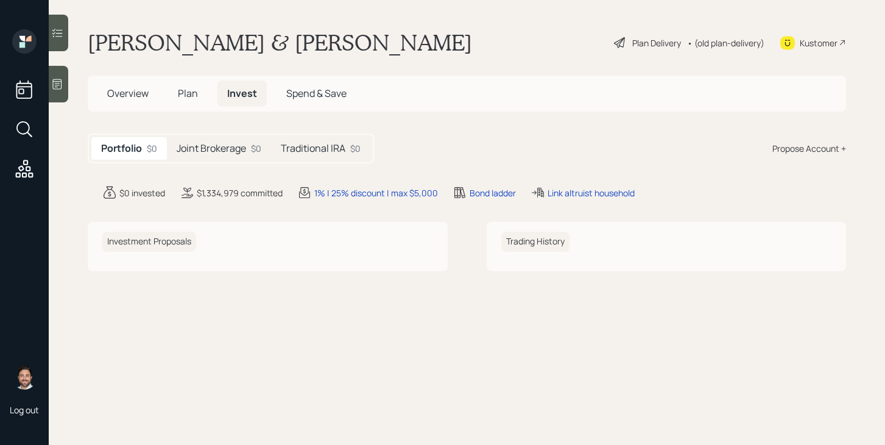
click at [228, 152] on h5 "Joint Brokerage" at bounding box center [211, 149] width 69 height 12
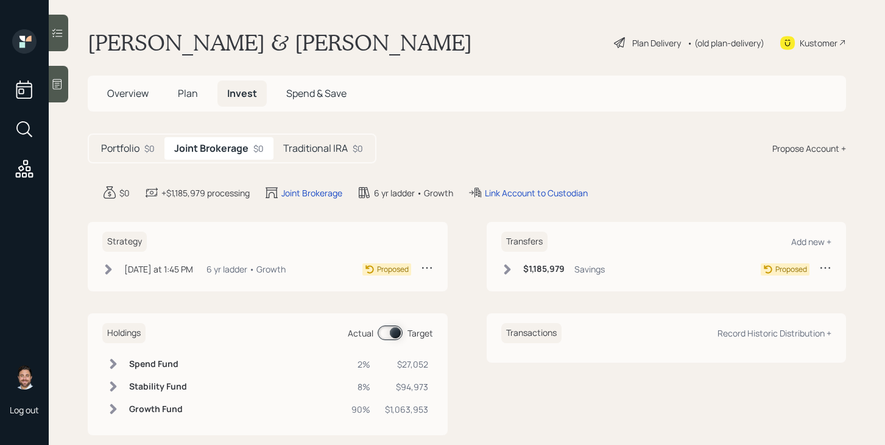
click at [130, 150] on h5 "Portfolio" at bounding box center [120, 149] width 38 height 12
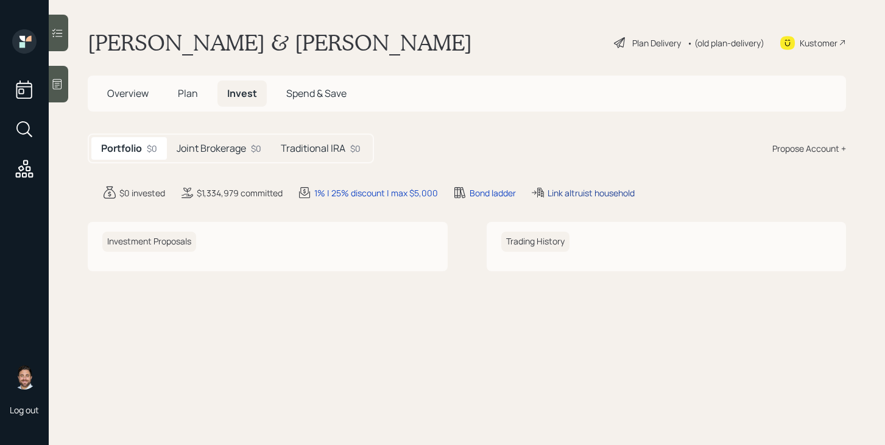
click at [592, 194] on div "Link altruist household" at bounding box center [591, 192] width 87 height 13
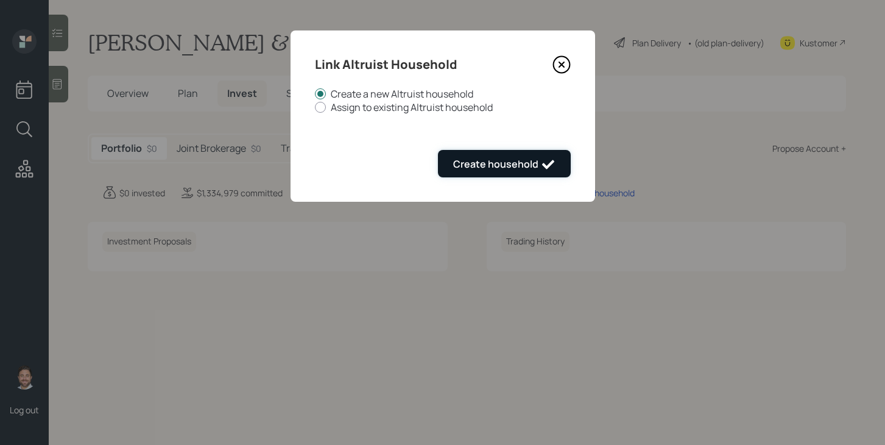
click at [546, 172] on button "Create household" at bounding box center [504, 163] width 133 height 27
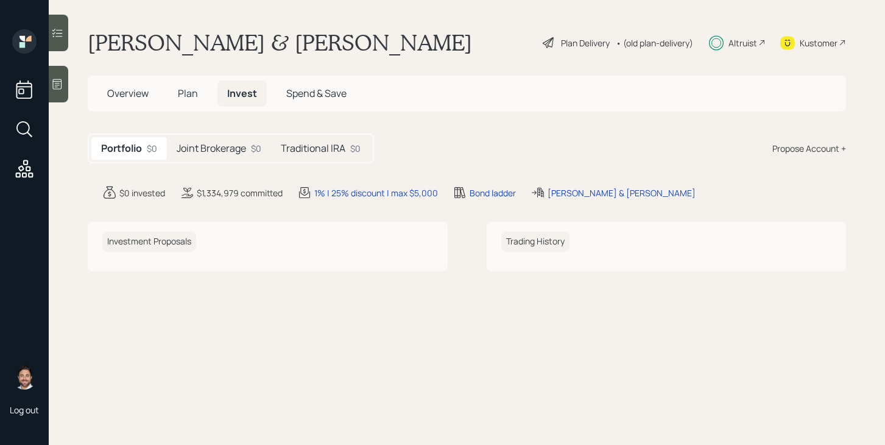
click at [722, 41] on icon at bounding box center [716, 42] width 15 height 15
click at [178, 91] on span "Plan" at bounding box center [188, 93] width 20 height 13
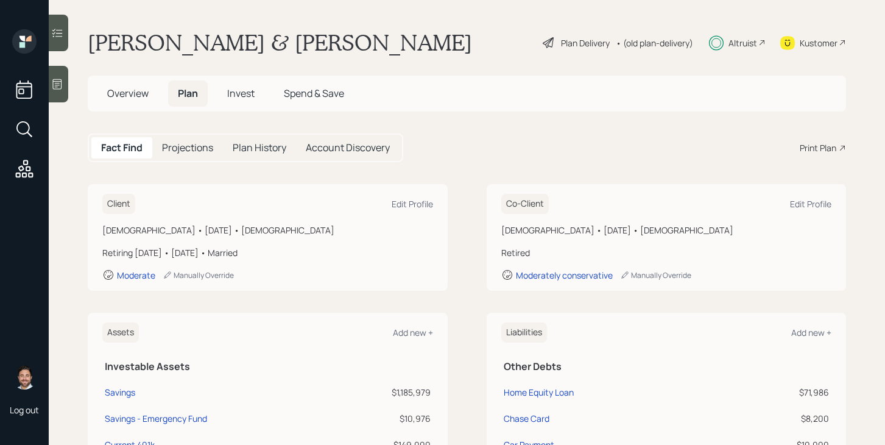
click at [141, 91] on span "Overview" at bounding box center [127, 93] width 41 height 13
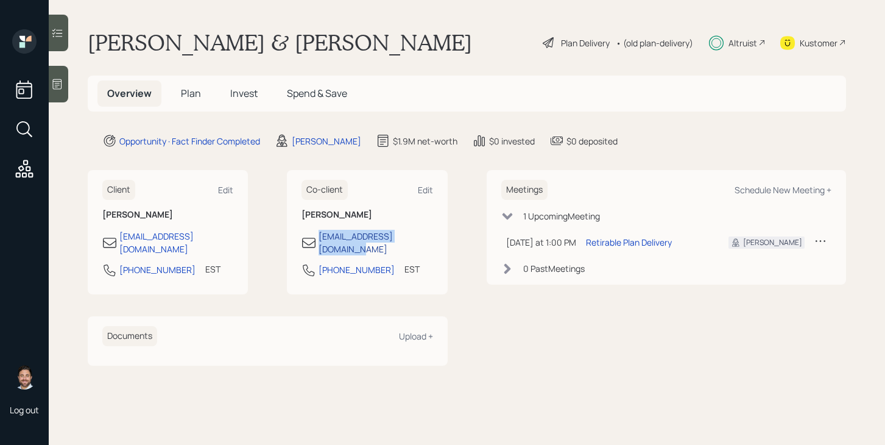
drag, startPoint x: 428, startPoint y: 236, endPoint x: 322, endPoint y: 236, distance: 106.0
click at [322, 236] on div "[EMAIL_ADDRESS][DOMAIN_NAME]" at bounding box center [367, 243] width 131 height 26
copy div "[EMAIL_ADDRESS][DOMAIN_NAME]"
click at [375, 263] on div "267-441-9559 EST Currently 2:06 PM" at bounding box center [367, 274] width 131 height 22
drag, startPoint x: 375, startPoint y: 261, endPoint x: 320, endPoint y: 258, distance: 54.9
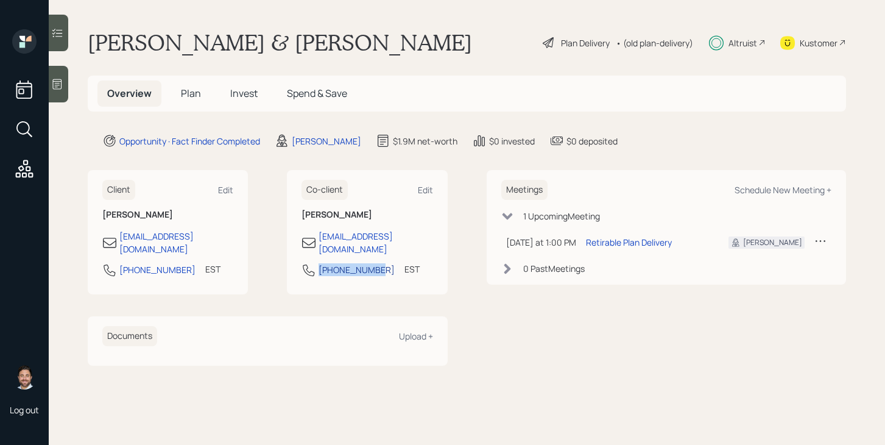
click at [320, 263] on div "267-441-9559 EST Currently 2:06 PM" at bounding box center [367, 274] width 131 height 22
click at [246, 289] on div "Client Edit Nicki Giordano nicki_grdno6@yahoo.com 215-808-7328 EST Currently 2:…" at bounding box center [268, 267] width 360 height 195
drag, startPoint x: 173, startPoint y: 259, endPoint x: 118, endPoint y: 259, distance: 55.4
click at [118, 263] on div "[PHONE_NUMBER]" at bounding box center [148, 270] width 93 height 15
copy div "[PHONE_NUMBER]"
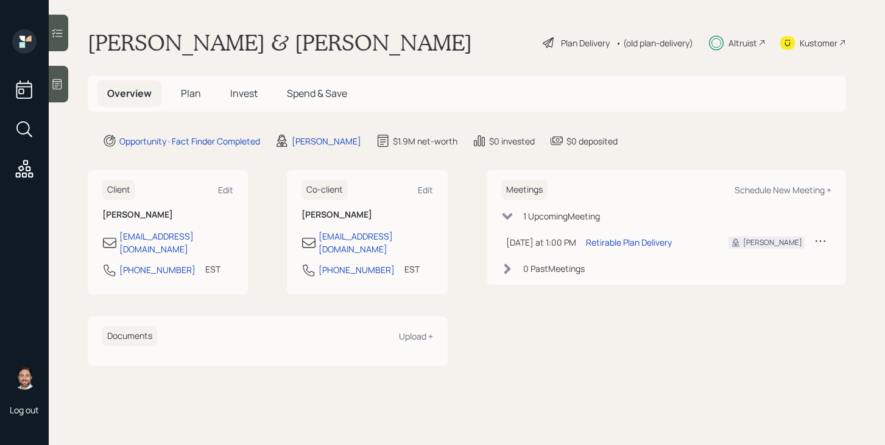
click at [65, 292] on main "Nicki & Wally Giordano Plan Delivery • (old plan-delivery) Altruist Kustomer Ov…" at bounding box center [467, 222] width 836 height 445
click at [197, 98] on span "Plan" at bounding box center [191, 93] width 20 height 13
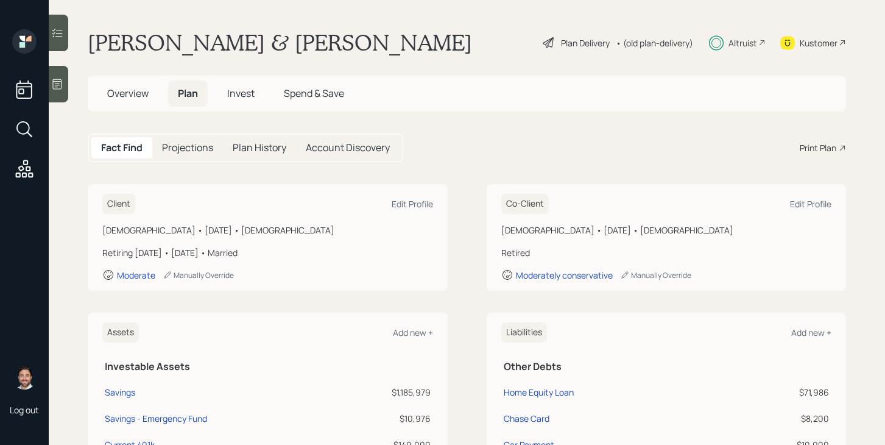
click at [125, 98] on span "Overview" at bounding box center [127, 93] width 41 height 13
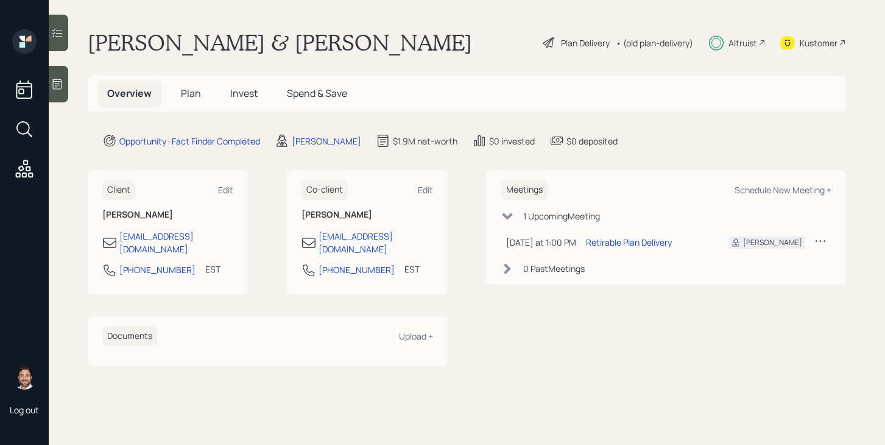
click at [190, 99] on span "Plan" at bounding box center [191, 93] width 20 height 13
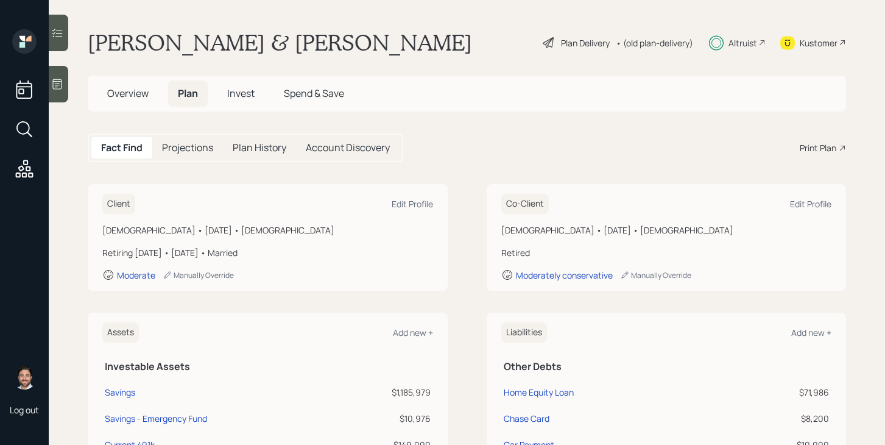
click at [240, 97] on span "Invest" at bounding box center [240, 93] width 27 height 13
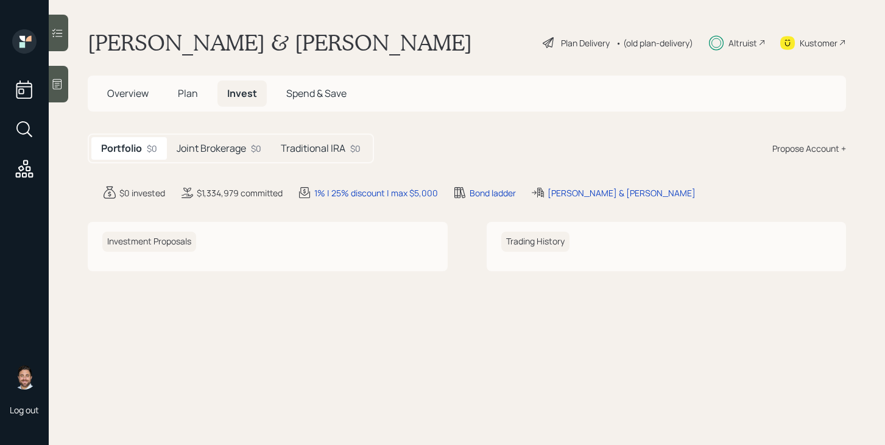
click at [218, 147] on h5 "Joint Brokerage" at bounding box center [211, 149] width 69 height 12
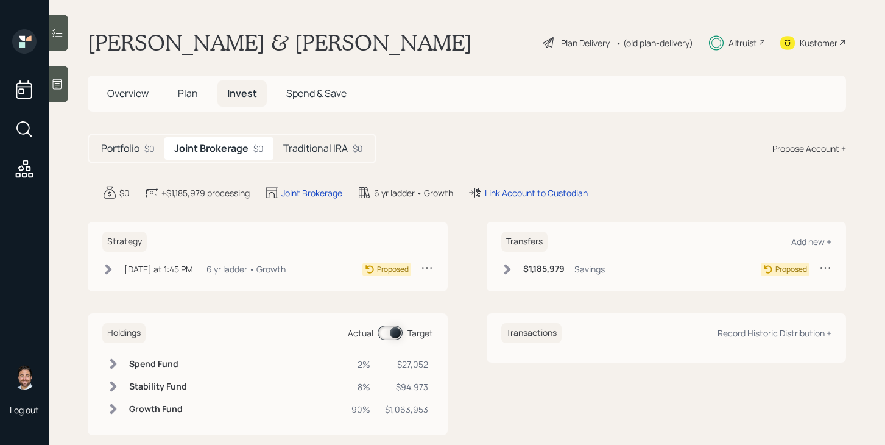
click at [113, 270] on icon at bounding box center [108, 269] width 12 height 12
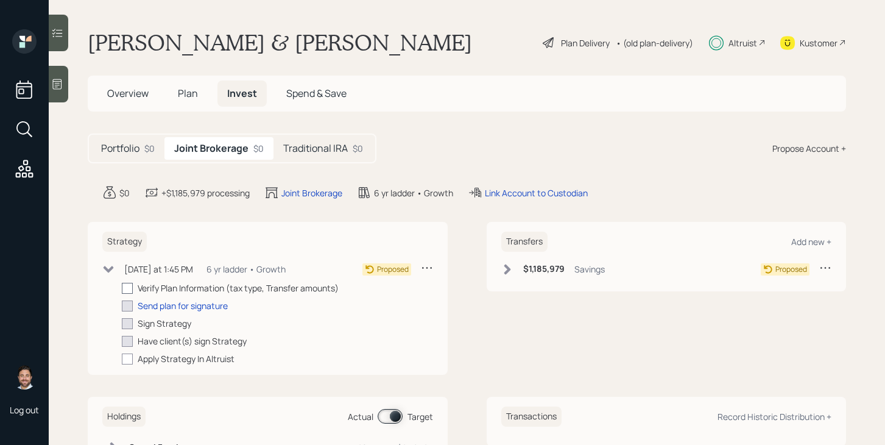
click at [132, 289] on div at bounding box center [127, 288] width 11 height 11
click at [122, 288] on input "checkbox" at bounding box center [121, 288] width 1 height 1
checkbox input "true"
click at [509, 272] on icon at bounding box center [507, 269] width 12 height 12
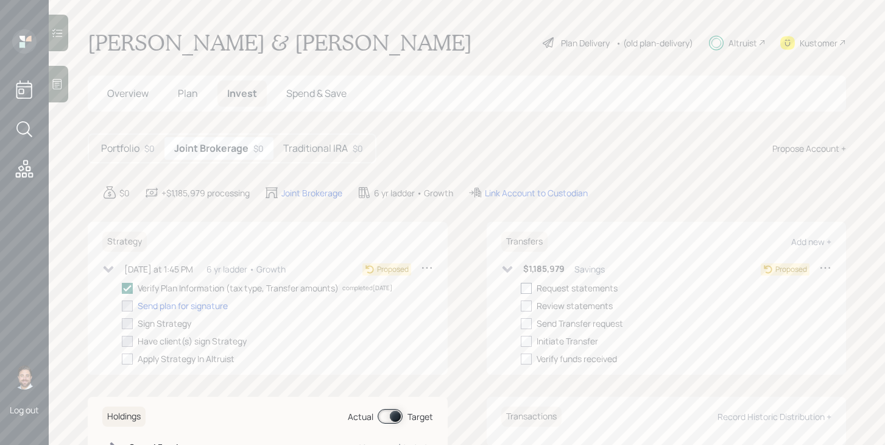
click at [529, 291] on div at bounding box center [526, 288] width 11 height 11
click at [521, 288] on input "checkbox" at bounding box center [520, 288] width 1 height 1
checkbox input "true"
click at [510, 271] on icon at bounding box center [507, 269] width 12 height 12
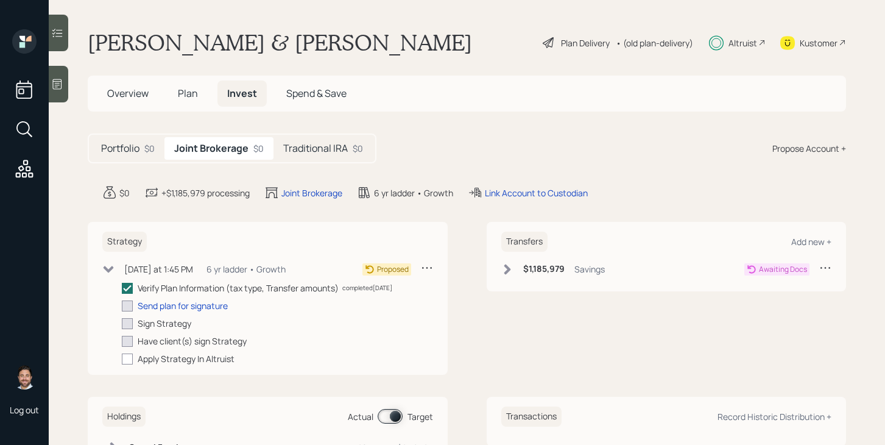
click at [108, 267] on icon at bounding box center [108, 269] width 12 height 12
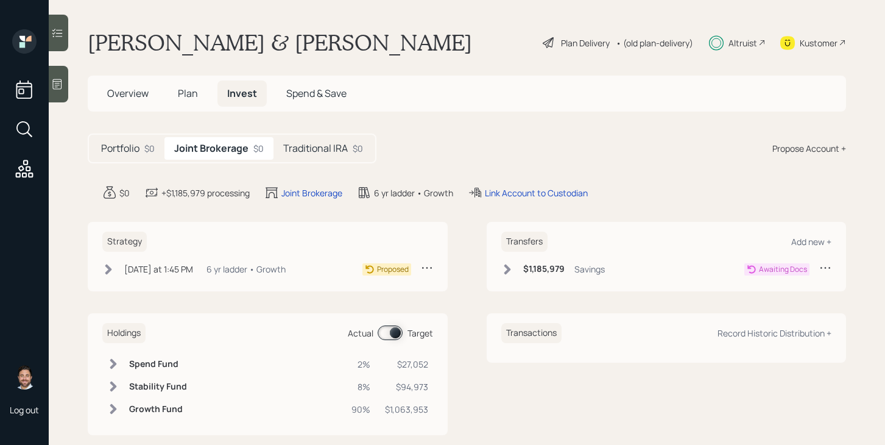
click at [304, 157] on div "Traditional IRA $0" at bounding box center [323, 148] width 99 height 23
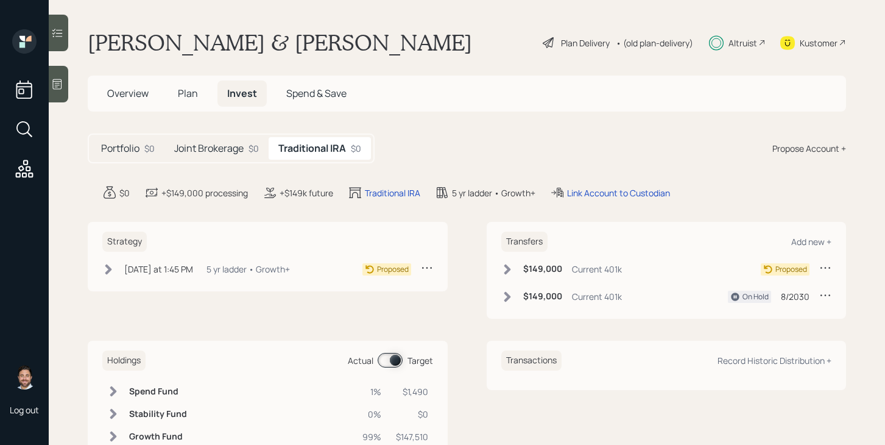
click at [824, 269] on icon at bounding box center [825, 267] width 12 height 12
click at [772, 305] on div "Cancel Transfer" at bounding box center [788, 303] width 88 height 12
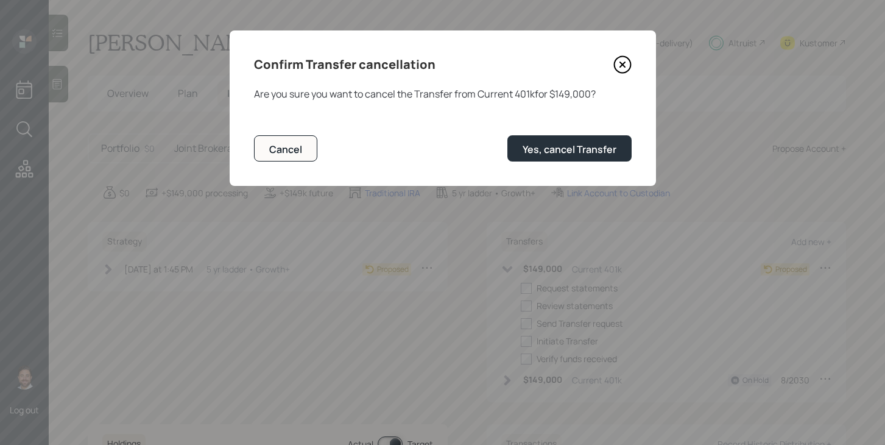
click at [624, 62] on icon at bounding box center [622, 64] width 5 height 5
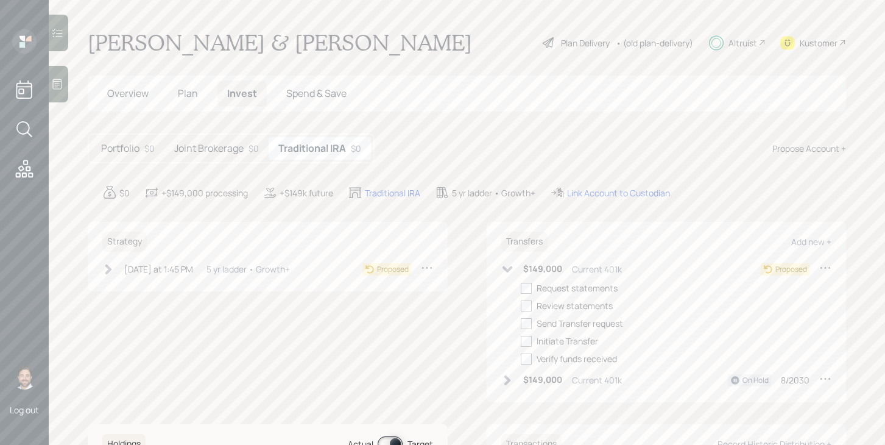
click at [828, 268] on icon at bounding box center [825, 267] width 12 height 12
click at [783, 290] on div "Edit transfer" at bounding box center [788, 291] width 88 height 12
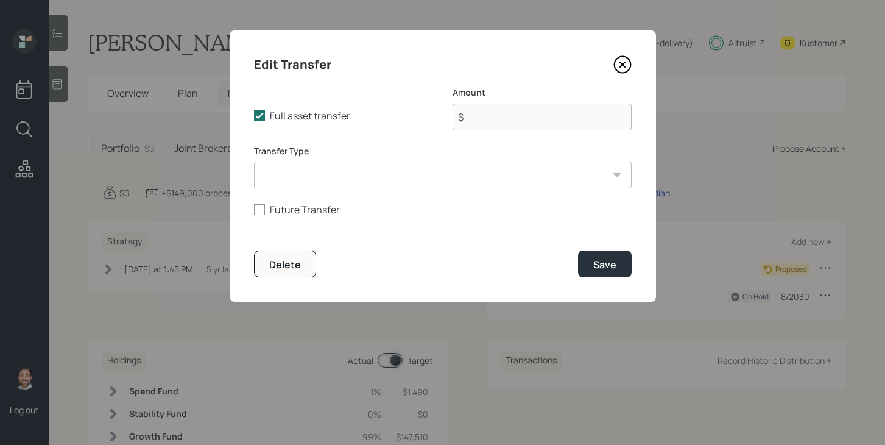
type input "$ 149,000"
select select "096011c2-a66b-4cd2-8b66-390aa302fc0c"
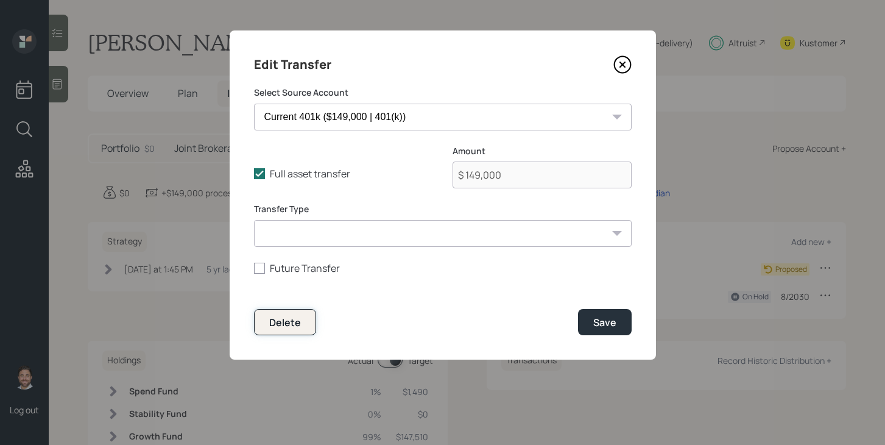
click at [284, 318] on div "Delete" at bounding box center [285, 322] width 32 height 13
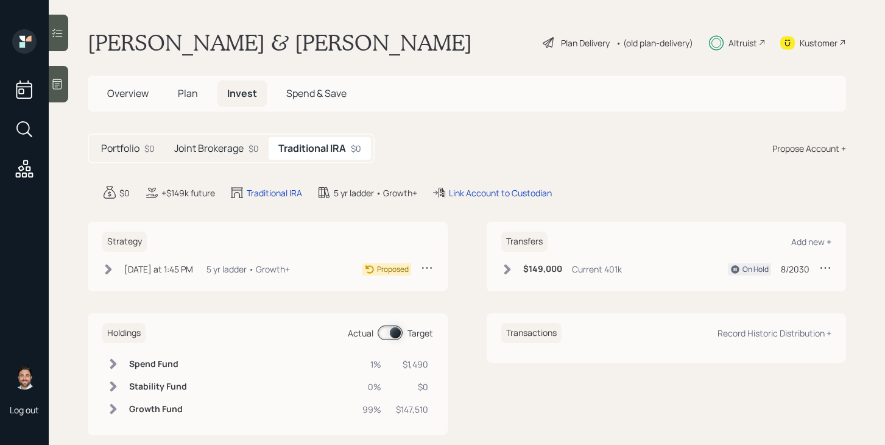
click at [222, 150] on h5 "Joint Brokerage" at bounding box center [208, 149] width 69 height 12
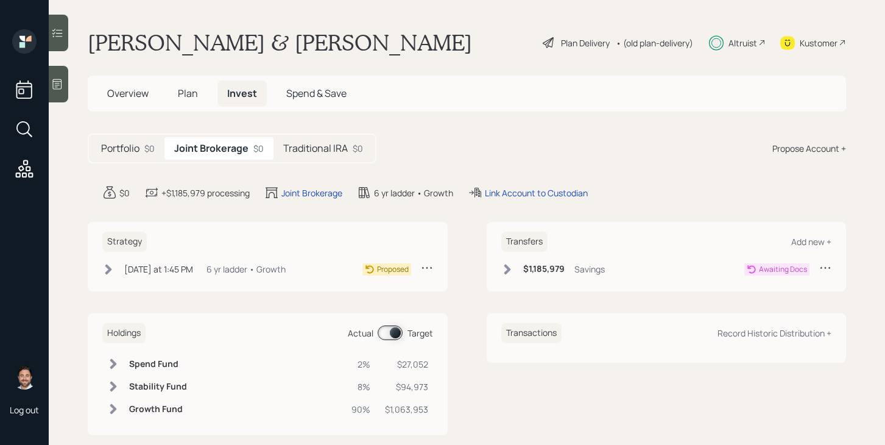
click at [111, 269] on icon at bounding box center [108, 269] width 7 height 10
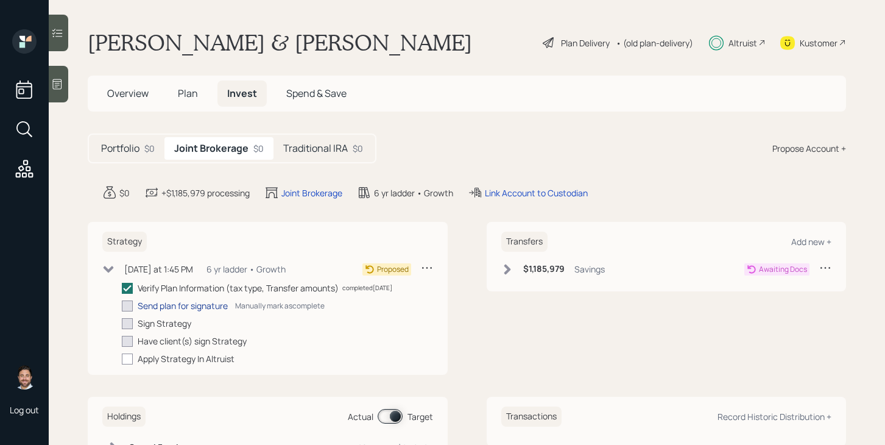
click at [157, 305] on div "Send plan for signature" at bounding box center [183, 305] width 90 height 13
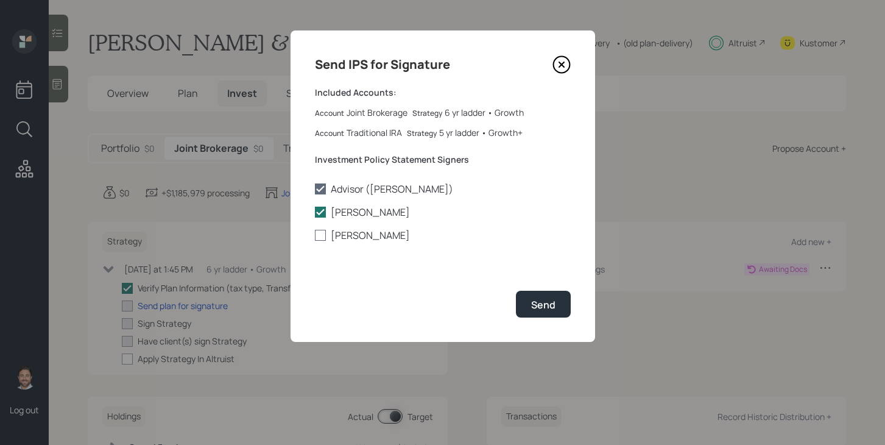
click at [369, 235] on label "[PERSON_NAME]" at bounding box center [443, 234] width 256 height 13
click at [315, 235] on input "[PERSON_NAME]" at bounding box center [314, 235] width 1 height 1
checkbox input "true"
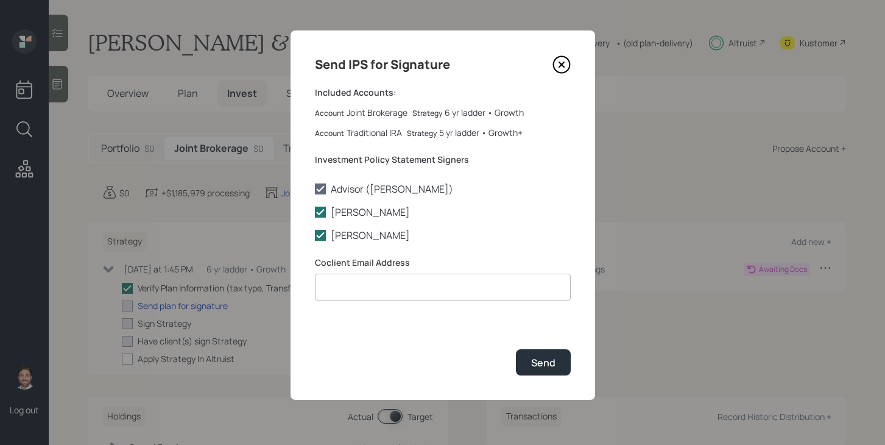
click at [561, 62] on icon at bounding box center [562, 64] width 18 height 18
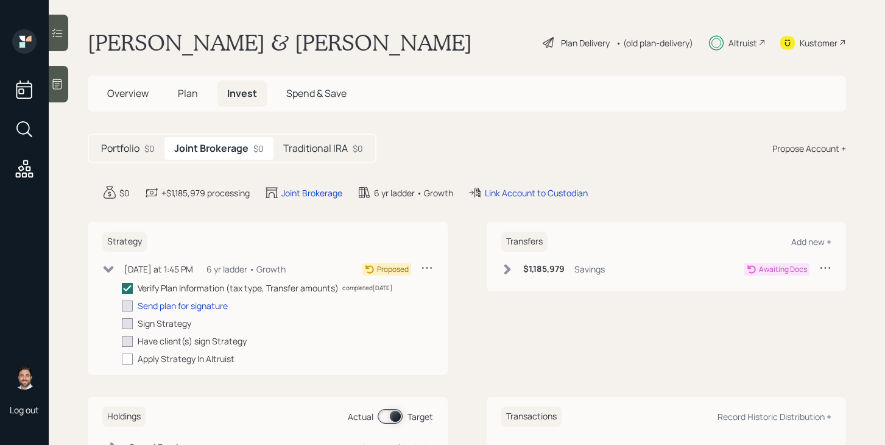
click at [130, 96] on span "Overview" at bounding box center [127, 93] width 41 height 13
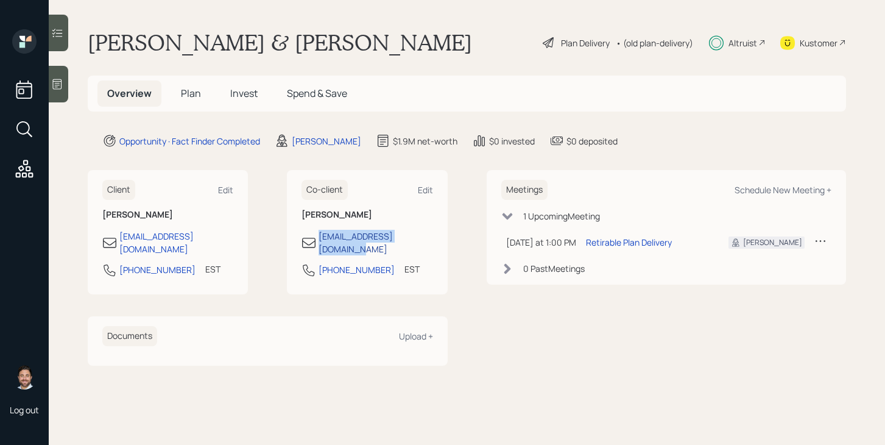
drag, startPoint x: 428, startPoint y: 236, endPoint x: 320, endPoint y: 239, distance: 107.3
click at [320, 239] on div "[EMAIL_ADDRESS][DOMAIN_NAME]" at bounding box center [367, 243] width 131 height 26
copy div "[EMAIL_ADDRESS][DOMAIN_NAME]"
click at [193, 95] on span "Plan" at bounding box center [191, 93] width 20 height 13
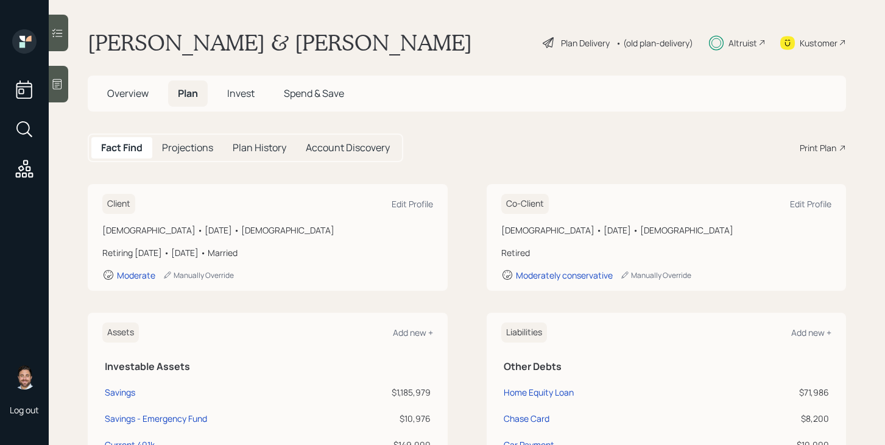
click at [229, 95] on span "Invest" at bounding box center [240, 93] width 27 height 13
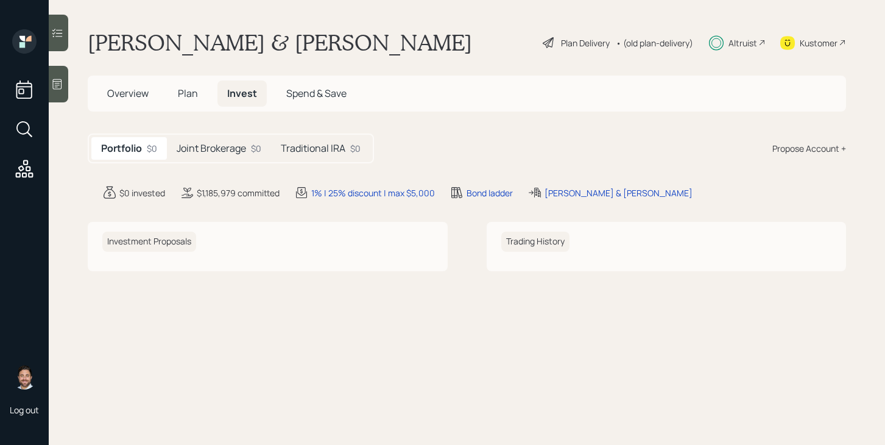
click at [233, 145] on h5 "Joint Brokerage" at bounding box center [211, 149] width 69 height 12
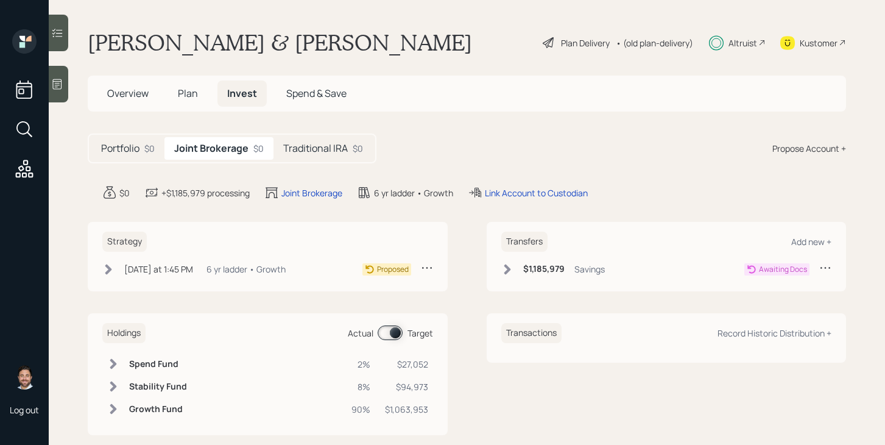
click at [104, 266] on icon at bounding box center [108, 269] width 12 height 12
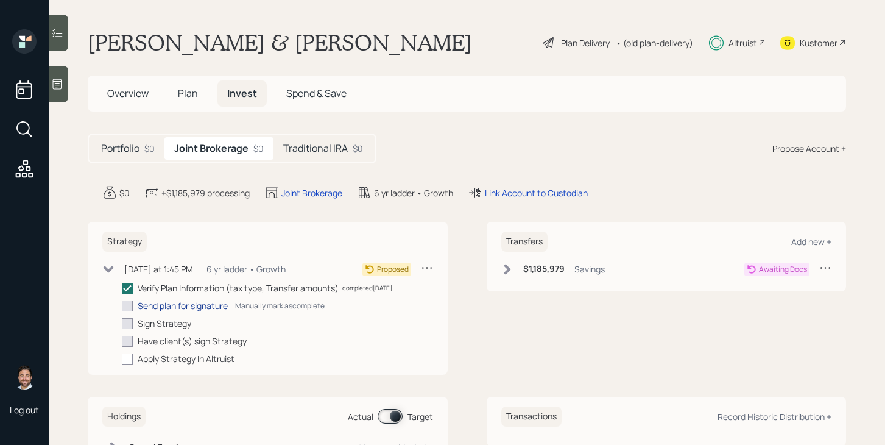
click at [184, 305] on div "Send plan for signature" at bounding box center [183, 305] width 90 height 13
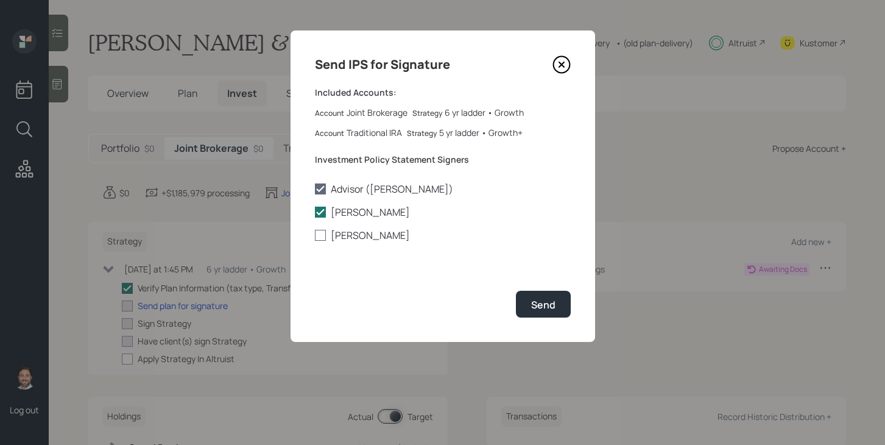
click at [355, 238] on label "[PERSON_NAME]" at bounding box center [443, 234] width 256 height 13
click at [315, 236] on input "[PERSON_NAME]" at bounding box center [314, 235] width 1 height 1
checkbox input "true"
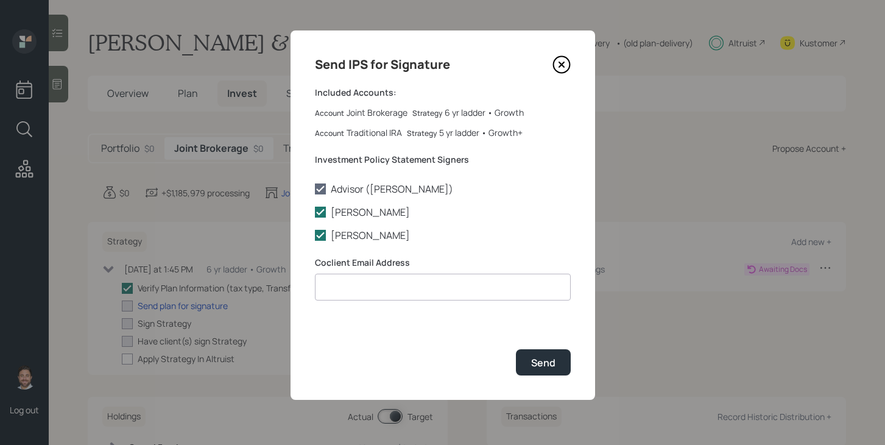
click at [352, 285] on input at bounding box center [443, 287] width 256 height 27
paste input "[EMAIL_ADDRESS][DOMAIN_NAME]"
type input "[EMAIL_ADDRESS][DOMAIN_NAME]"
click at [543, 360] on div "Send" at bounding box center [543, 362] width 24 height 13
checkbox input "true"
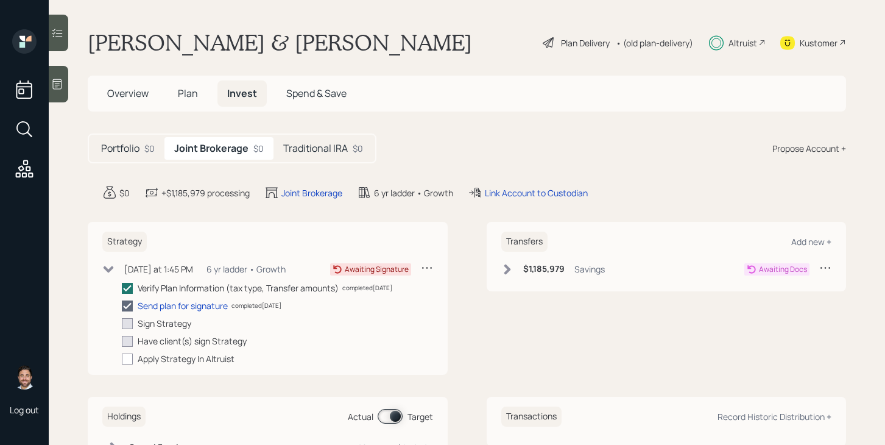
click at [140, 100] on span "Overview" at bounding box center [127, 93] width 41 height 13
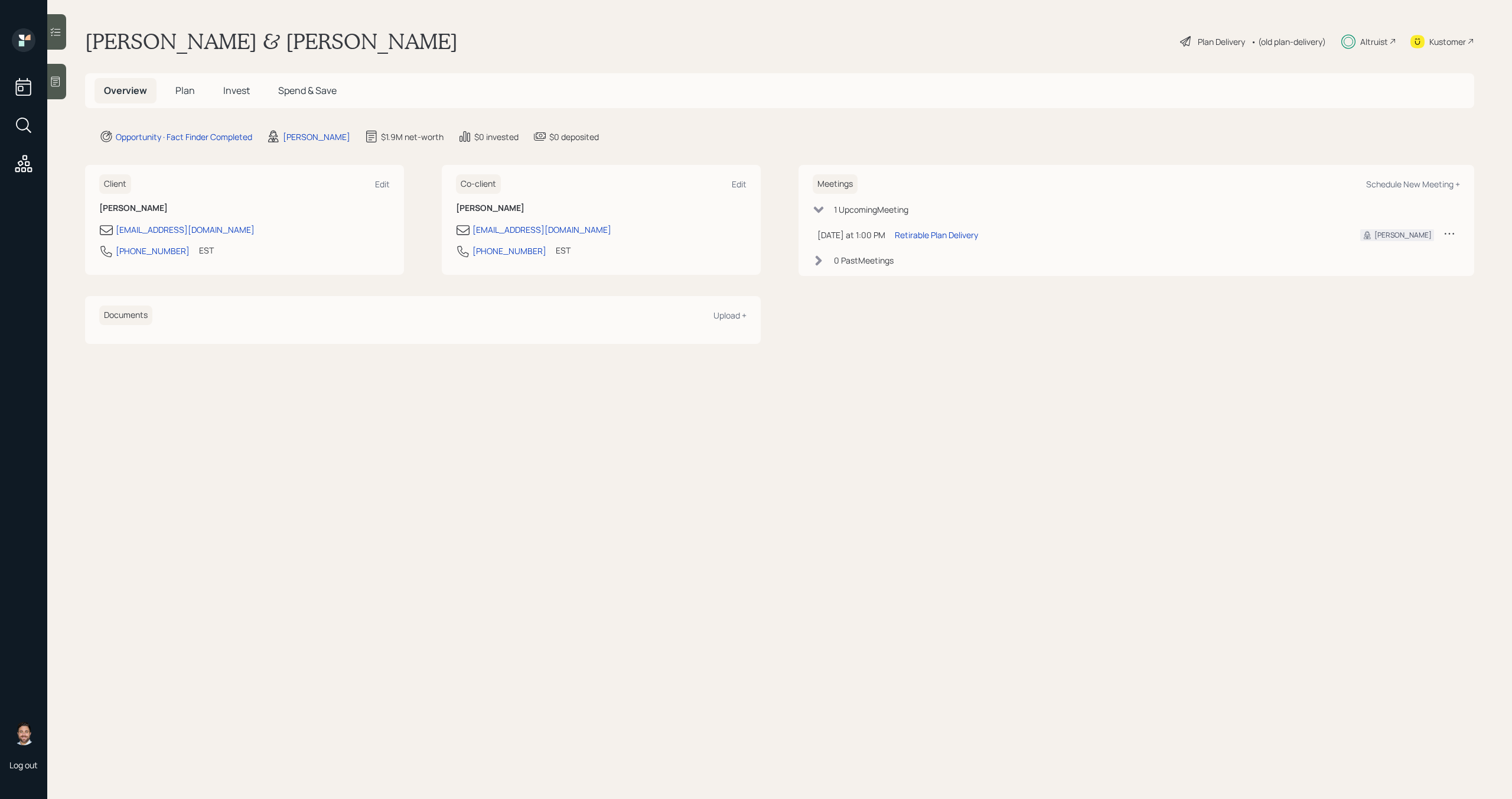
click at [225, 92] on span "Invest" at bounding box center [236, 90] width 26 height 13
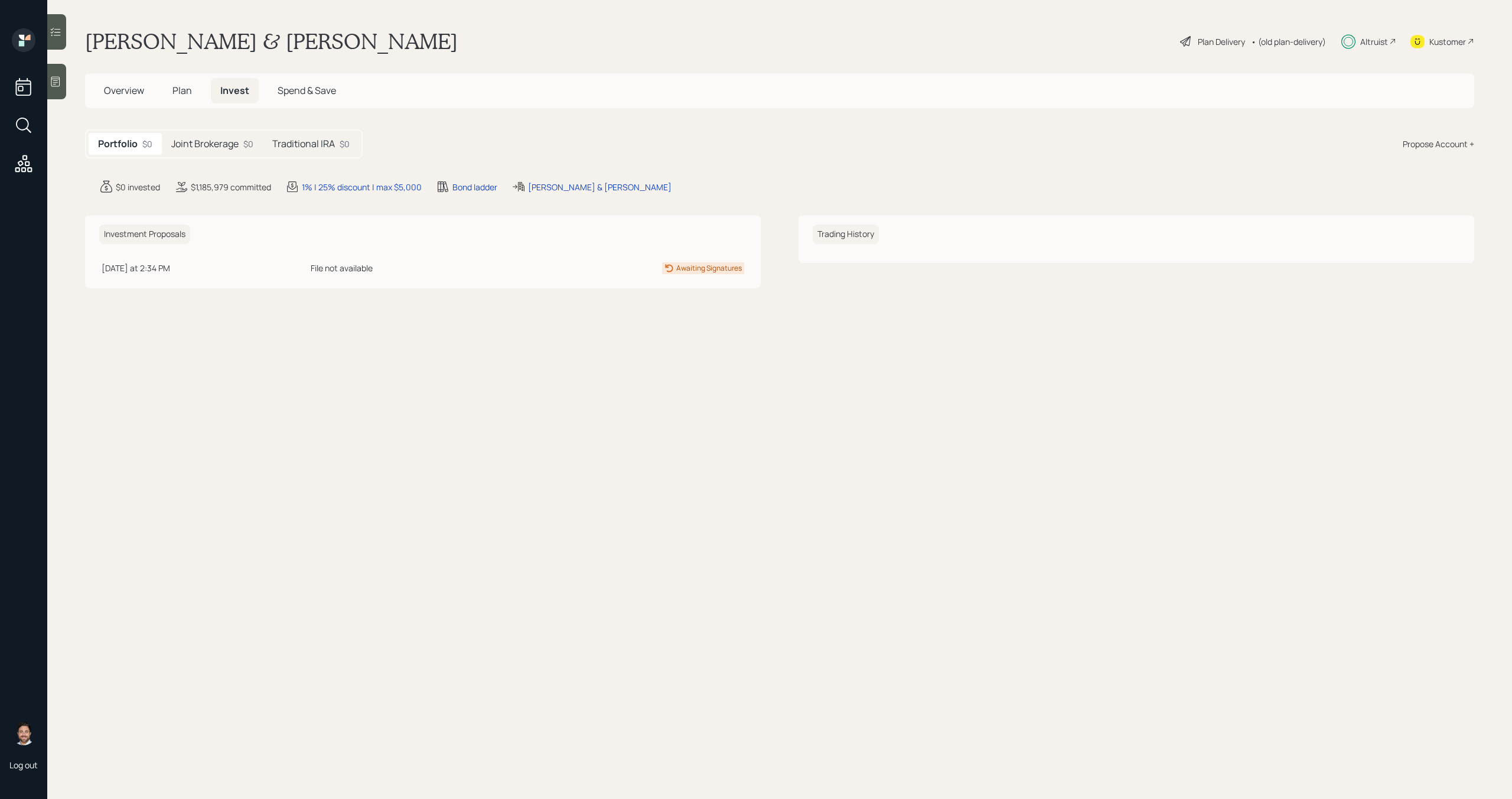
click at [213, 143] on h5 "Joint Brokerage" at bounding box center [205, 144] width 67 height 12
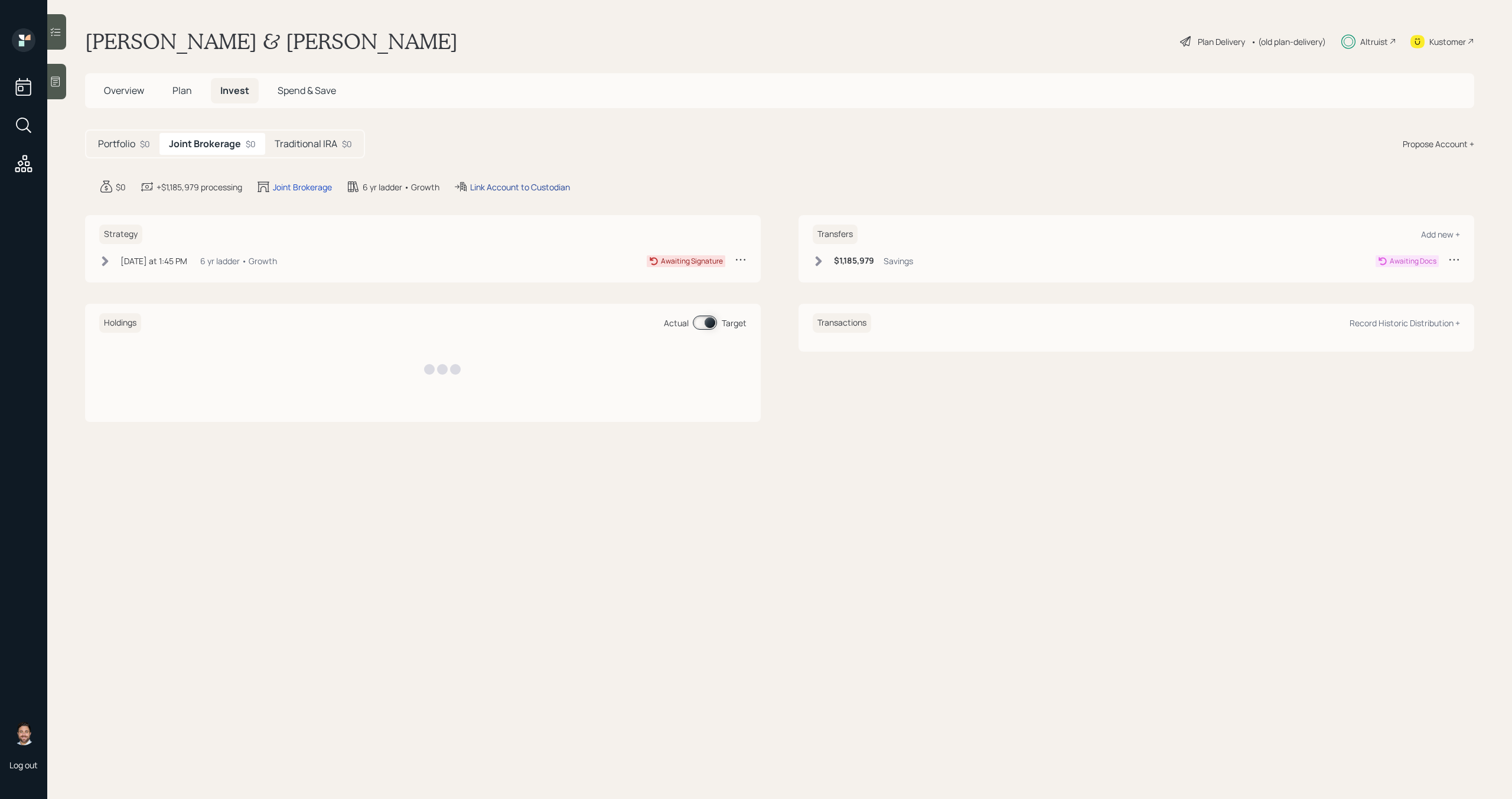
click at [555, 189] on div "Link Account to Custodian" at bounding box center [520, 186] width 100 height 13
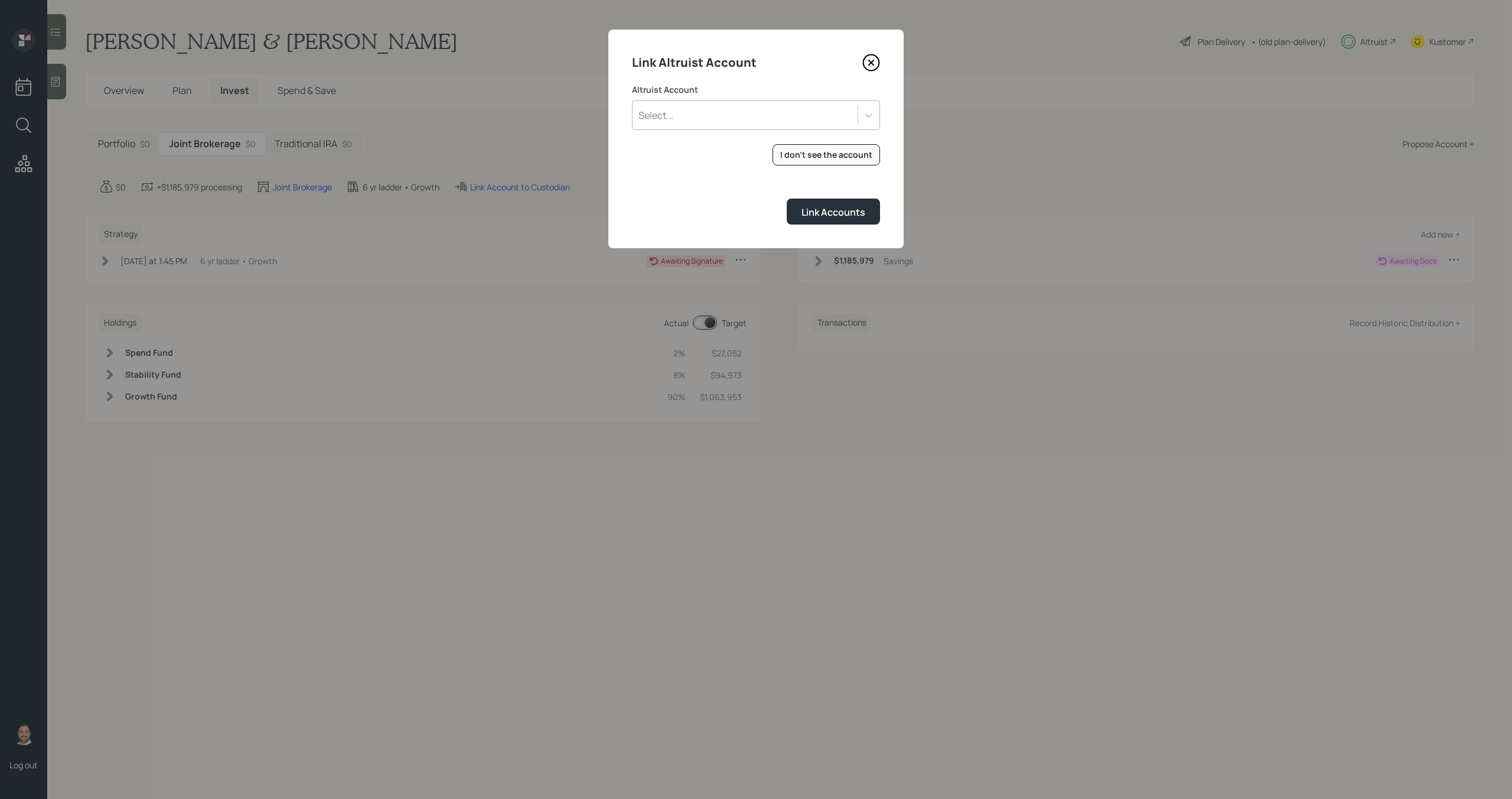
click at [730, 115] on div "Select..." at bounding box center [744, 114] width 225 height 20
click at [809, 155] on div "I don't see the account" at bounding box center [826, 155] width 92 height 12
click at [696, 117] on div "Select..." at bounding box center [744, 114] width 225 height 20
click at [699, 139] on div "JOINT TENANTS WROS (2893)" at bounding box center [756, 147] width 248 height 22
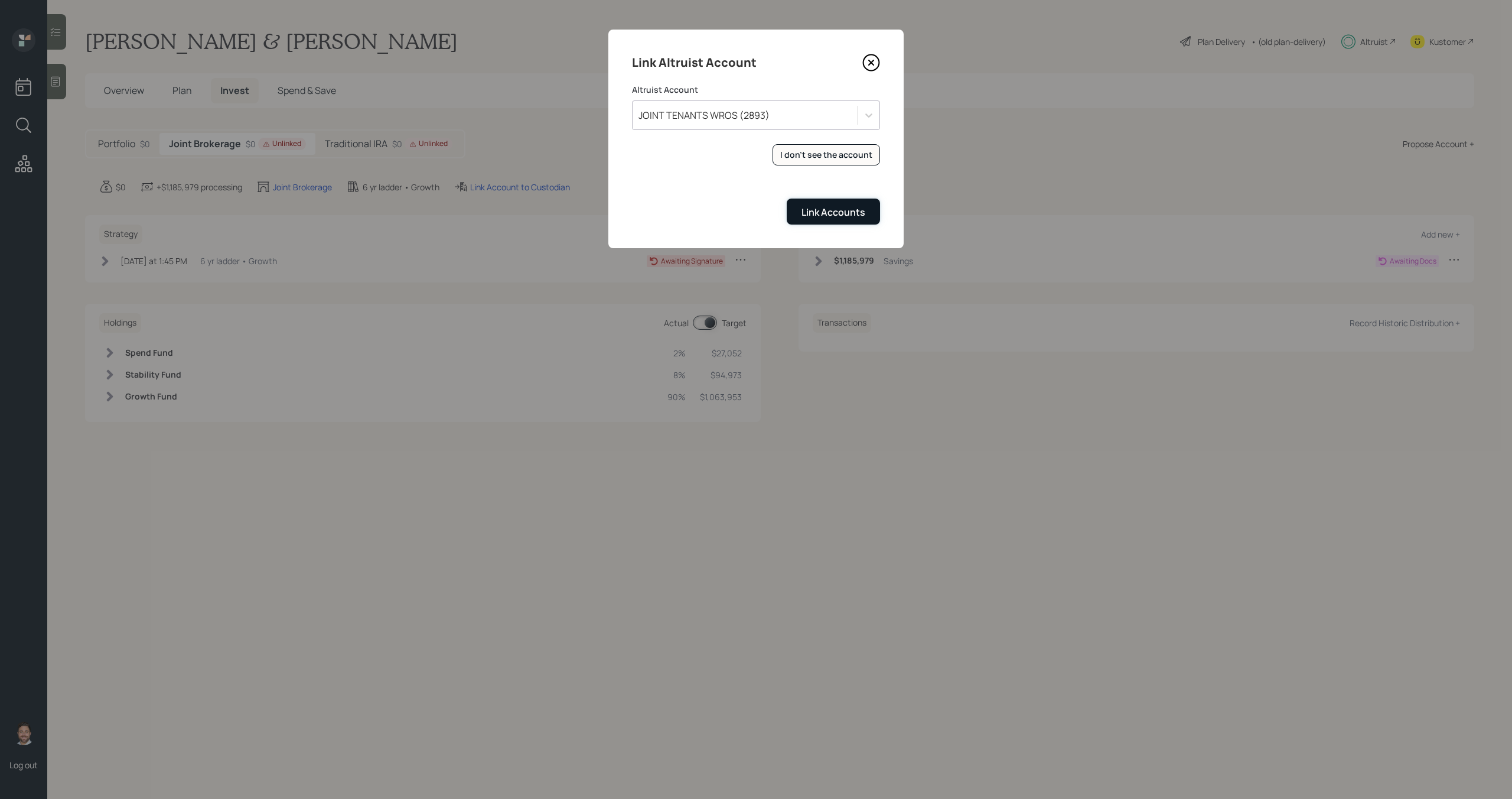
click at [827, 219] on button "Link Accounts" at bounding box center [833, 211] width 93 height 25
